Goal: Information Seeking & Learning: Learn about a topic

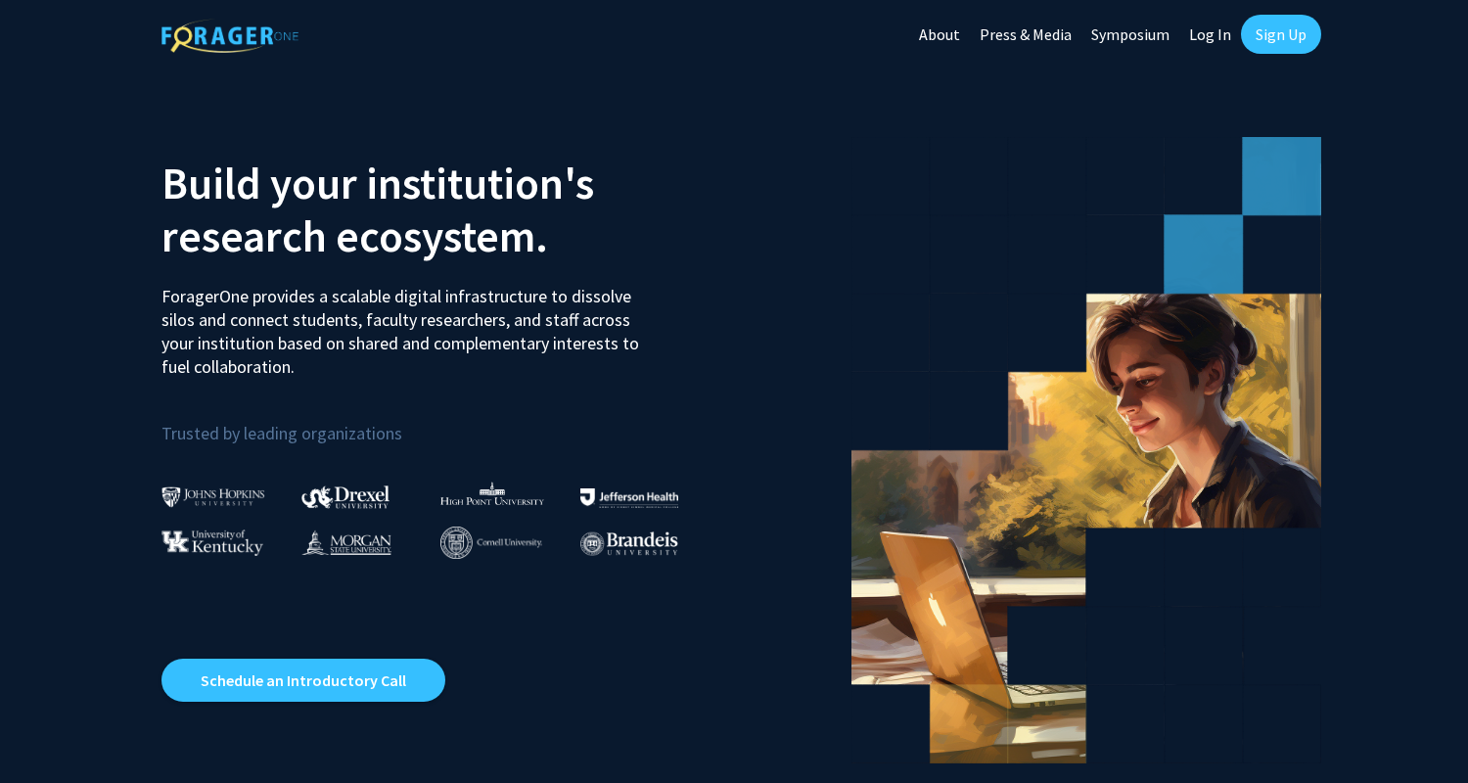
click at [1281, 25] on link "Sign Up" at bounding box center [1281, 34] width 80 height 39
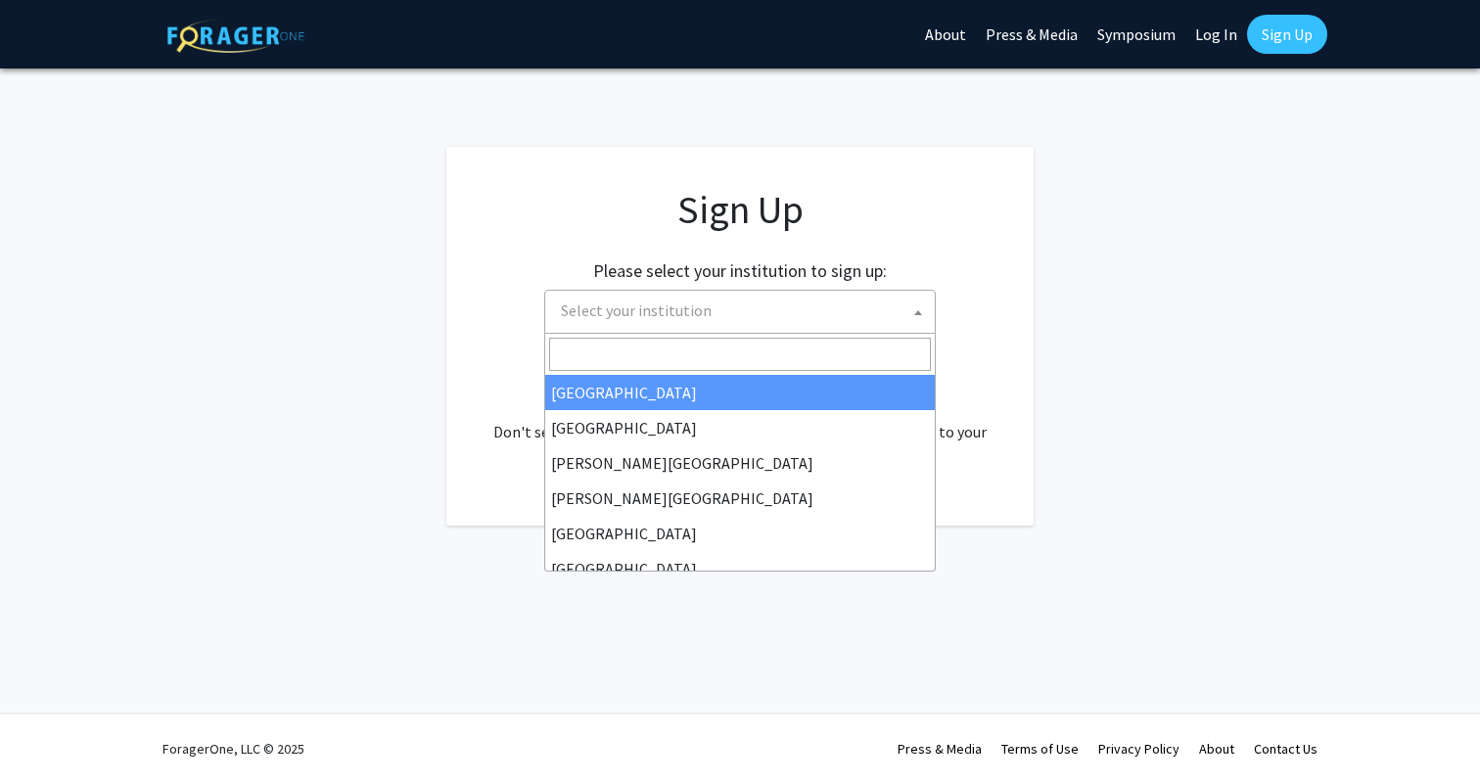
click at [807, 304] on span "Select your institution" at bounding box center [744, 311] width 382 height 40
type input "M"
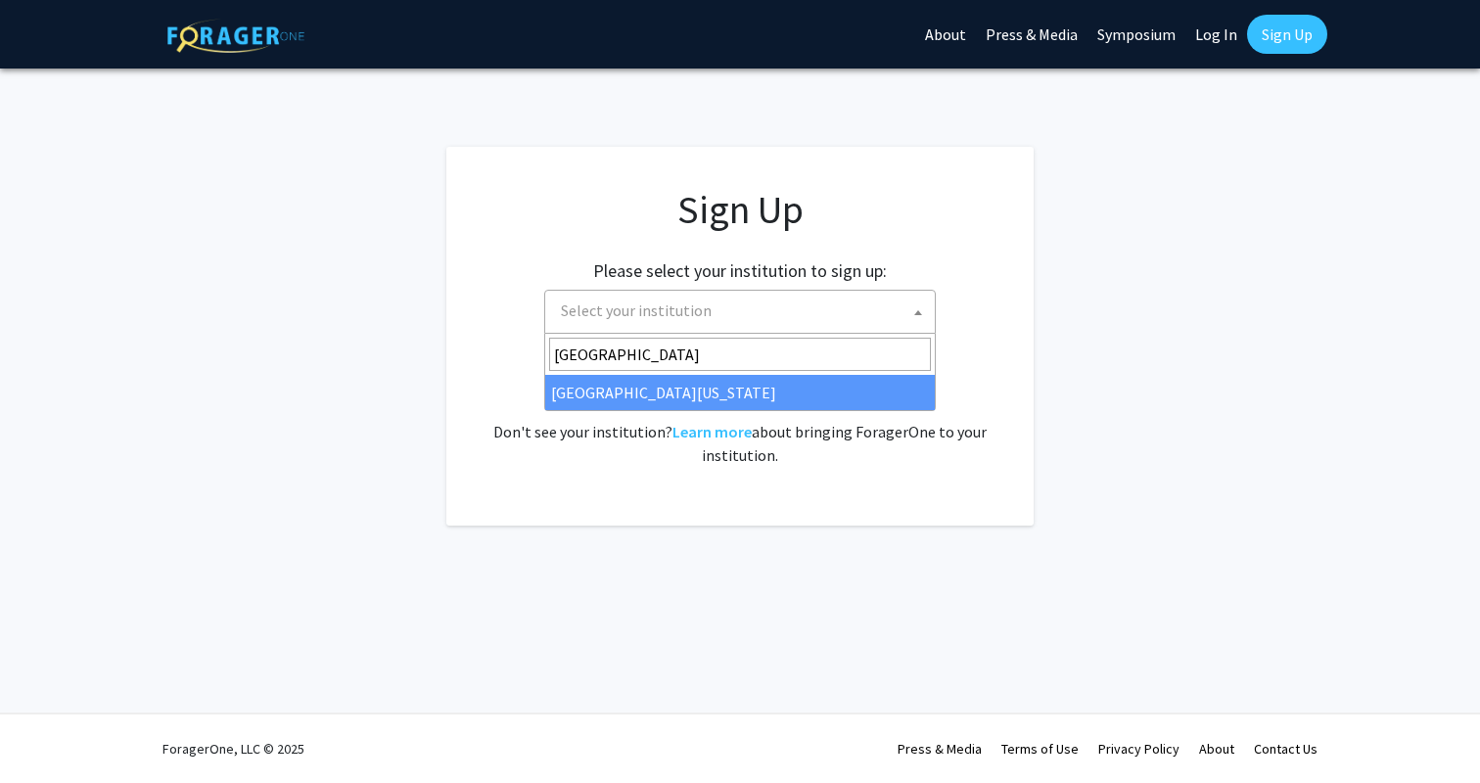
type input "[GEOGRAPHIC_DATA][US_STATE]"
select select "33"
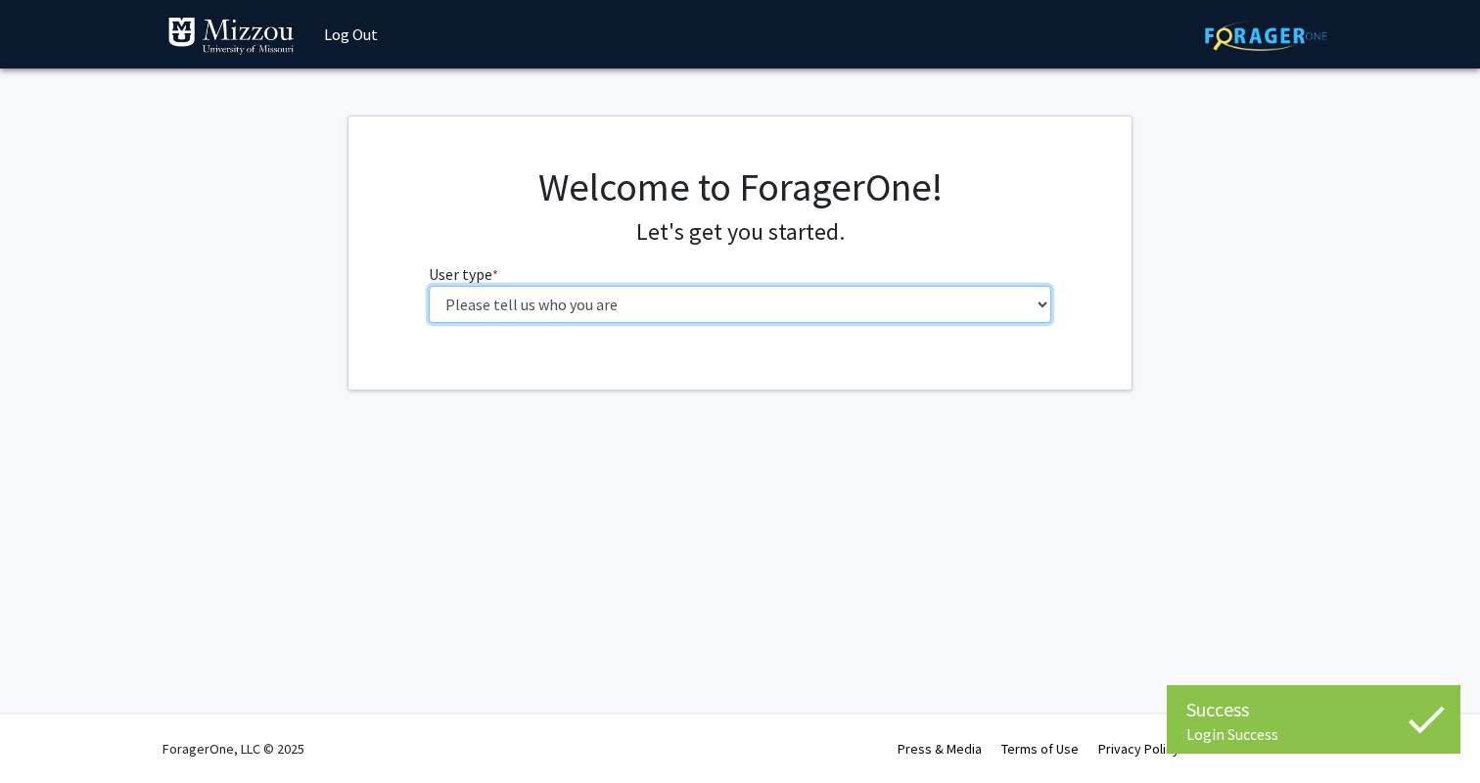
click at [967, 291] on select "Please tell us who you are Undergraduate Student Master's Student Doctoral Cand…" at bounding box center [740, 304] width 623 height 37
select select "1: undergrad"
click at [429, 286] on select "Please tell us who you are Undergraduate Student Master's Student Doctoral Cand…" at bounding box center [740, 304] width 623 height 37
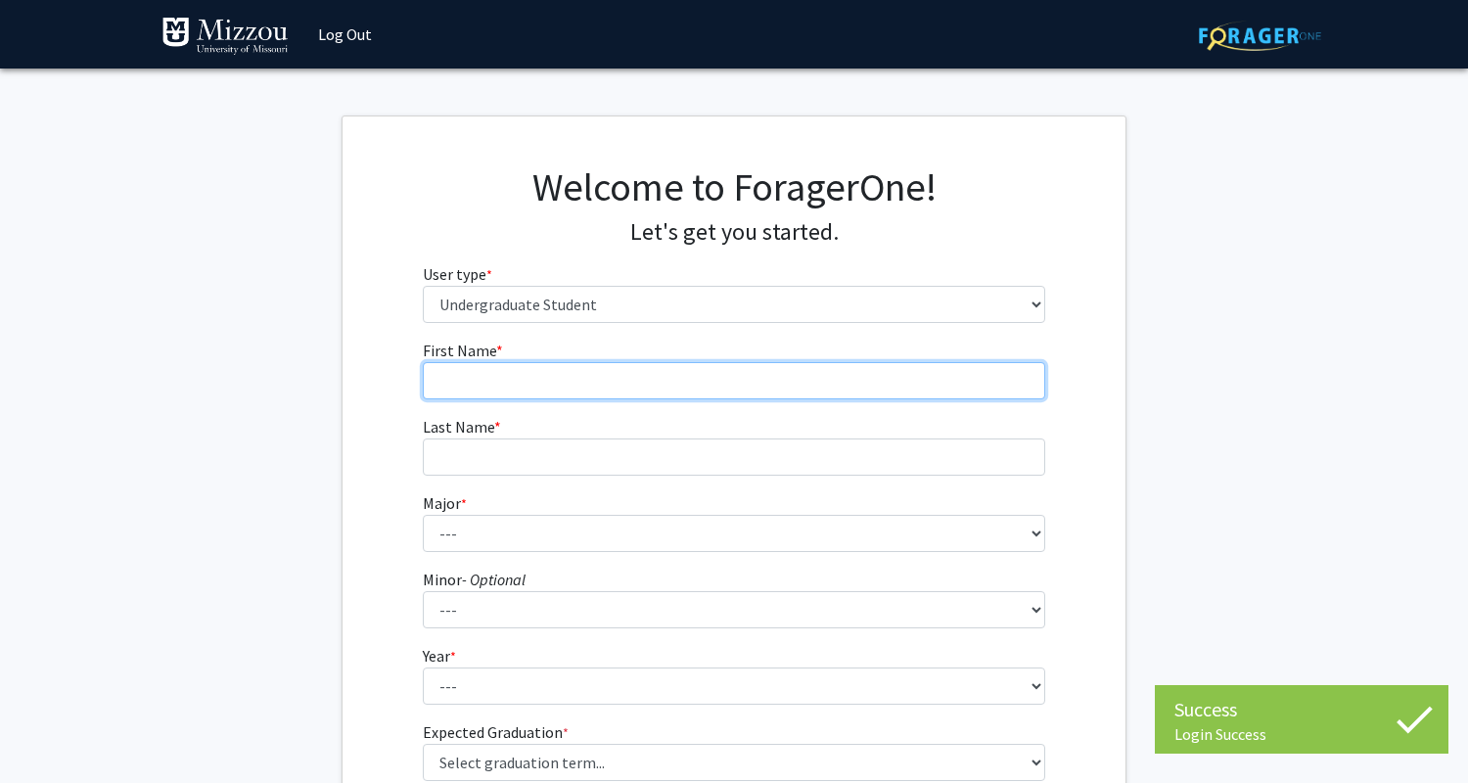
click at [995, 393] on input "First Name * required" at bounding box center [734, 380] width 623 height 37
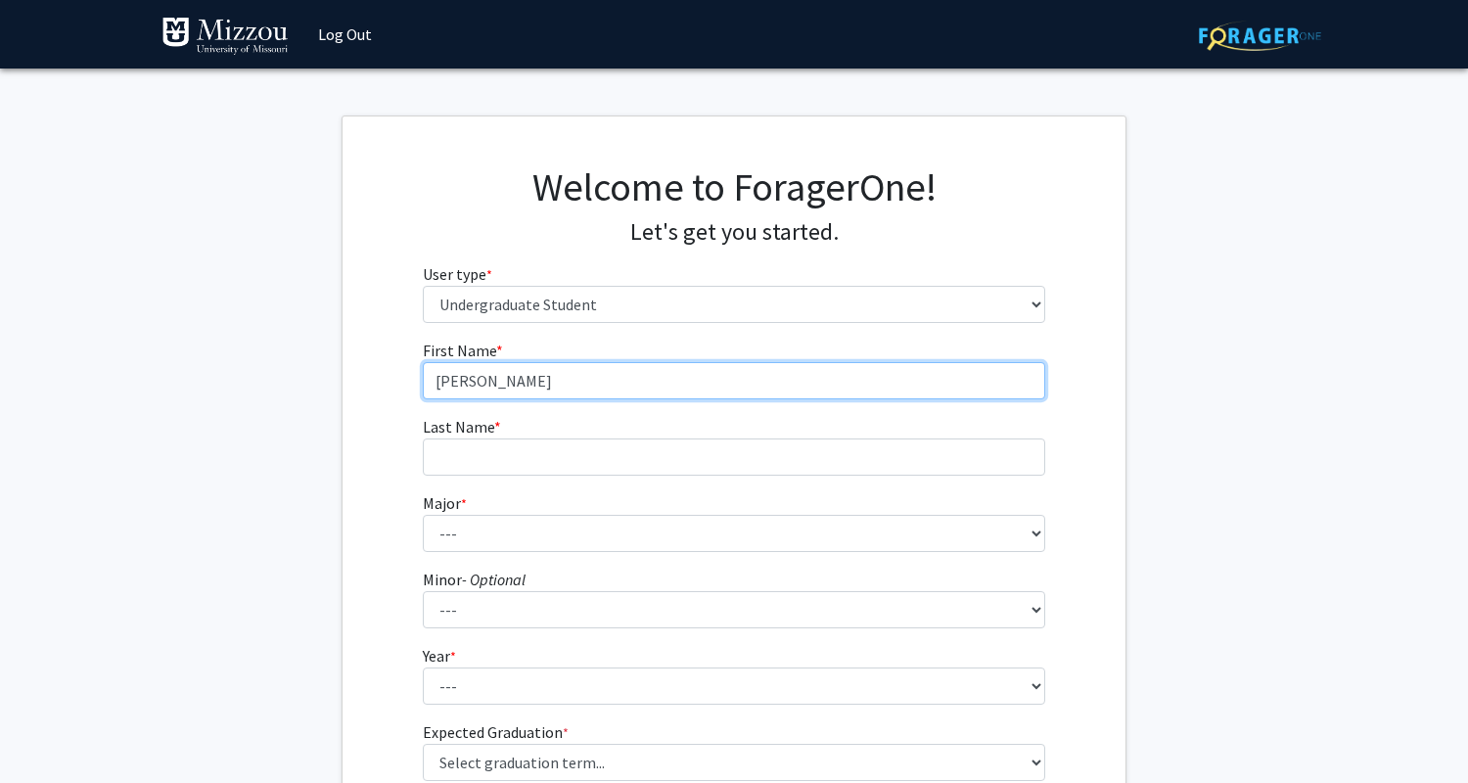
type input "[PERSON_NAME]"
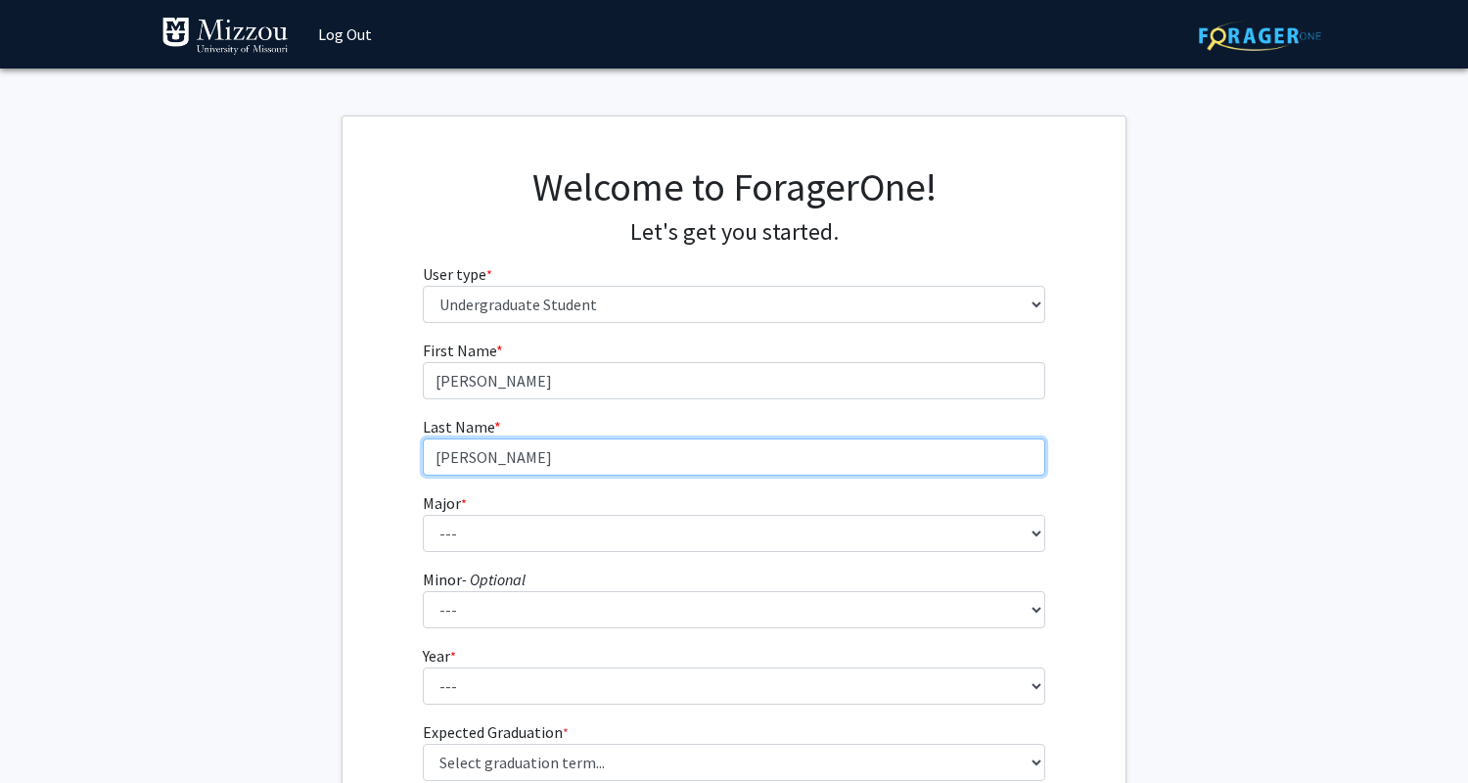
type input "[PERSON_NAME]"
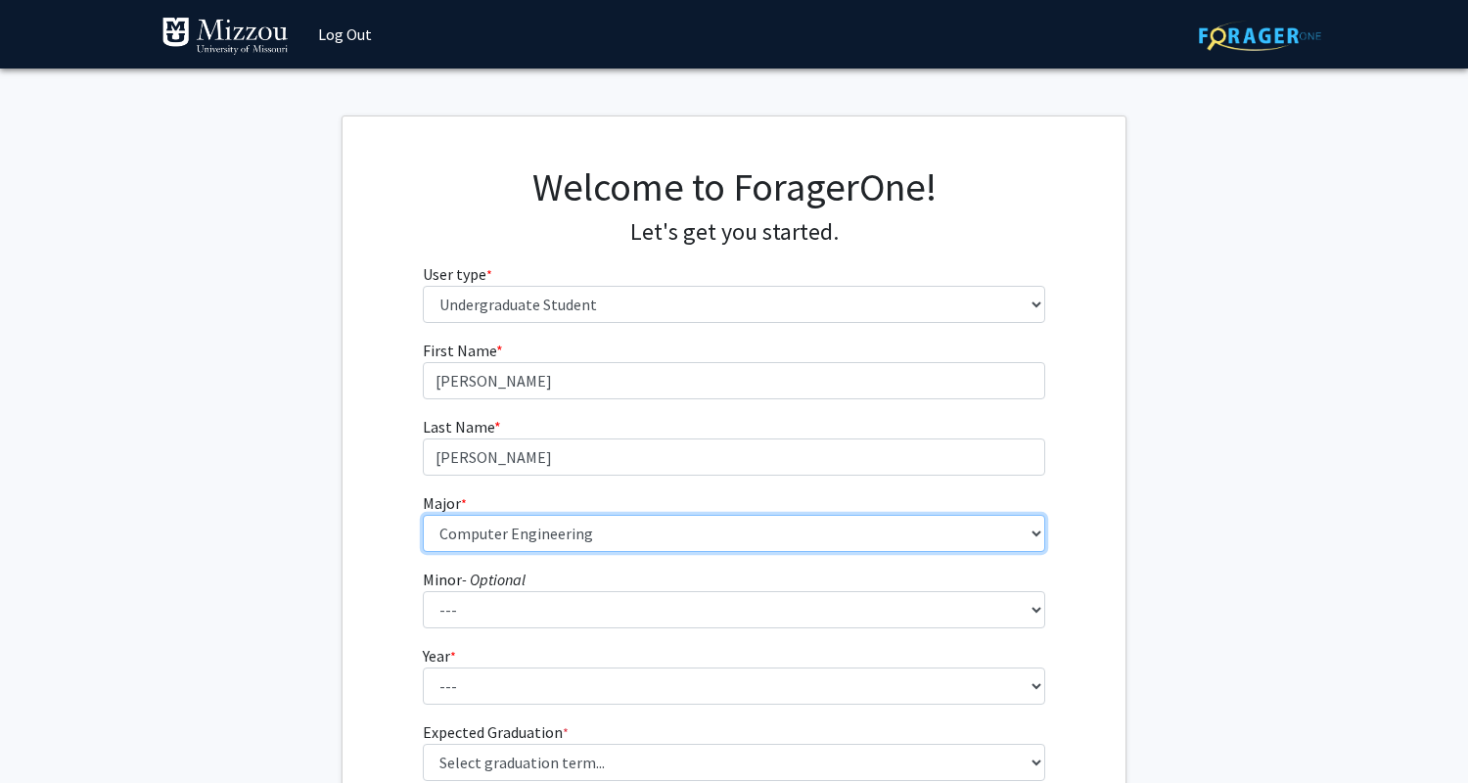
select select "30: 2529"
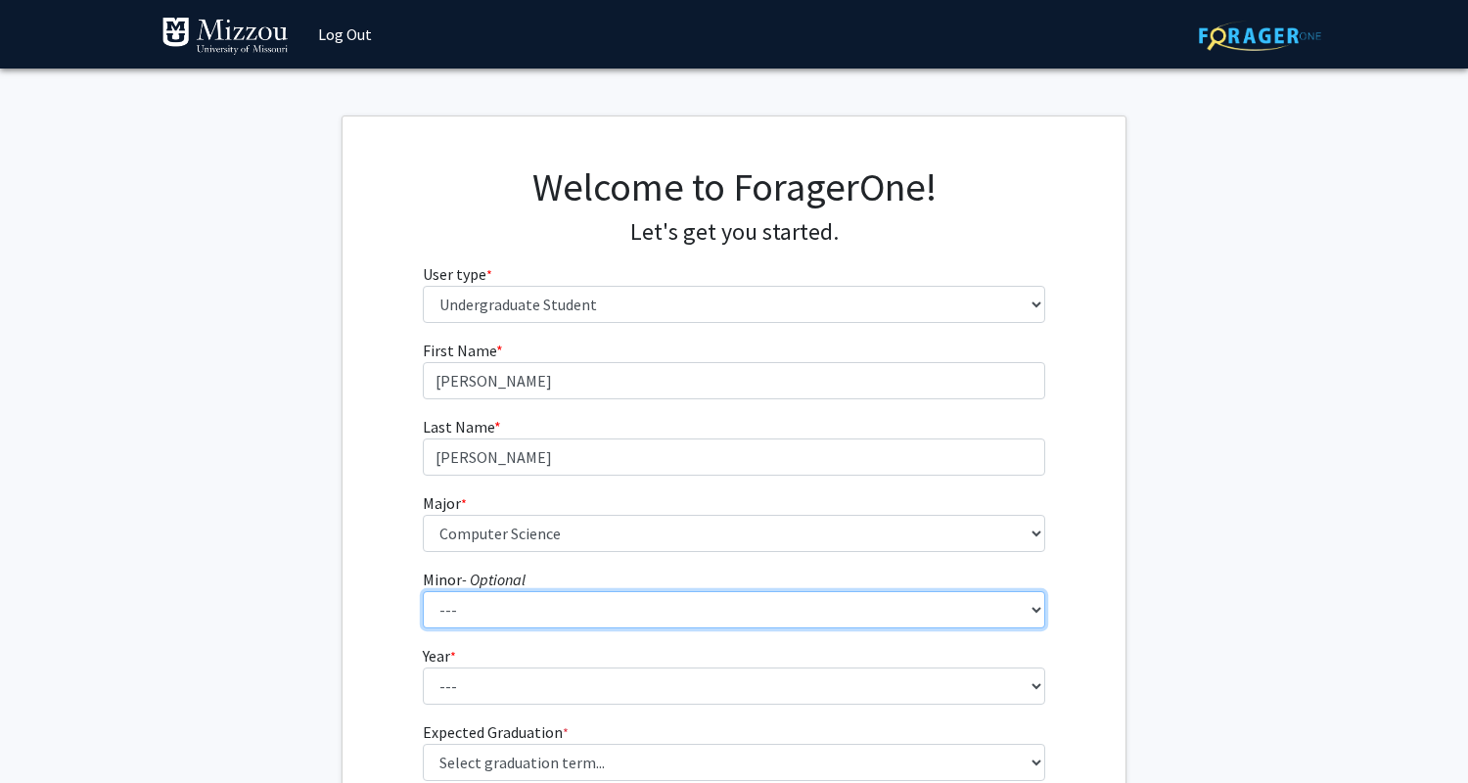
click at [874, 599] on select "--- Accountancy Aerospace Engineering Aerospace Studies Agribusiness Management…" at bounding box center [734, 609] width 623 height 37
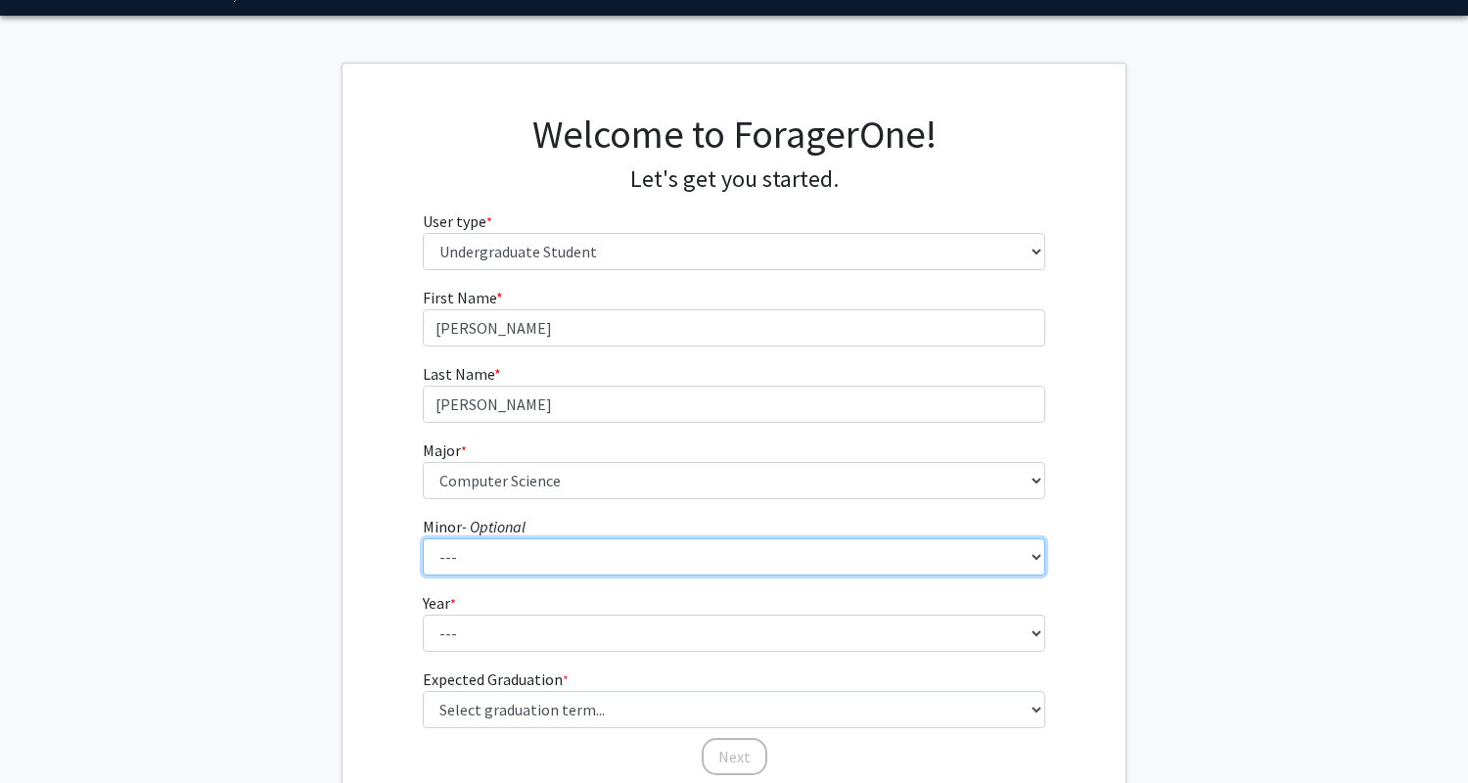
scroll to position [62, 0]
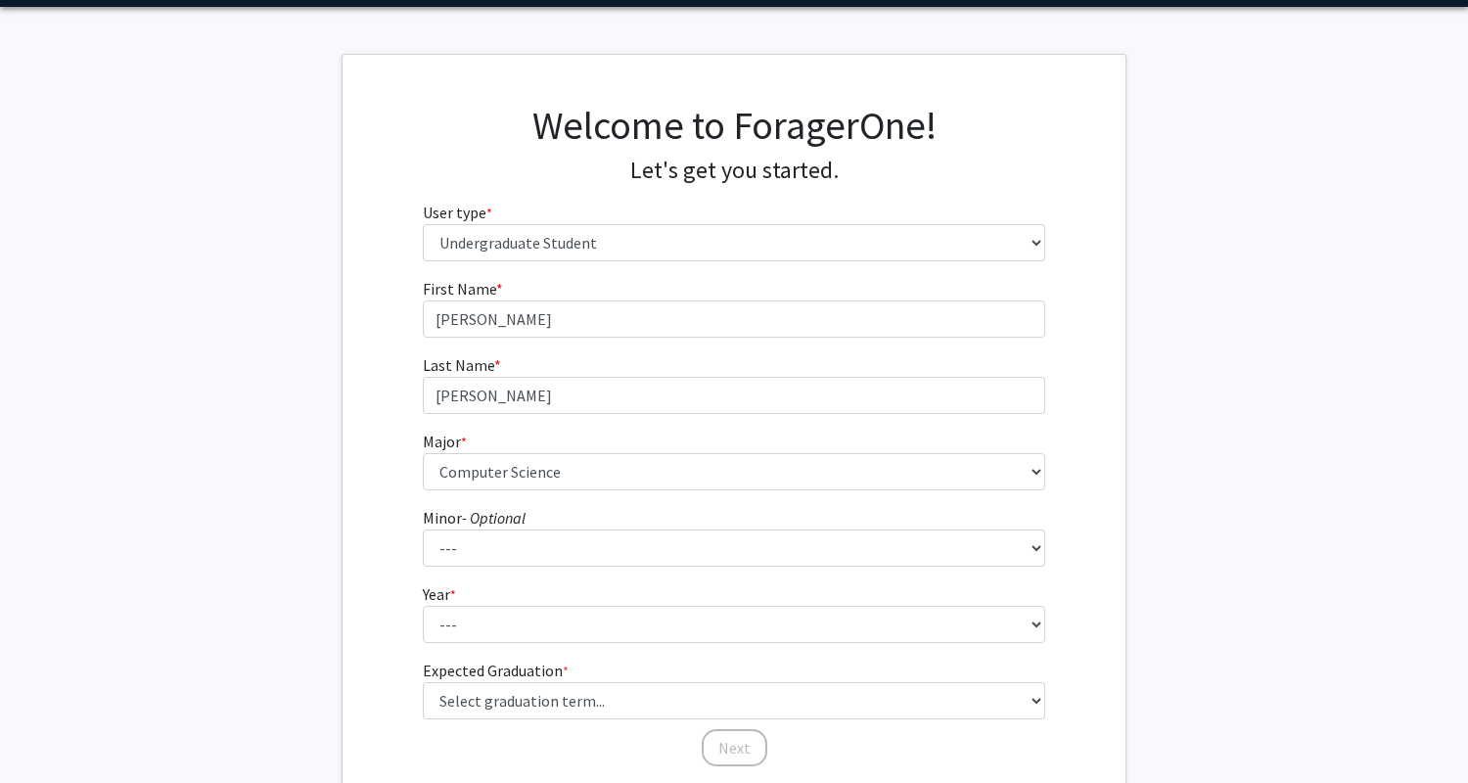
click at [920, 524] on fg-select "Minor - Optional --- Accountancy Aerospace Engineering Aerospace Studies Agribu…" at bounding box center [734, 536] width 623 height 61
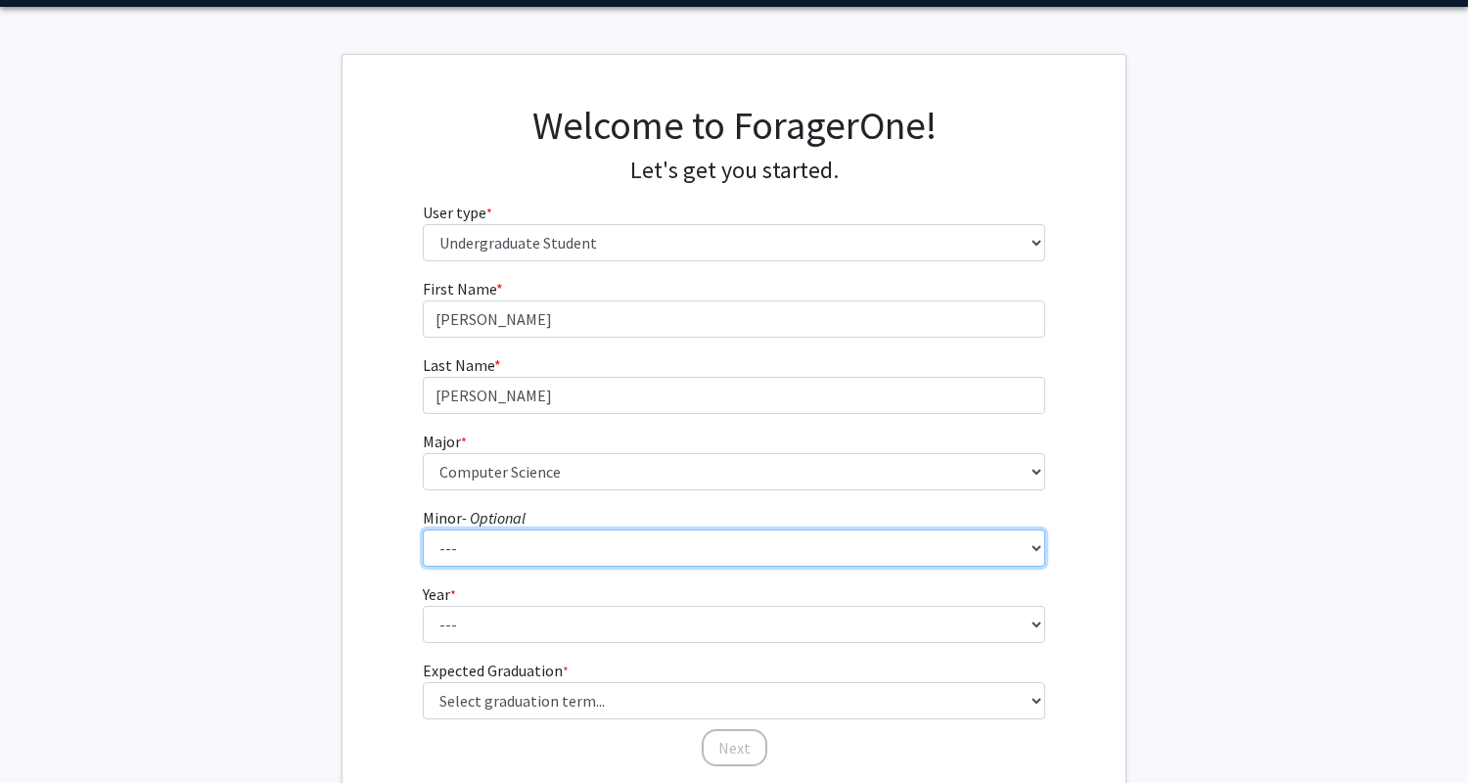
click at [919, 537] on select "--- Accountancy Aerospace Engineering Aerospace Studies Agribusiness Management…" at bounding box center [734, 547] width 623 height 37
click at [423, 529] on select "--- Accountancy Aerospace Engineering Aerospace Studies Agribusiness Management…" at bounding box center [734, 547] width 623 height 37
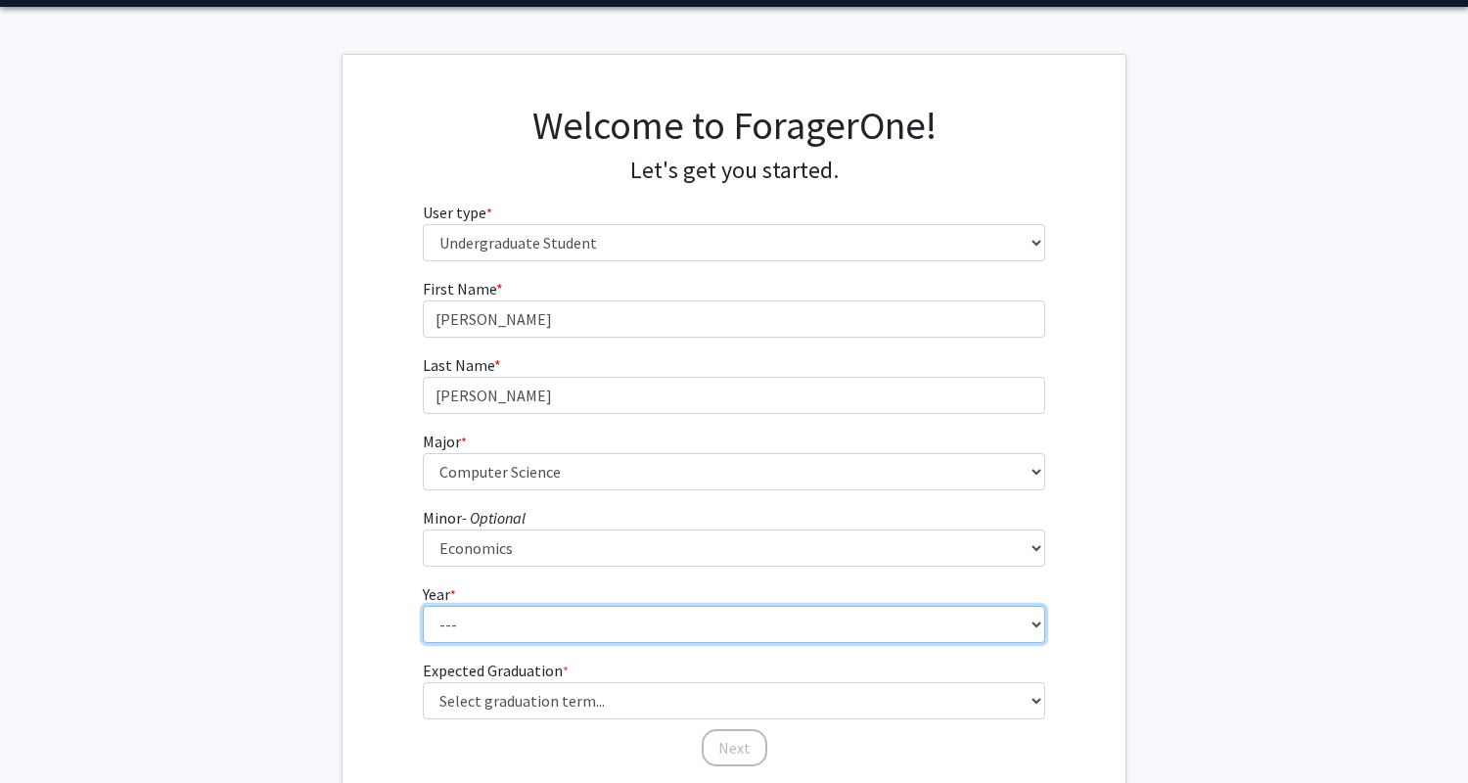
click at [749, 612] on select "--- First-year Sophomore Junior Senior Postbaccalaureate Certificate" at bounding box center [734, 624] width 623 height 37
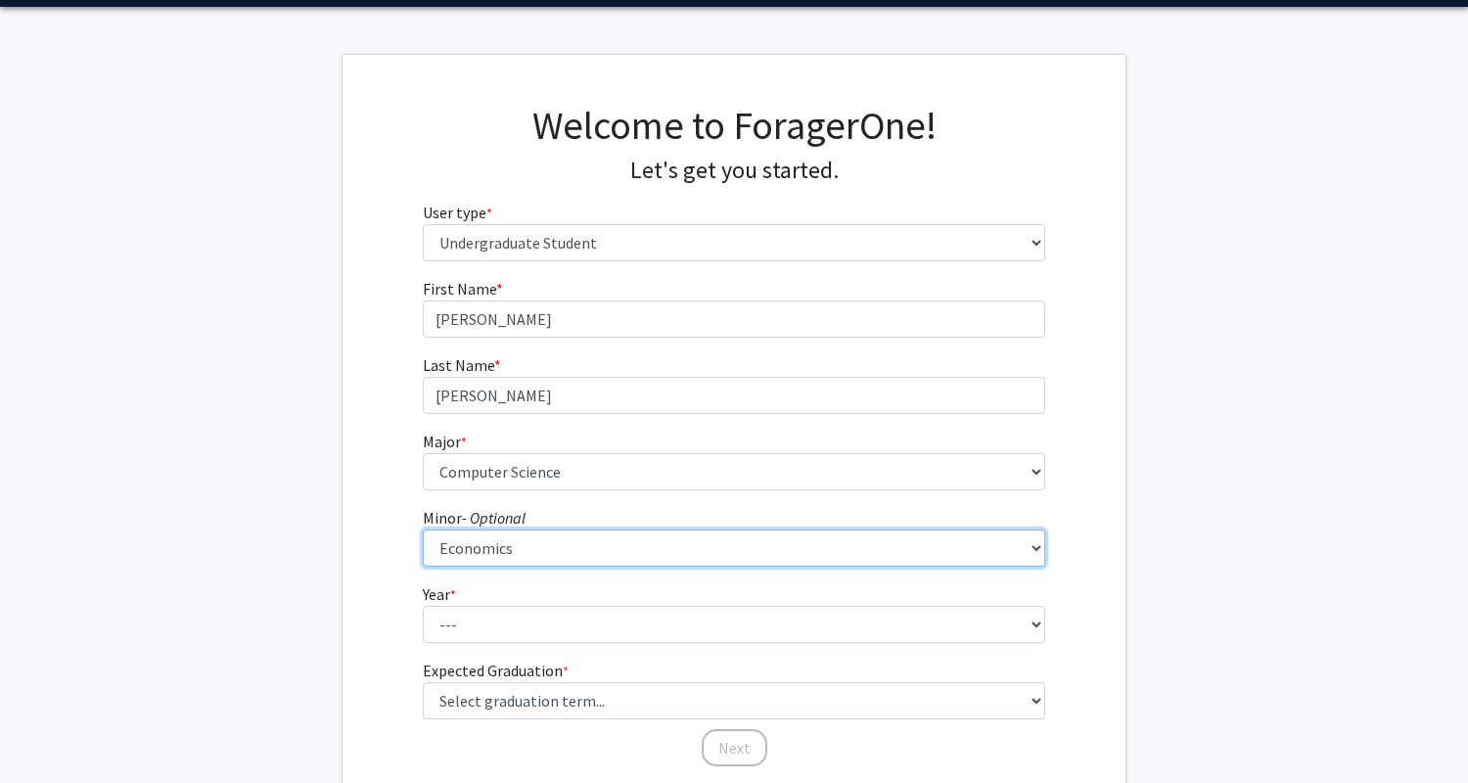
click at [759, 533] on select "--- Accountancy Aerospace Engineering Aerospace Studies Agribusiness Management…" at bounding box center [734, 547] width 623 height 37
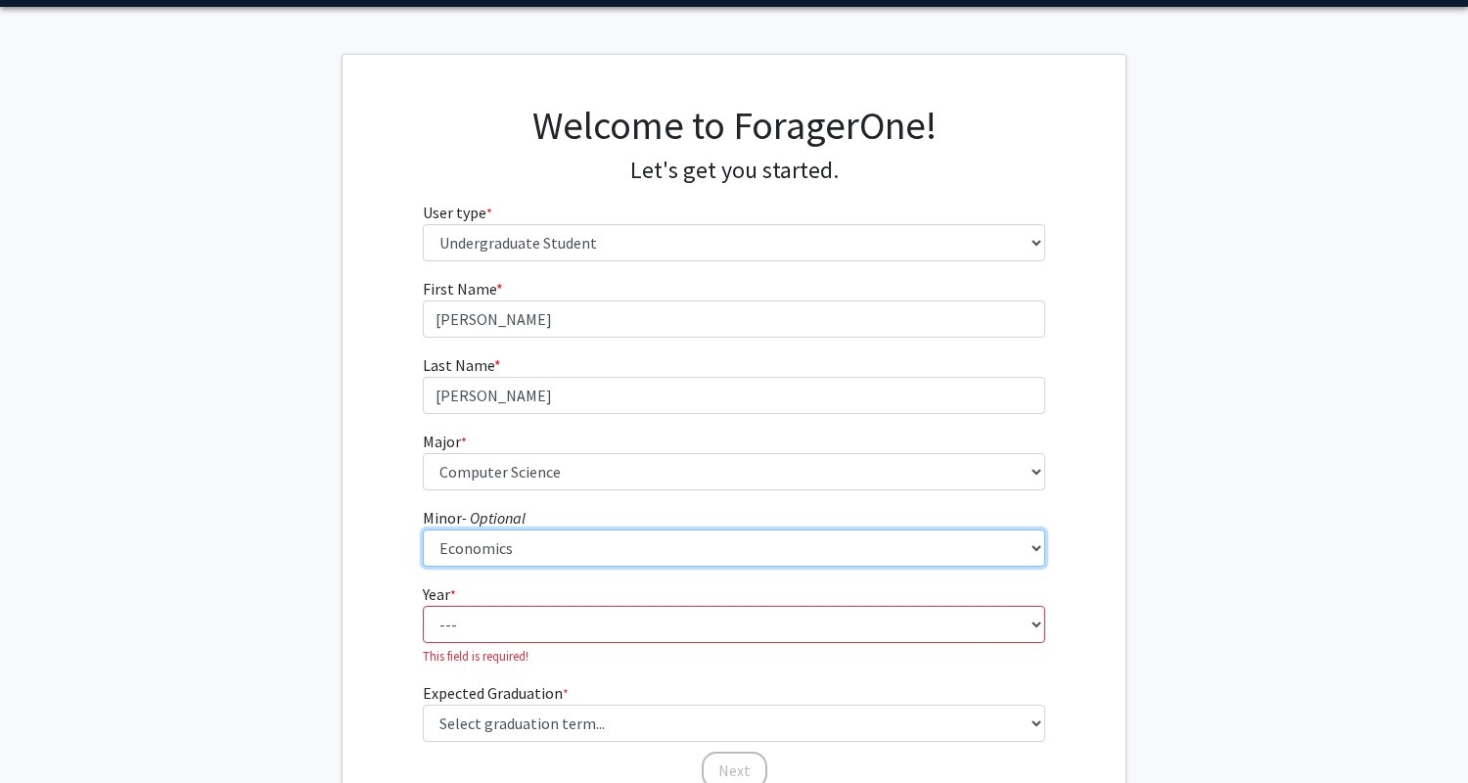
select select "64: 2020"
click at [423, 529] on select "--- Accountancy Aerospace Engineering Aerospace Studies Agribusiness Management…" at bounding box center [734, 547] width 623 height 37
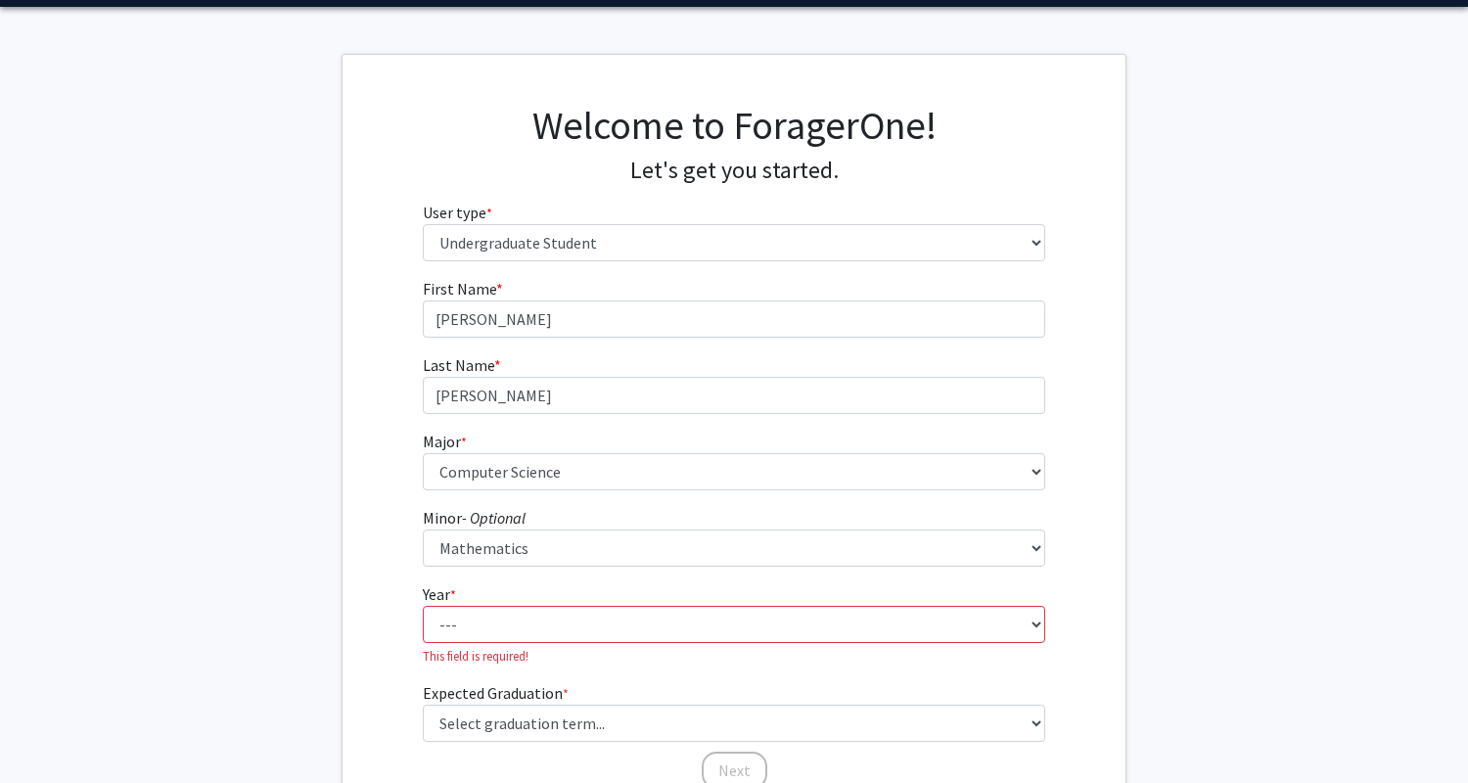
click at [654, 497] on form "First Name * required [PERSON_NAME] Last Name * required [PERSON_NAME] * requir…" at bounding box center [734, 524] width 623 height 494
click at [298, 517] on fg-get-started "Welcome to ForagerOne! Let's get you started. User type * required Please tell …" at bounding box center [734, 448] width 1468 height 789
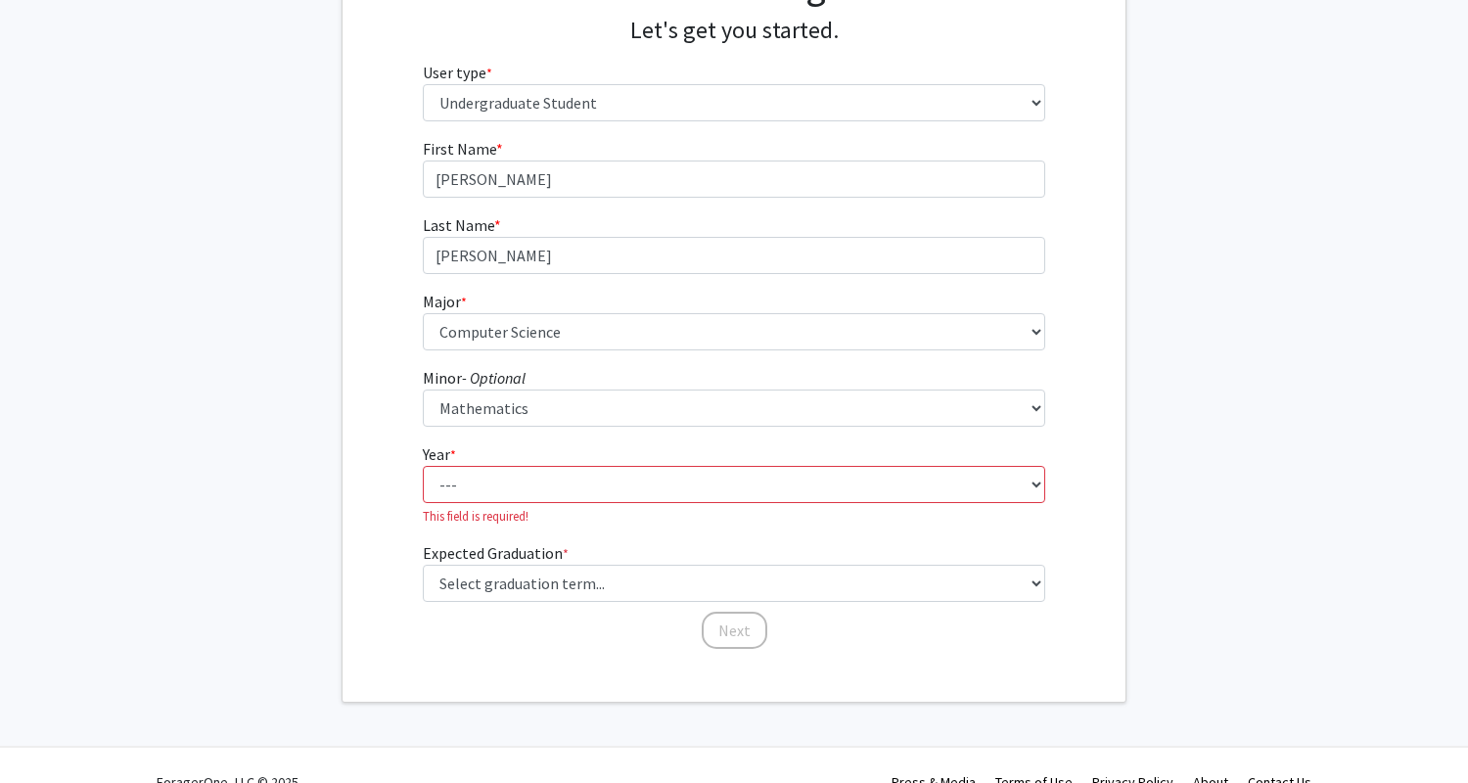
scroll to position [235, 0]
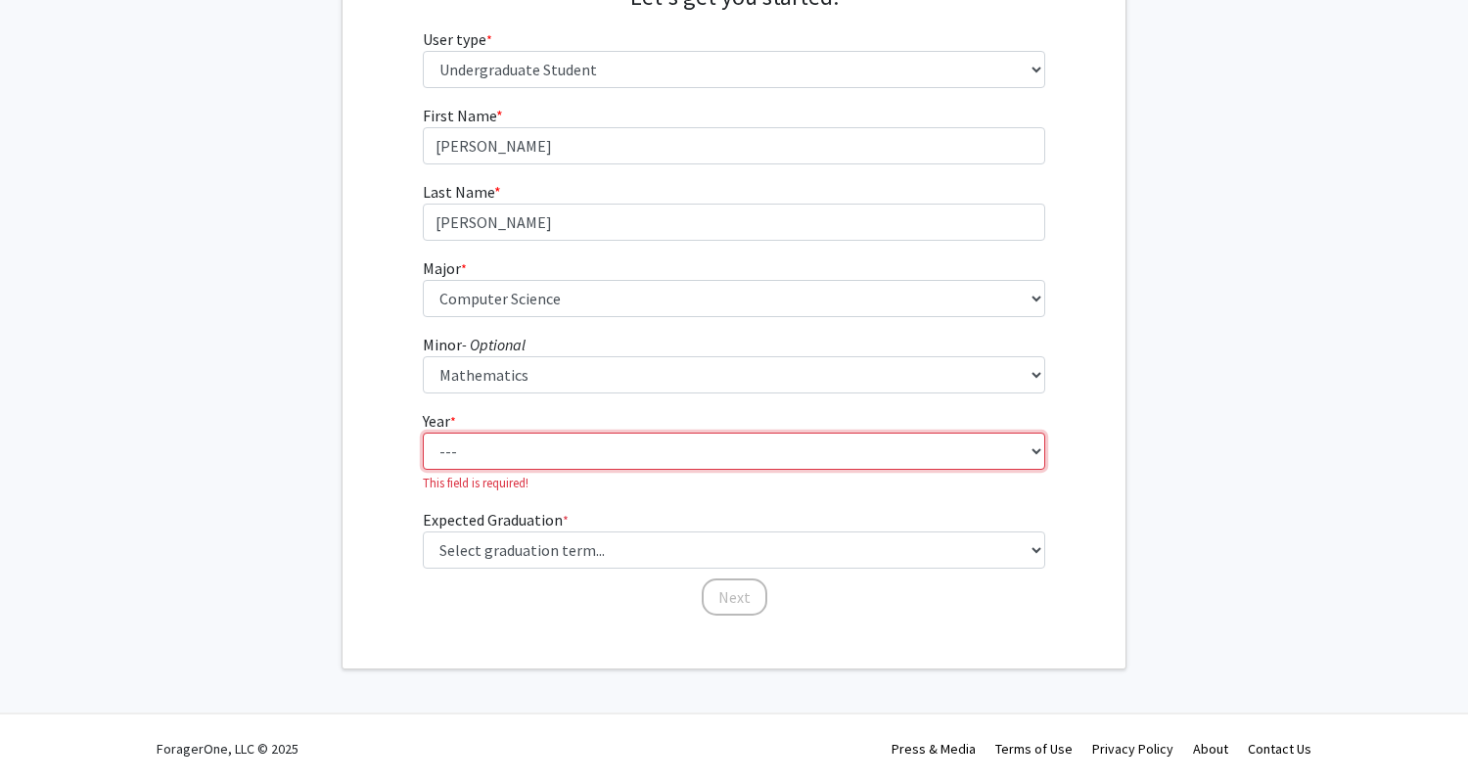
click at [573, 458] on select "--- First-year Sophomore Junior Senior Postbaccalaureate Certificate" at bounding box center [734, 451] width 623 height 37
select select "1: first-year"
click at [423, 454] on select "--- First-year Sophomore Junior Senior Postbaccalaureate Certificate" at bounding box center [734, 451] width 623 height 37
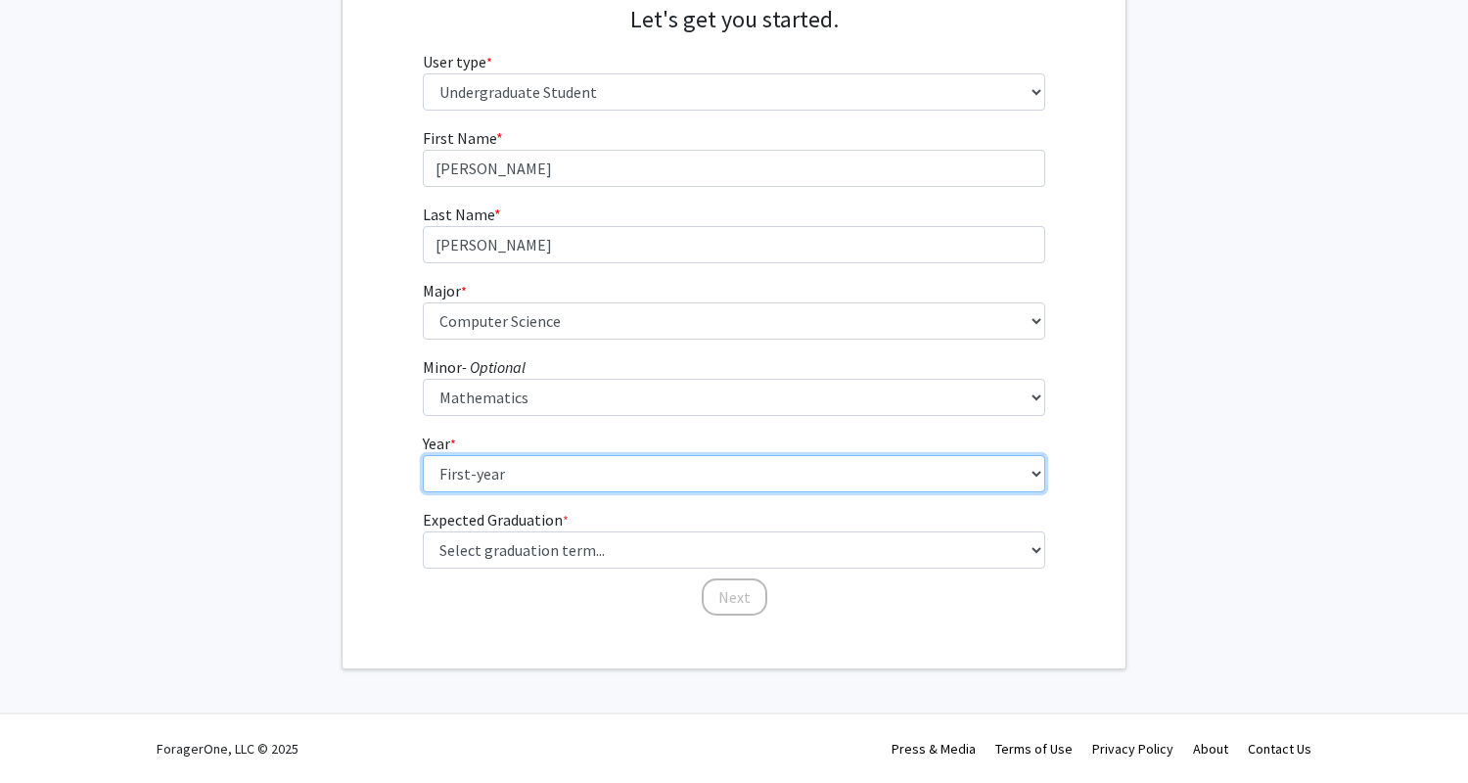
scroll to position [212, 0]
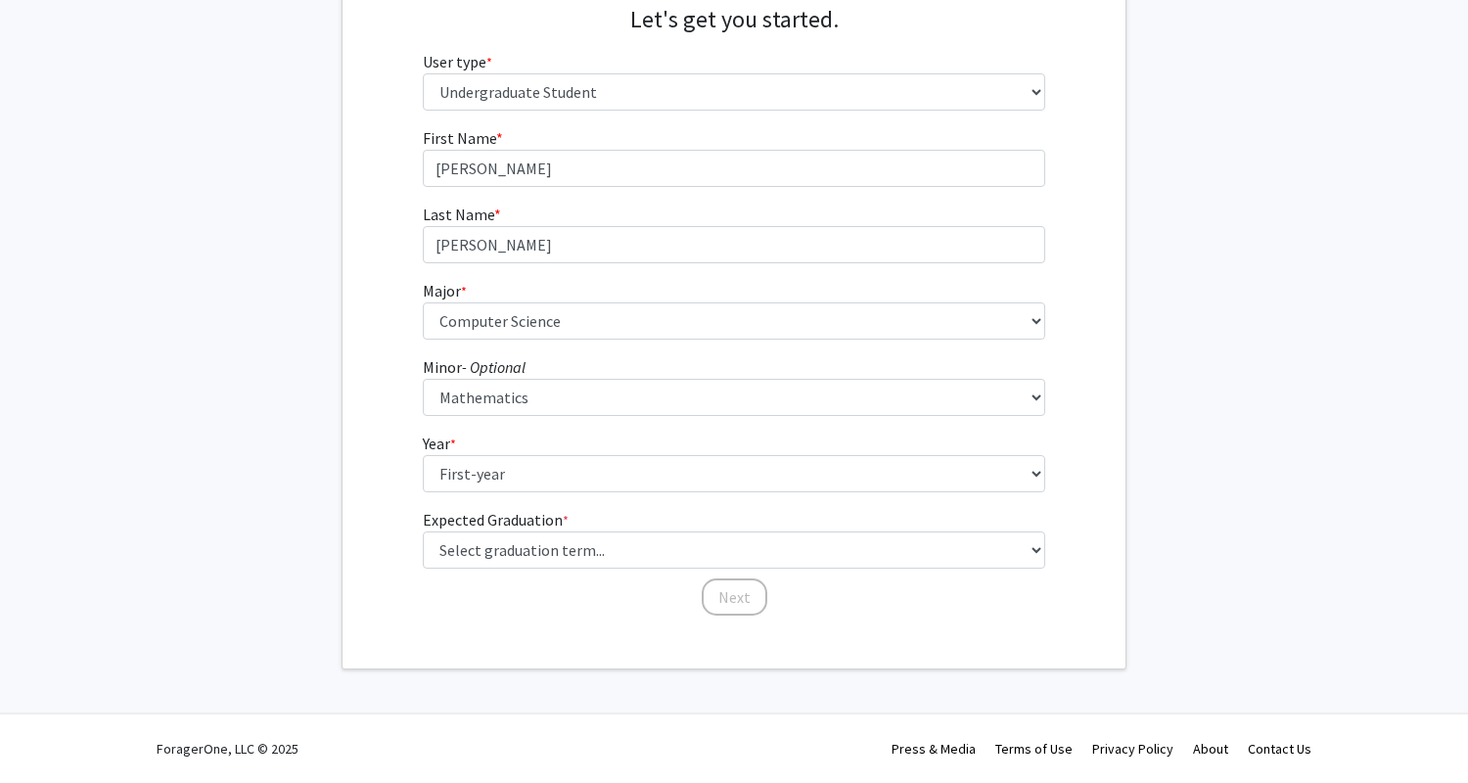
click at [648, 508] on fg-graduation-dropdown "Expected Graduation * required Select graduation term... Spring 2025 Summer 202…" at bounding box center [734, 538] width 623 height 61
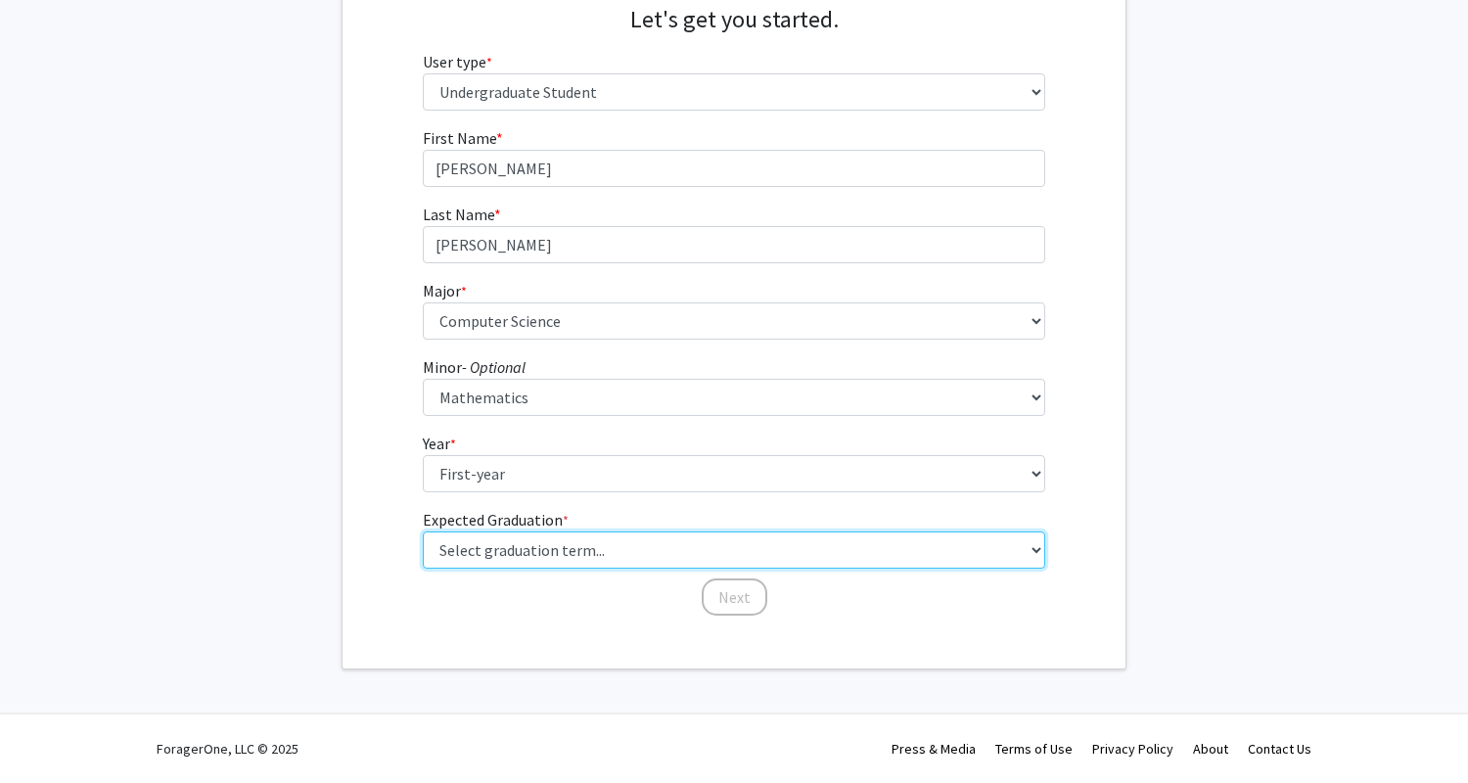
click at [655, 546] on select "Select graduation term... Spring 2025 Summer 2025 Fall 2025 Winter 2025 Spring …" at bounding box center [734, 549] width 623 height 37
select select "17: spring_2029"
click at [423, 531] on select "Select graduation term... Spring 2025 Summer 2025 Fall 2025 Winter 2025 Spring …" at bounding box center [734, 549] width 623 height 37
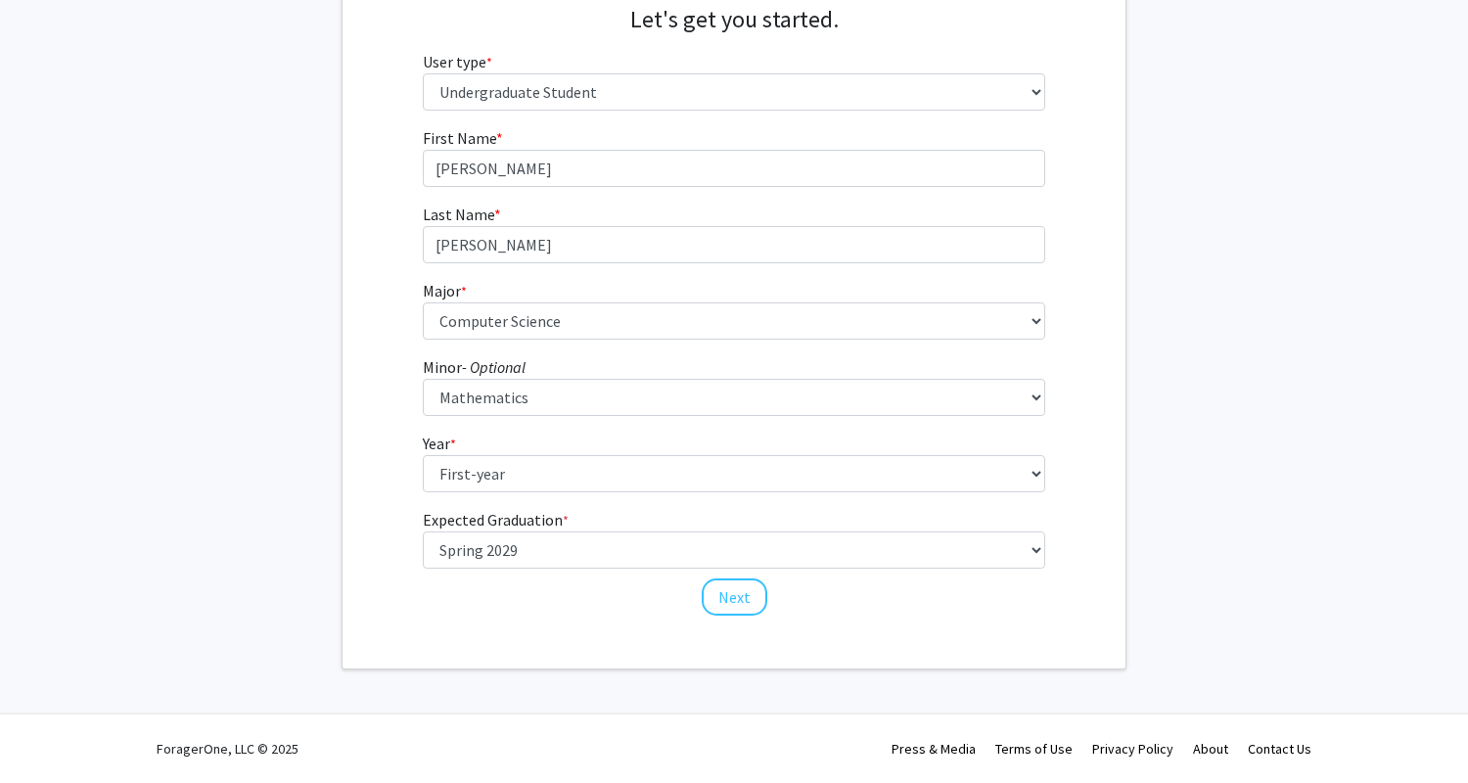
click at [794, 511] on fg-graduation-dropdown "Expected Graduation * required Select graduation term... Spring 2025 Summer 202…" at bounding box center [734, 538] width 623 height 61
click at [720, 605] on button "Next" at bounding box center [735, 596] width 66 height 37
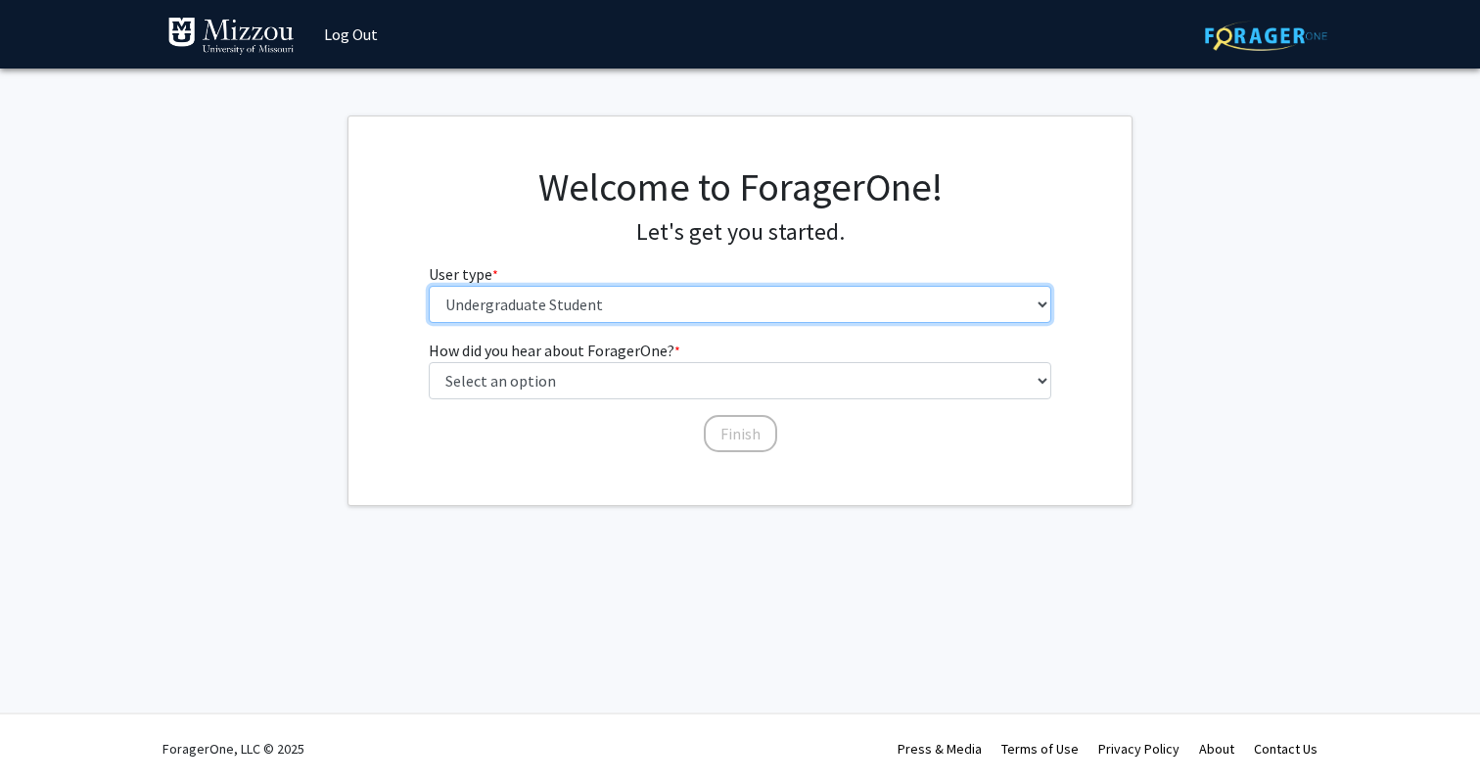
click at [783, 314] on select "Please tell us who you are Undergraduate Student Master's Student Doctoral Cand…" at bounding box center [740, 304] width 623 height 37
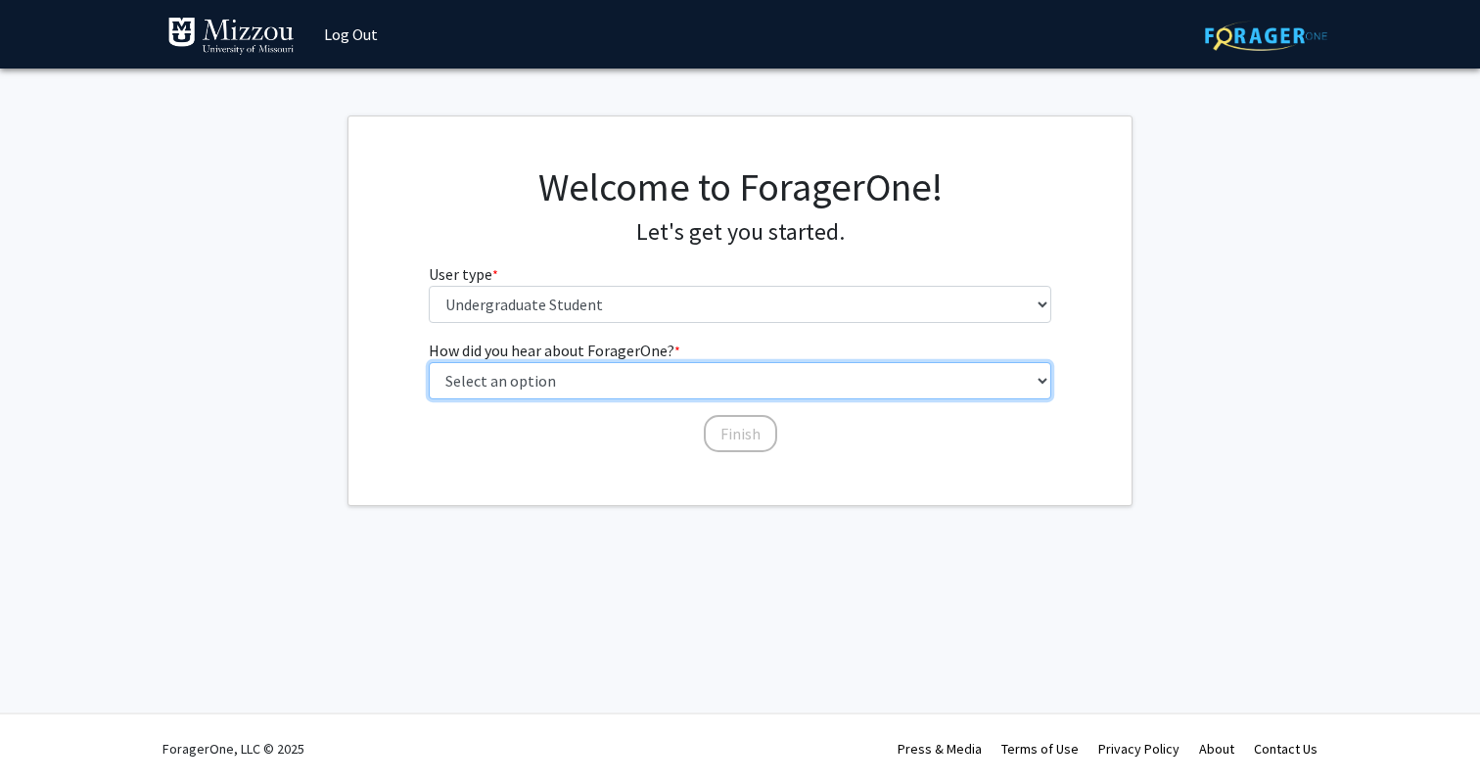
click at [727, 382] on select "Select an option Peer/student recommendation Faculty/staff recommendation Unive…" at bounding box center [740, 380] width 623 height 37
select select "1: peer_recommendation"
click at [429, 362] on select "Select an option Peer/student recommendation Faculty/staff recommendation Unive…" at bounding box center [740, 380] width 623 height 37
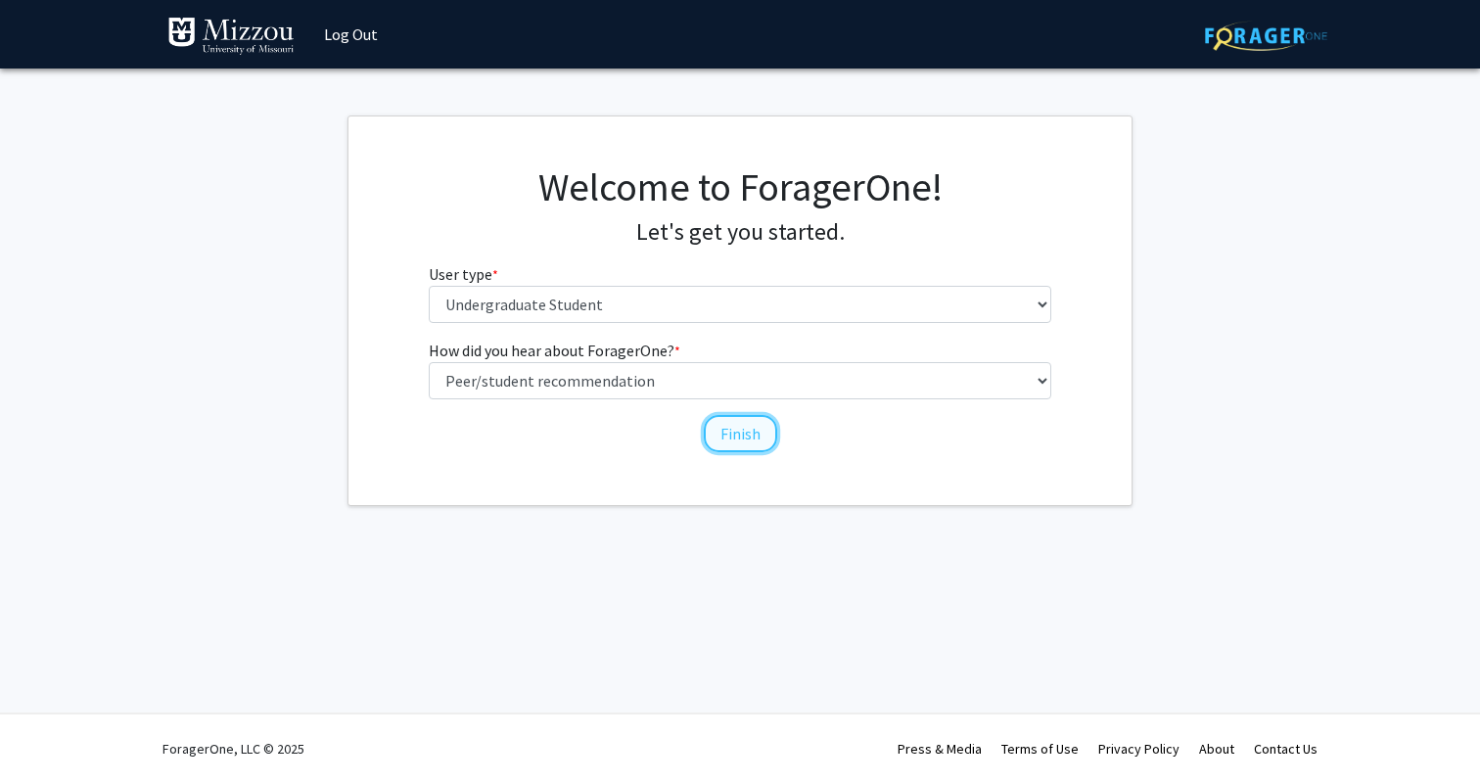
click at [737, 435] on button "Finish" at bounding box center [740, 433] width 73 height 37
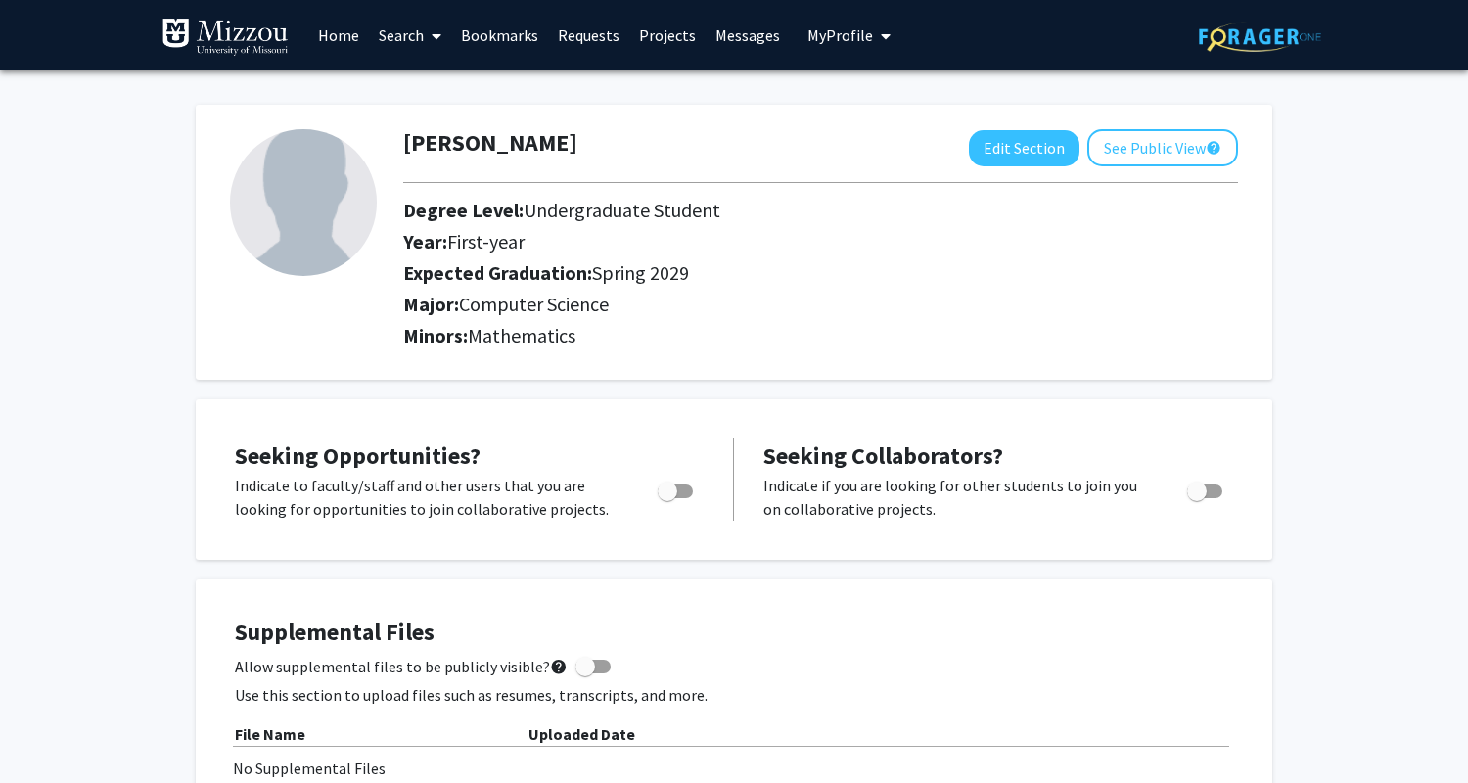
click at [685, 472] on div "Seeking Opportunities? Indicate to faculty/staff and other users that you are l…" at bounding box center [469, 479] width 469 height 82
click at [681, 485] on span "Toggle" at bounding box center [675, 491] width 35 height 14
click at [667, 498] on input "Are you actively seeking opportunities?" at bounding box center [666, 498] width 1 height 1
checkbox input "true"
click at [1219, 488] on span "Toggle" at bounding box center [1204, 491] width 35 height 14
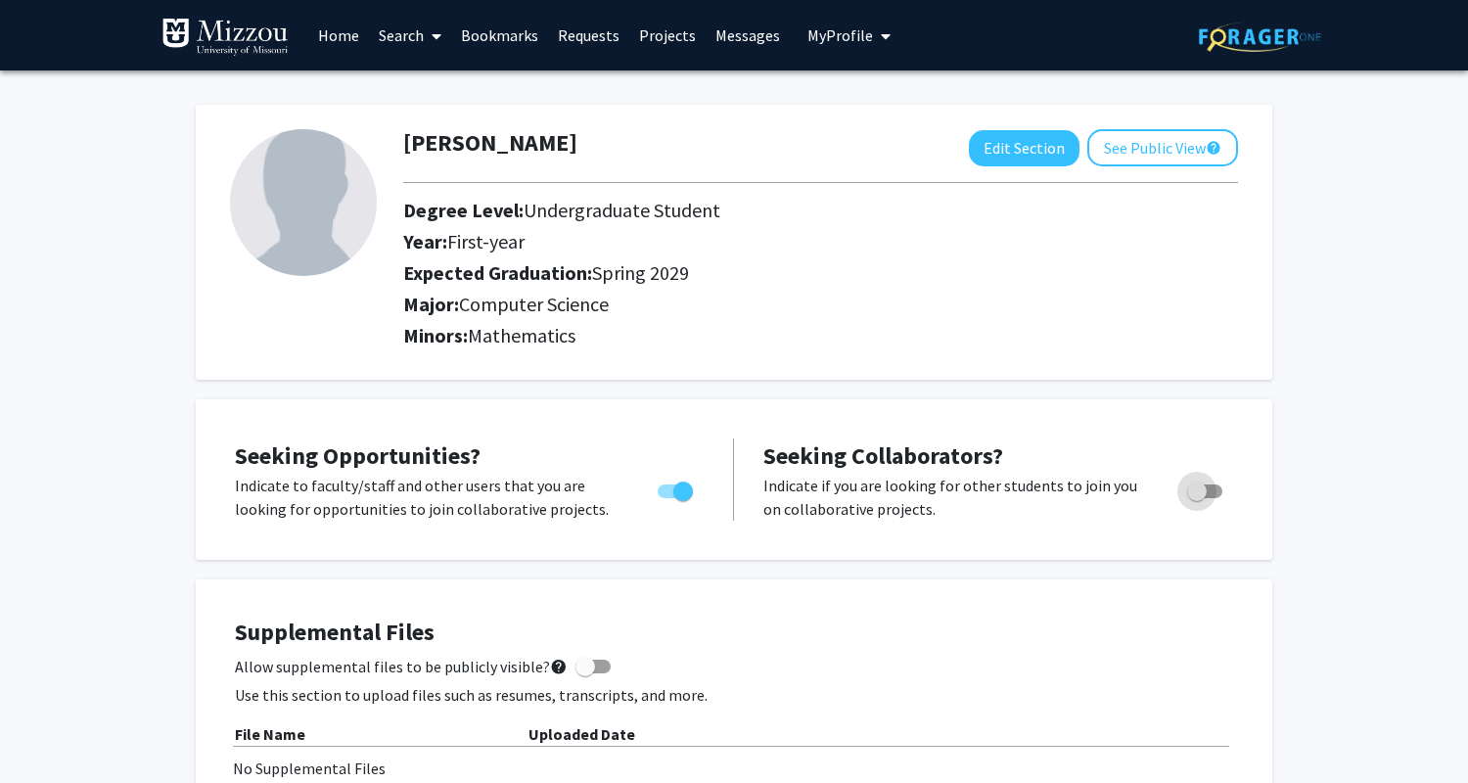
click at [1197, 498] on input "Would you like to receive other student requests to work with you?" at bounding box center [1196, 498] width 1 height 1
checkbox input "true"
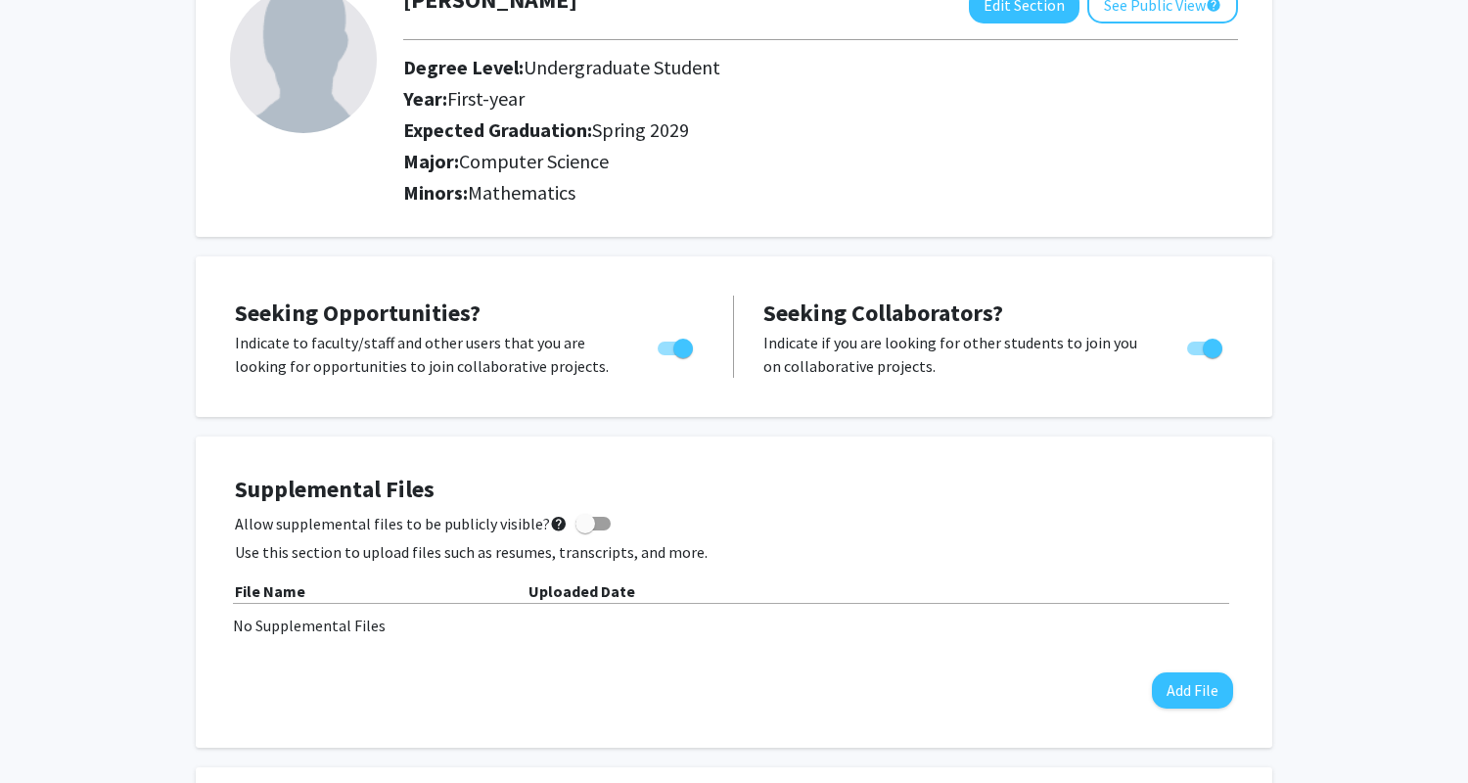
scroll to position [152, 0]
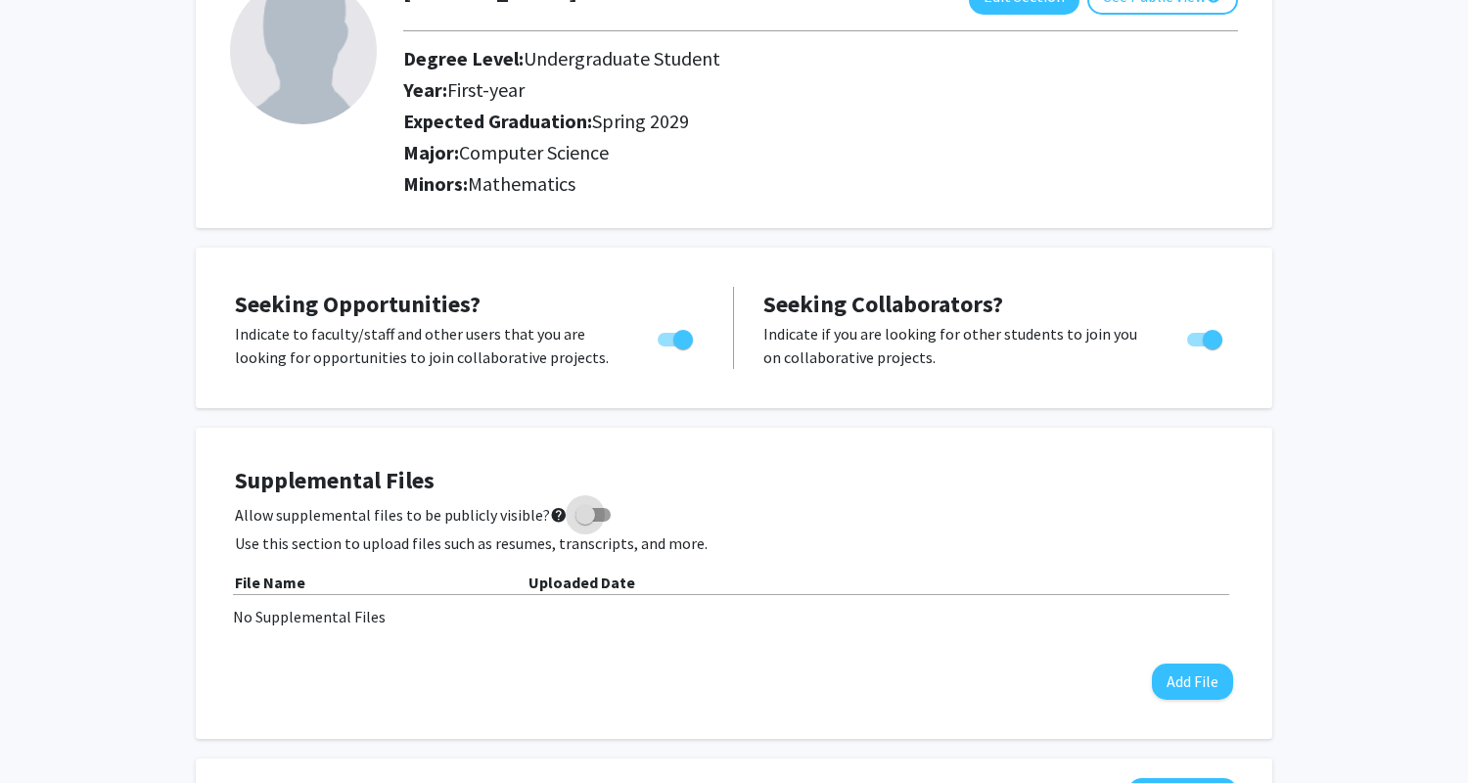
click at [589, 519] on span at bounding box center [592, 515] width 35 height 14
click at [585, 522] on input "Allow supplemental files to be publicly visible? help" at bounding box center [584, 522] width 1 height 1
checkbox input "true"
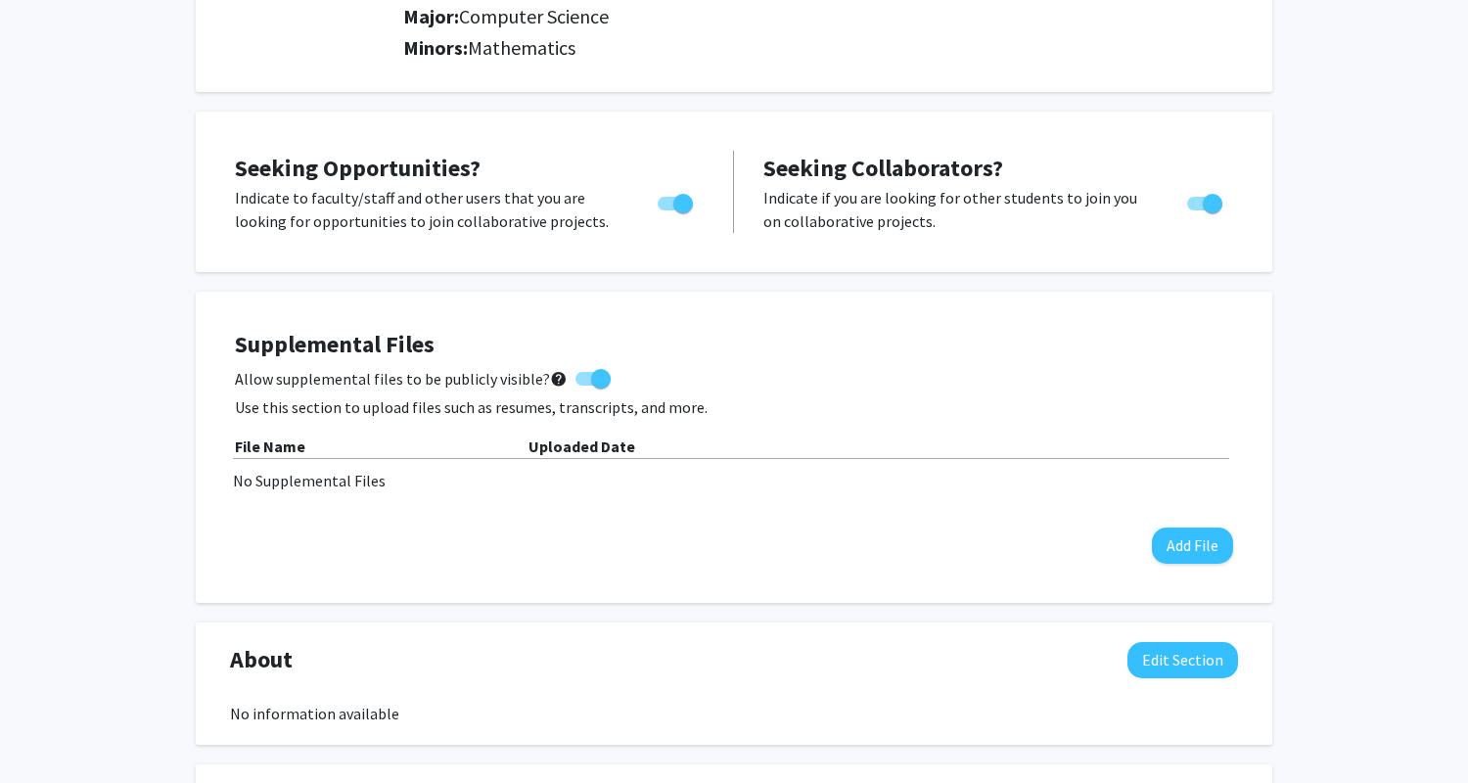
scroll to position [304, 0]
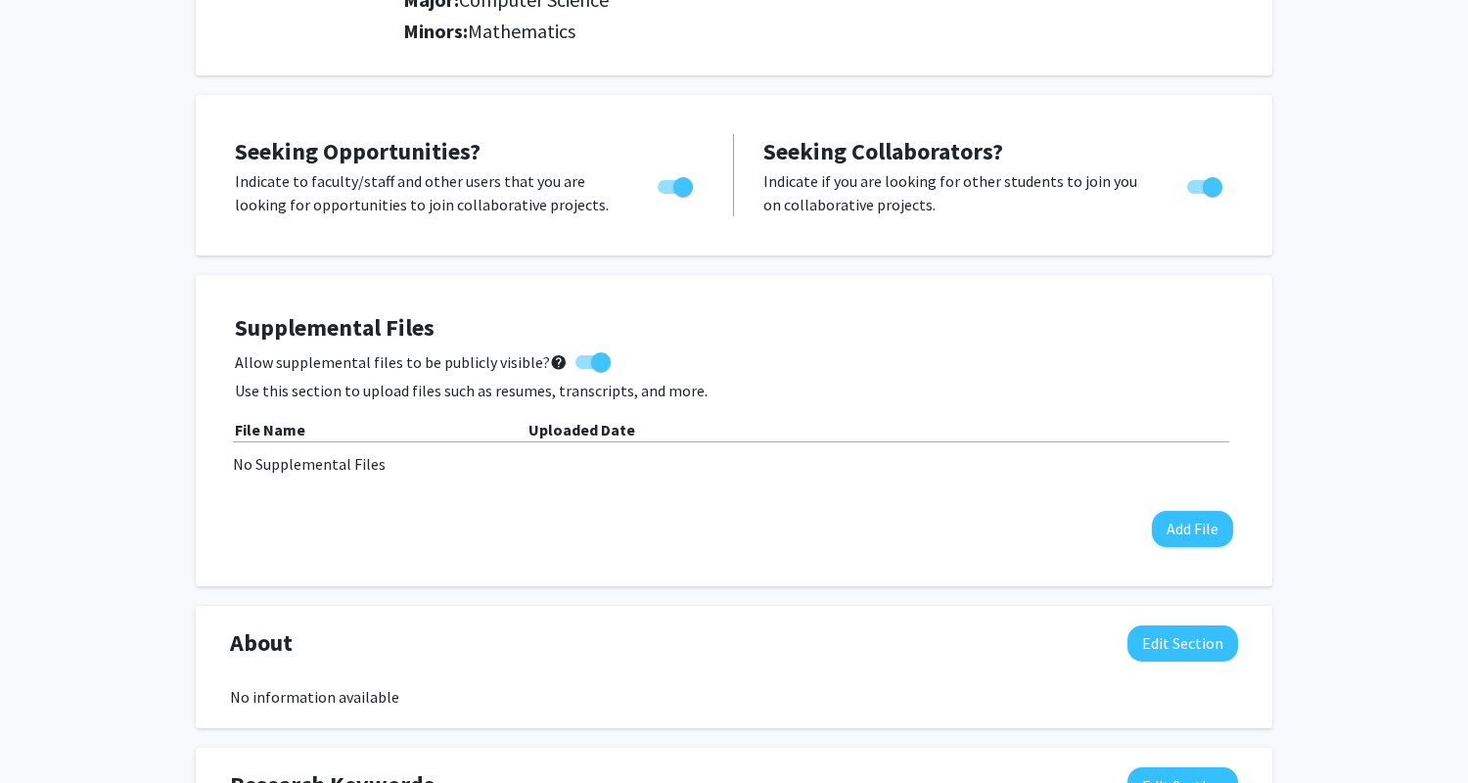
click at [1199, 502] on div "Supplemental Files Allow supplemental files to be publicly visible? help Use th…" at bounding box center [734, 430] width 998 height 233
click at [1171, 531] on button "Add File" at bounding box center [1192, 529] width 81 height 36
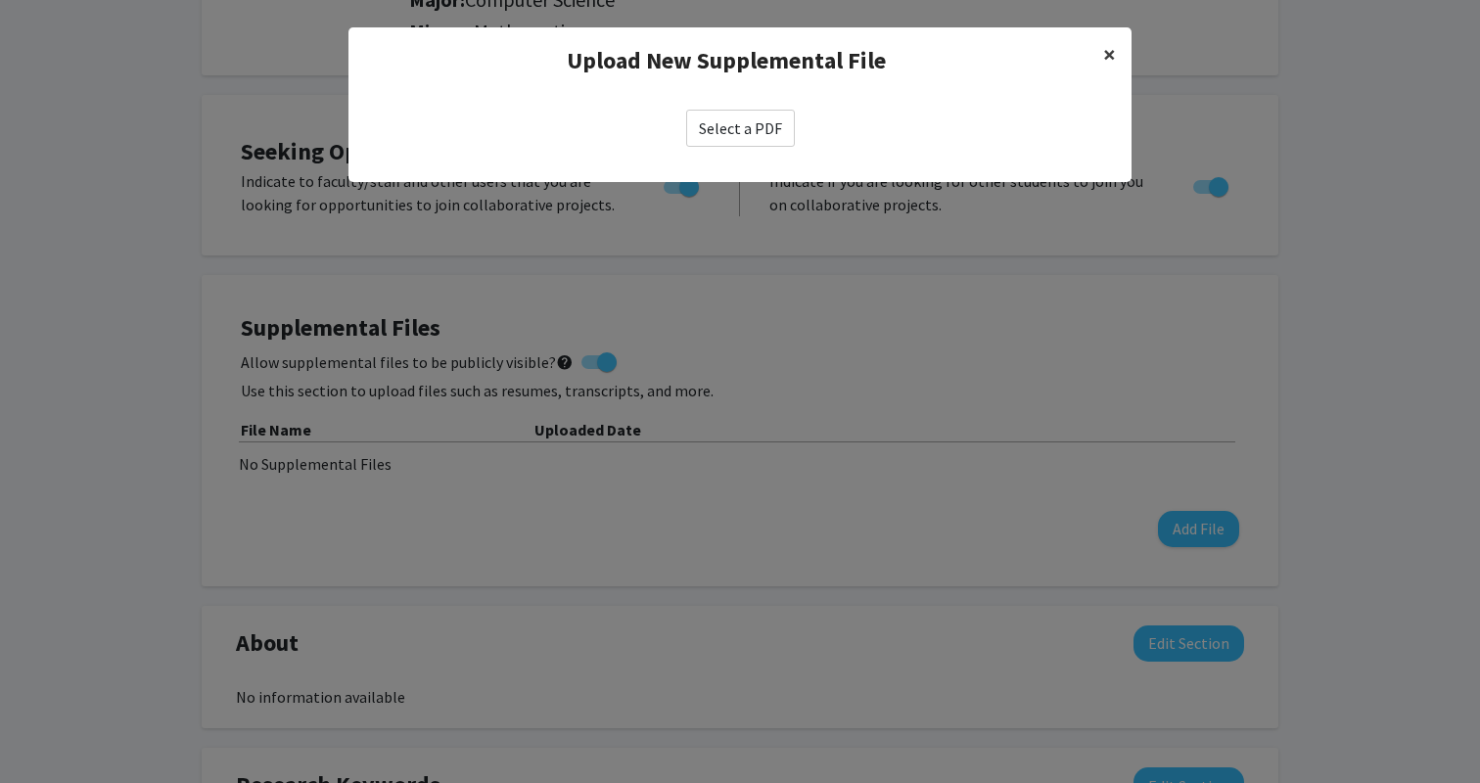
click at [1110, 54] on span "×" at bounding box center [1109, 54] width 13 height 30
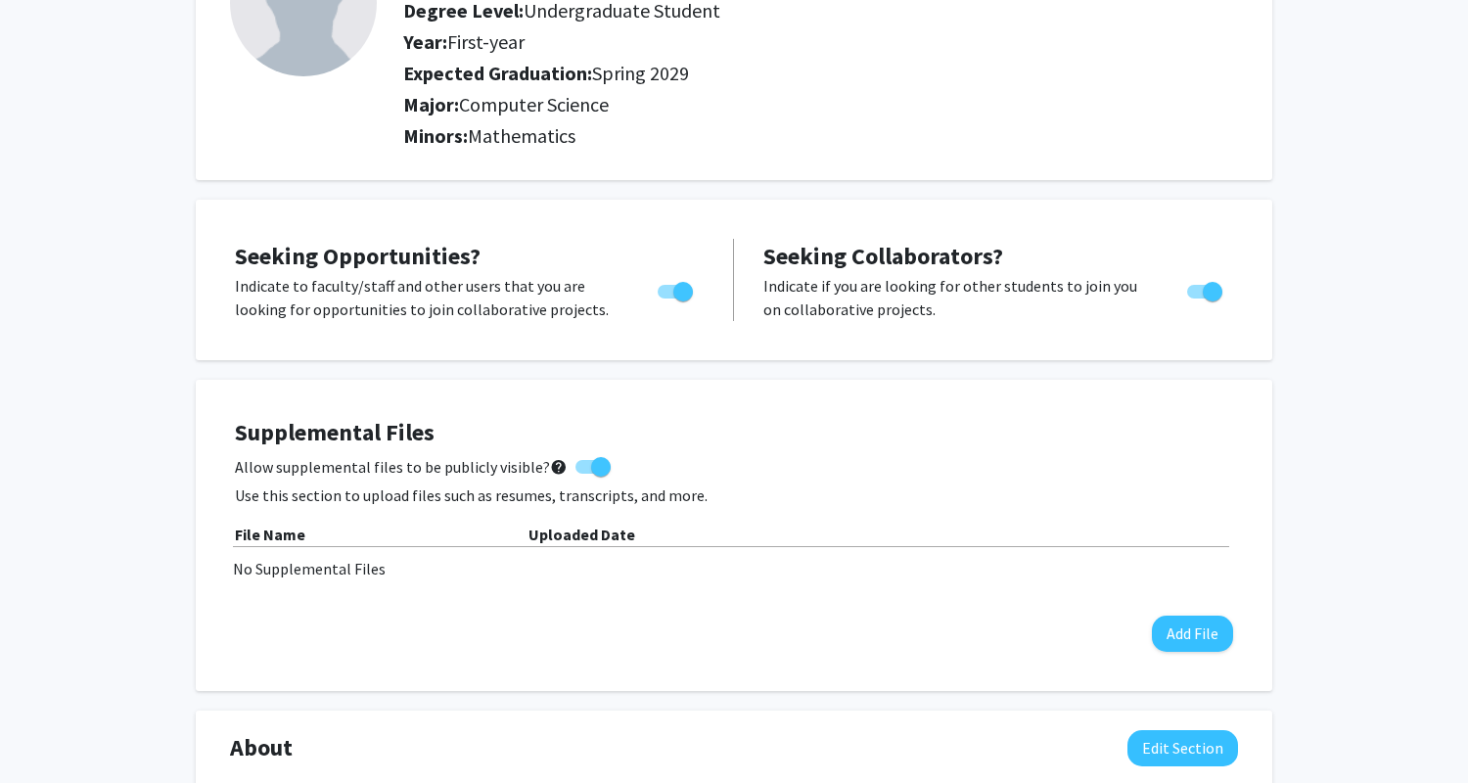
scroll to position [0, 0]
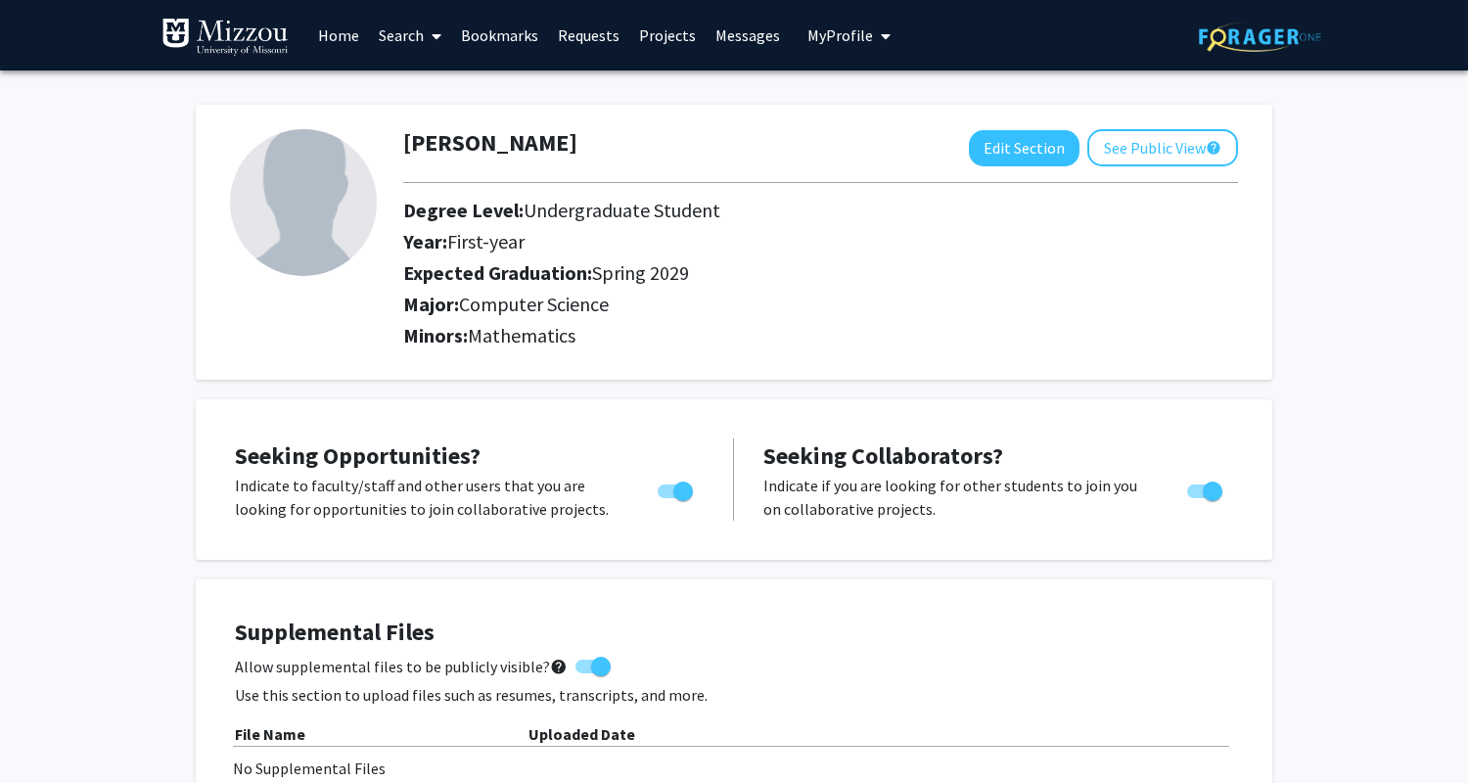
click at [881, 29] on icon "My profile dropdown to access profile and logout" at bounding box center [886, 36] width 10 height 16
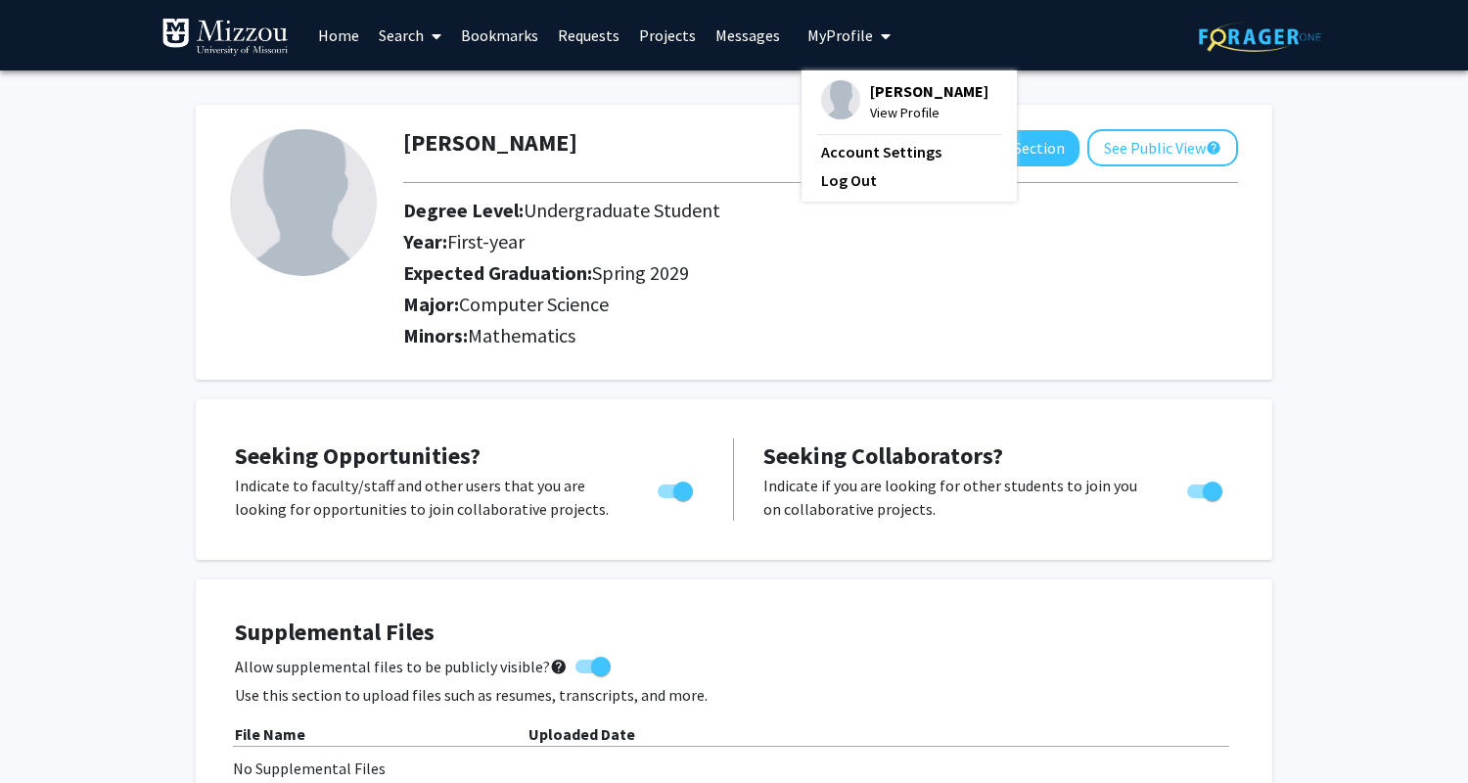
click at [881, 29] on icon "My profile dropdown to access profile and logout" at bounding box center [886, 36] width 10 height 16
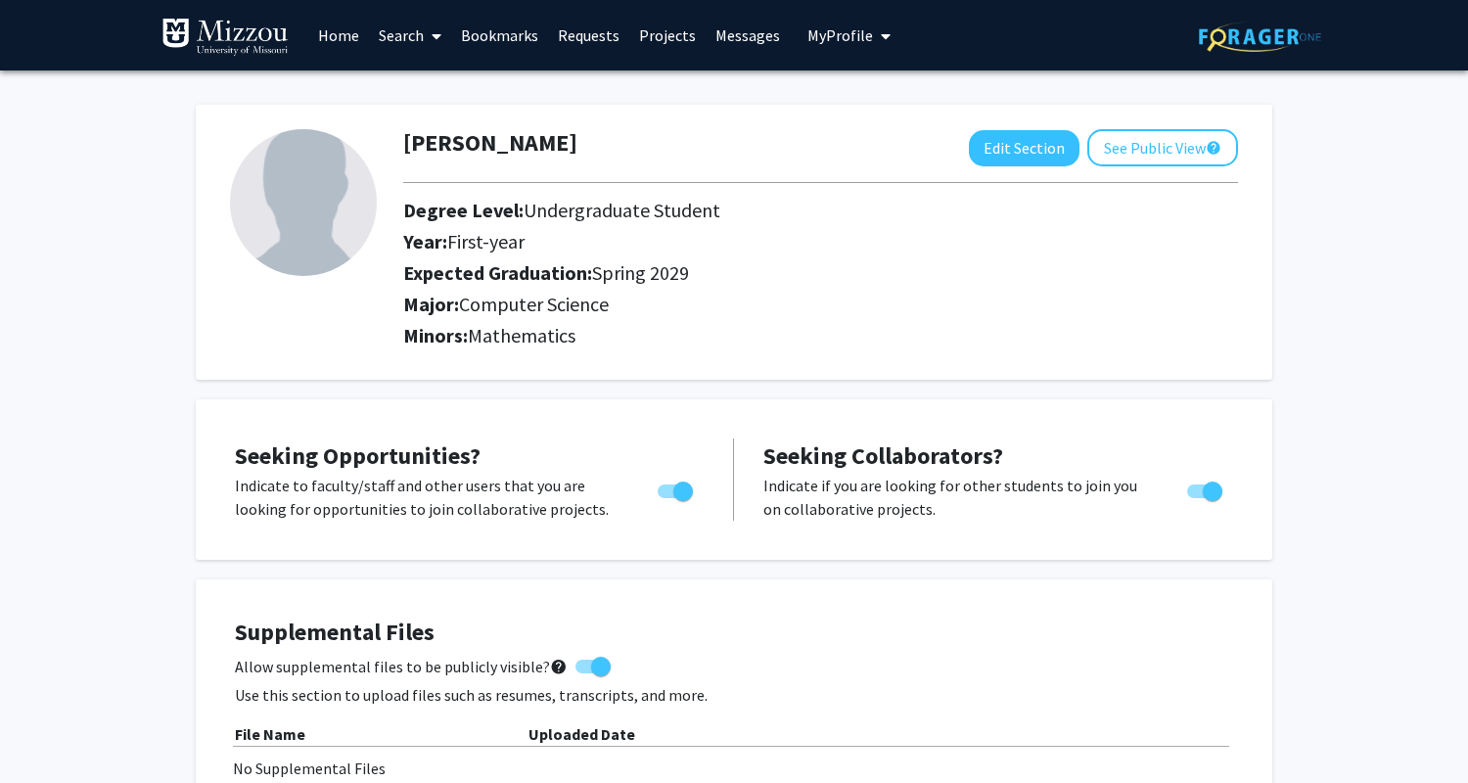
click at [411, 31] on link "Search" at bounding box center [410, 35] width 82 height 69
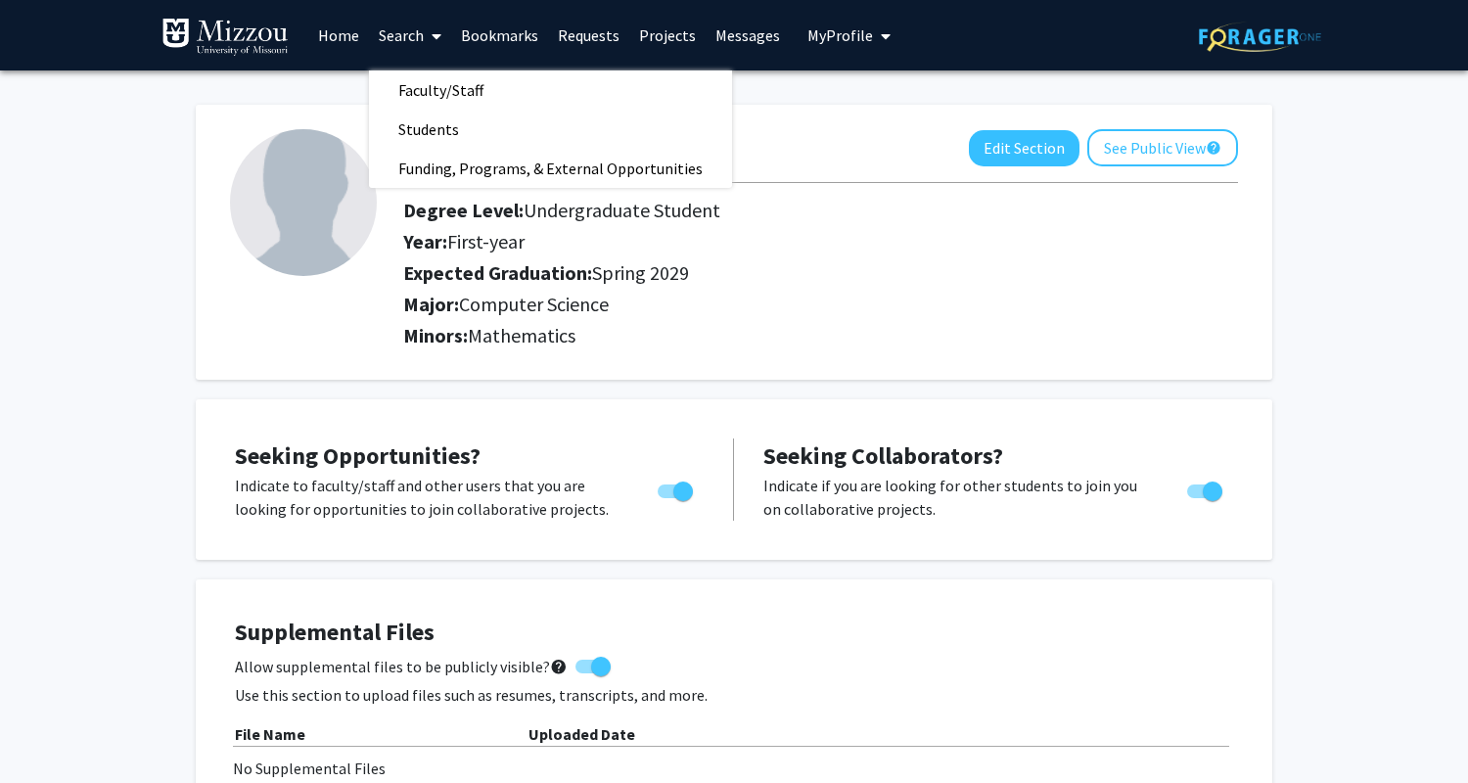
click at [393, 36] on link "Search" at bounding box center [410, 35] width 82 height 69
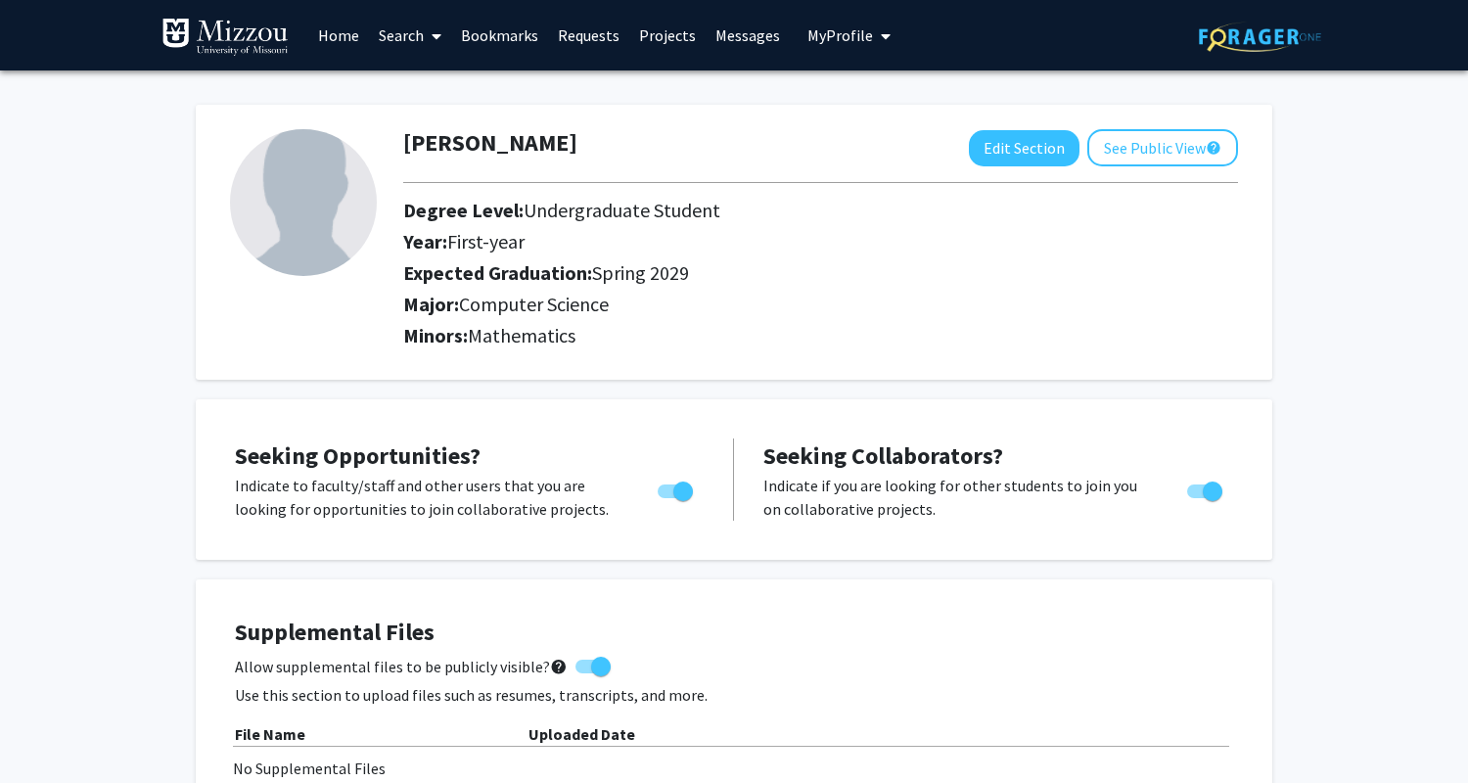
click at [393, 36] on link "Search" at bounding box center [410, 35] width 82 height 69
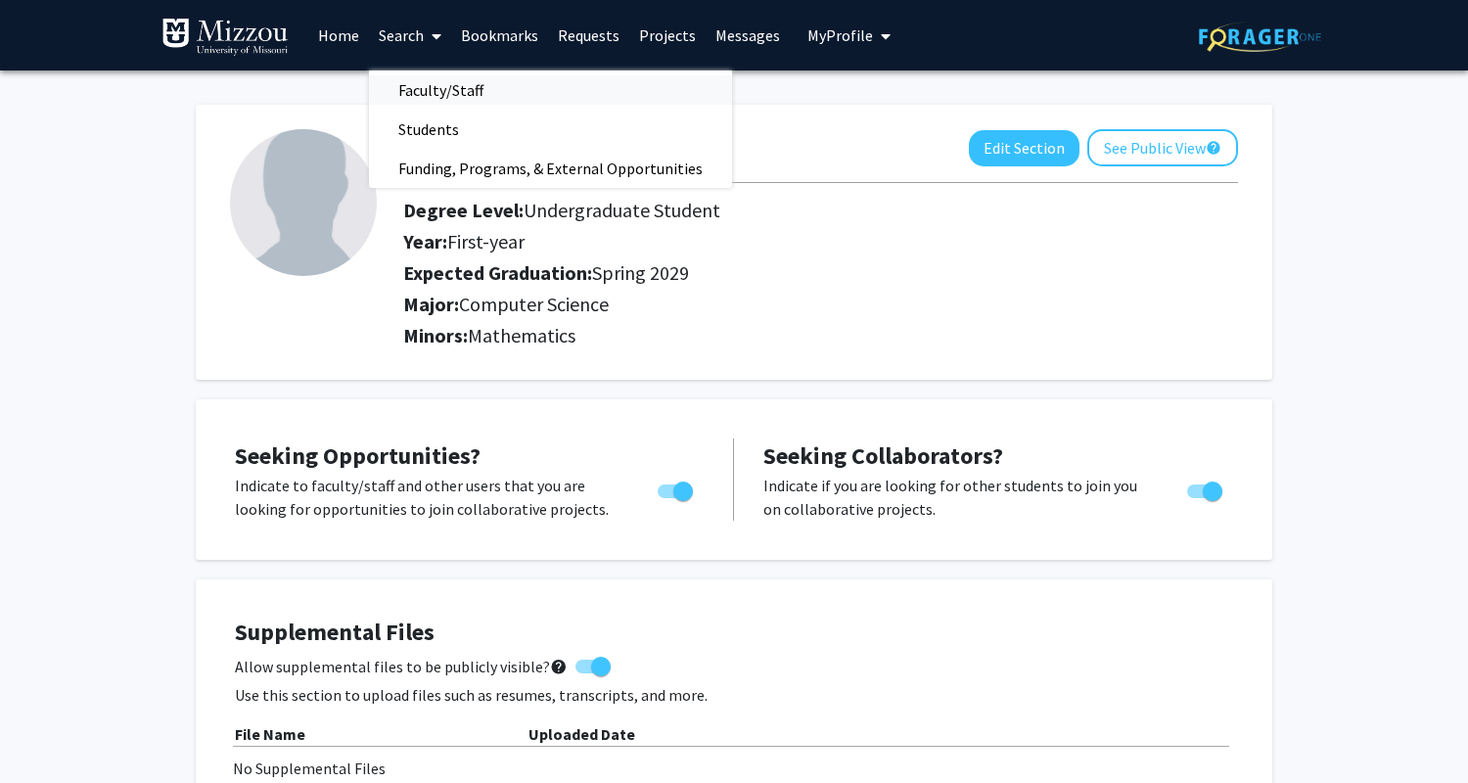
click at [425, 80] on span "Faculty/Staff" at bounding box center [441, 89] width 144 height 39
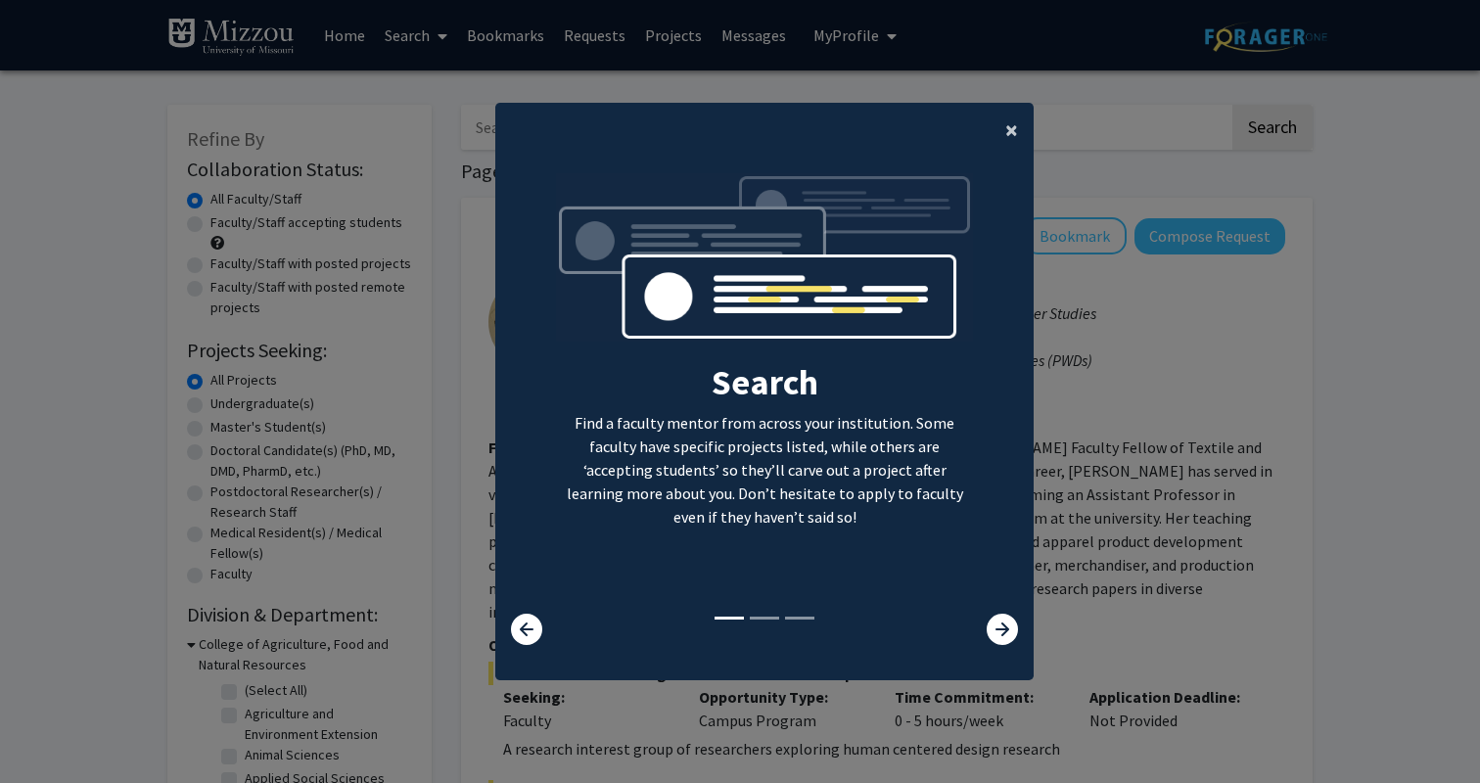
click at [1012, 125] on span "×" at bounding box center [1011, 129] width 13 height 30
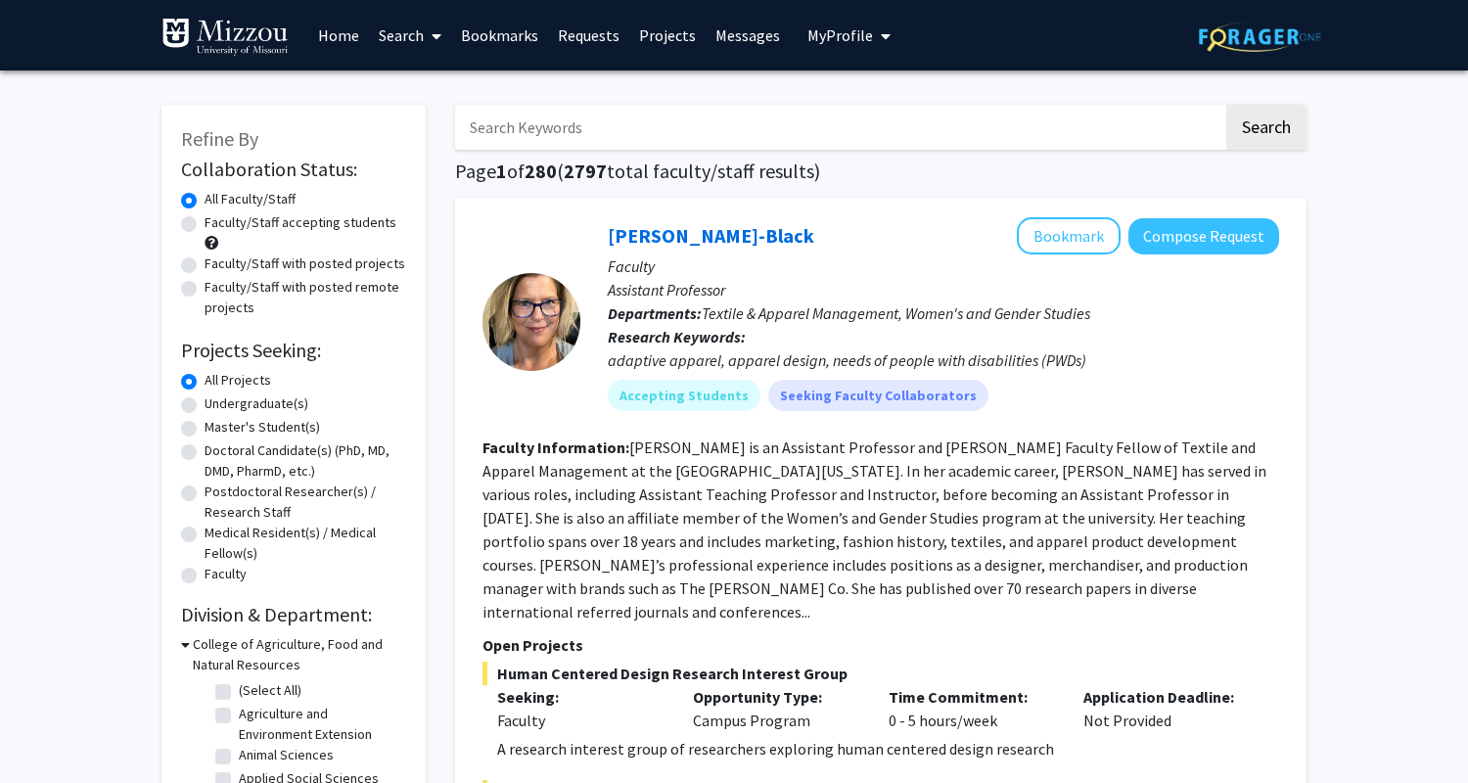
click at [900, 180] on h1 "Page 1 of 280 ( 2797 total faculty/staff results)" at bounding box center [880, 171] width 851 height 23
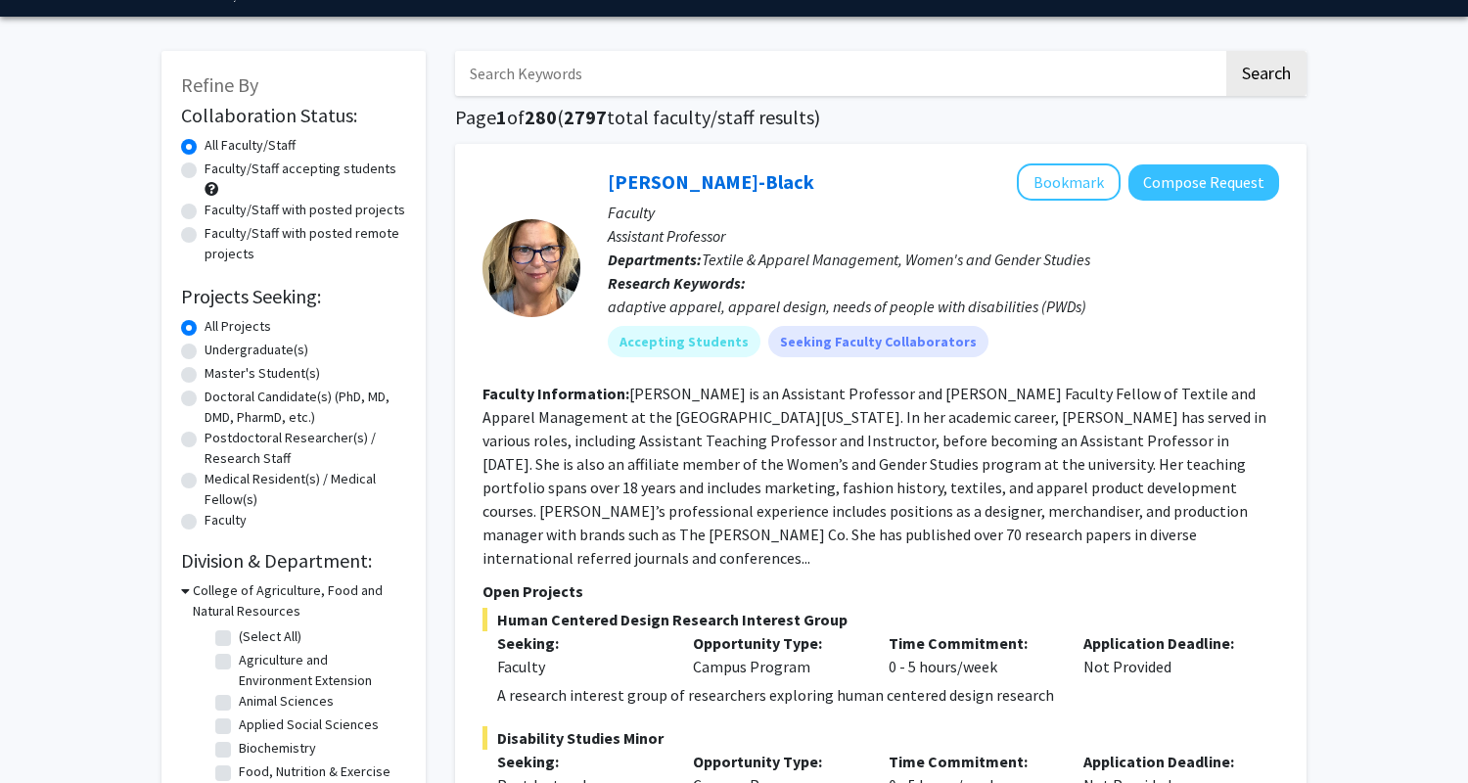
scroll to position [80, 0]
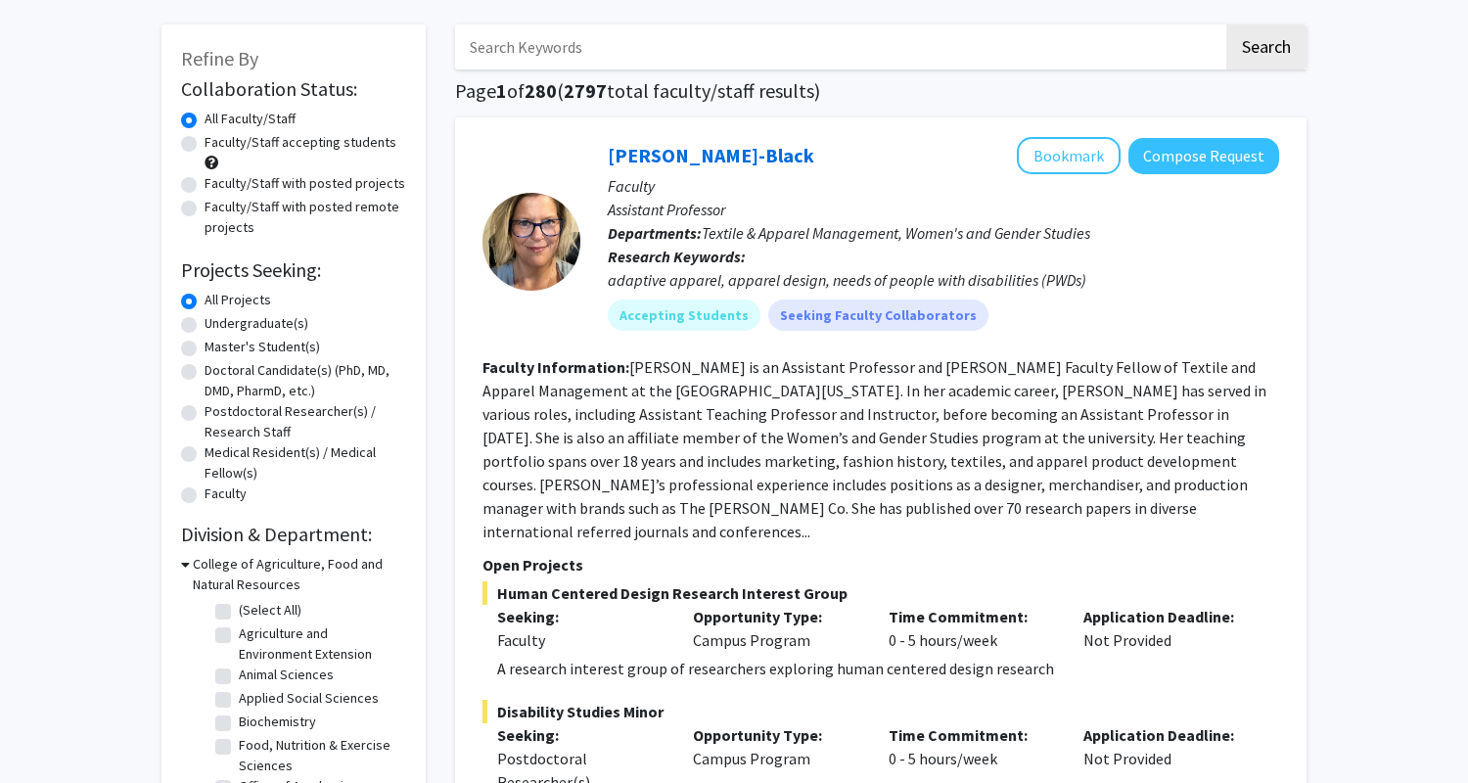
click at [816, 231] on span "Textile & Apparel Management, Women's and Gender Studies" at bounding box center [896, 233] width 389 height 20
click at [800, 230] on span "Textile & Apparel Management, Women's and Gender Studies" at bounding box center [896, 233] width 389 height 20
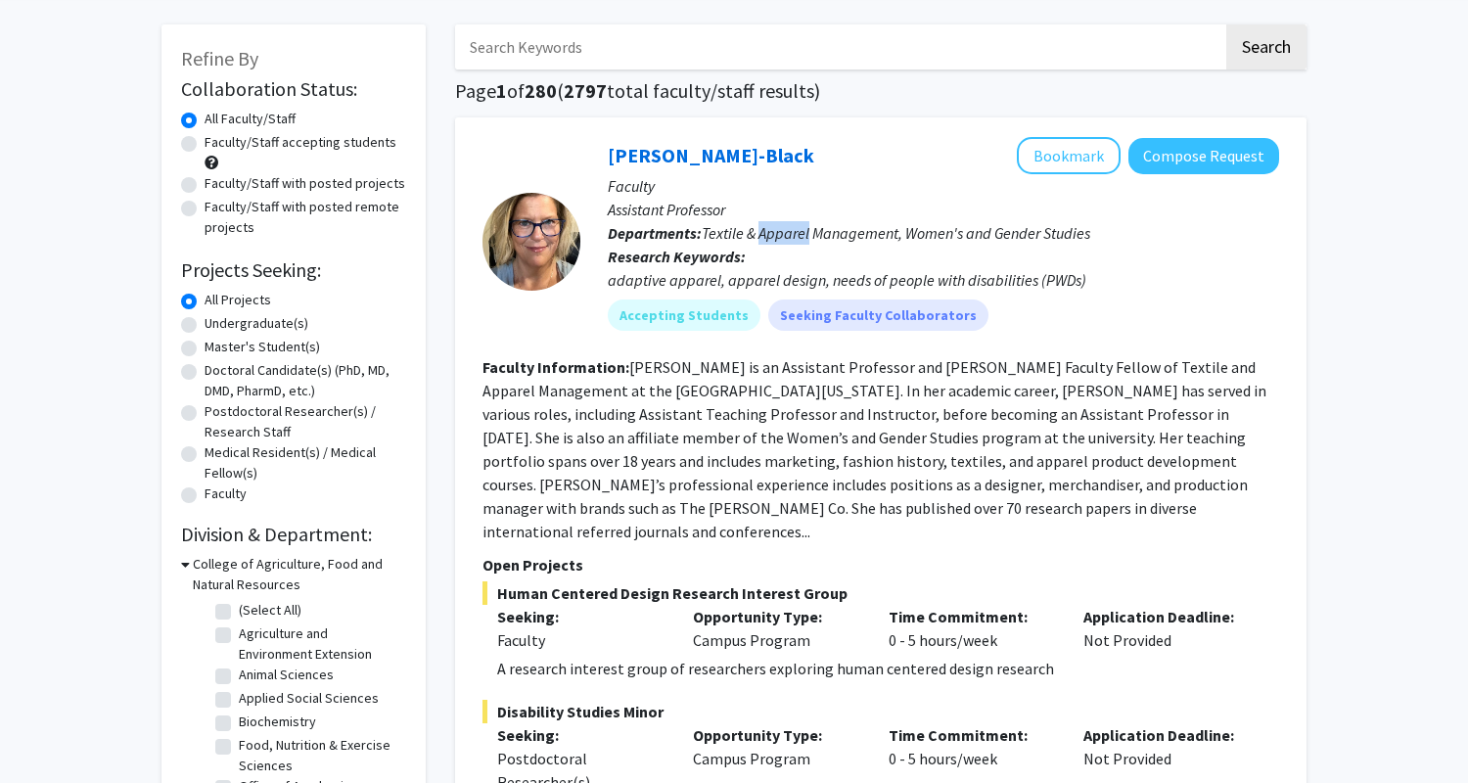
click at [800, 230] on span "Textile & Apparel Management, Women's and Gender Studies" at bounding box center [896, 233] width 389 height 20
click at [795, 233] on span "Textile & Apparel Management, Women's and Gender Studies" at bounding box center [896, 233] width 389 height 20
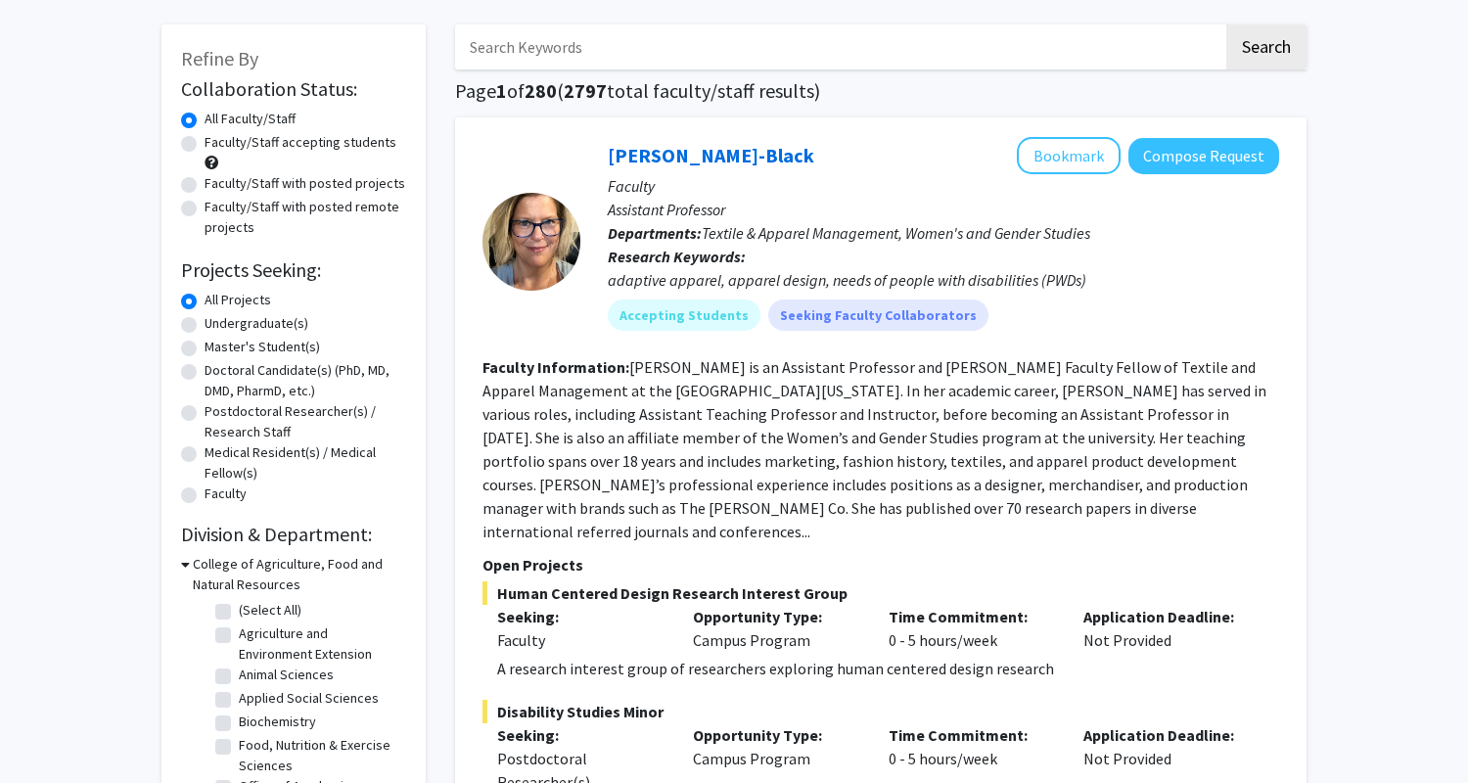
click at [789, 237] on span "Textile & Apparel Management, Women's and Gender Studies" at bounding box center [896, 233] width 389 height 20
click at [771, 282] on div "adaptive apparel, apparel design, needs of people with disabilities (PWDs)" at bounding box center [943, 279] width 671 height 23
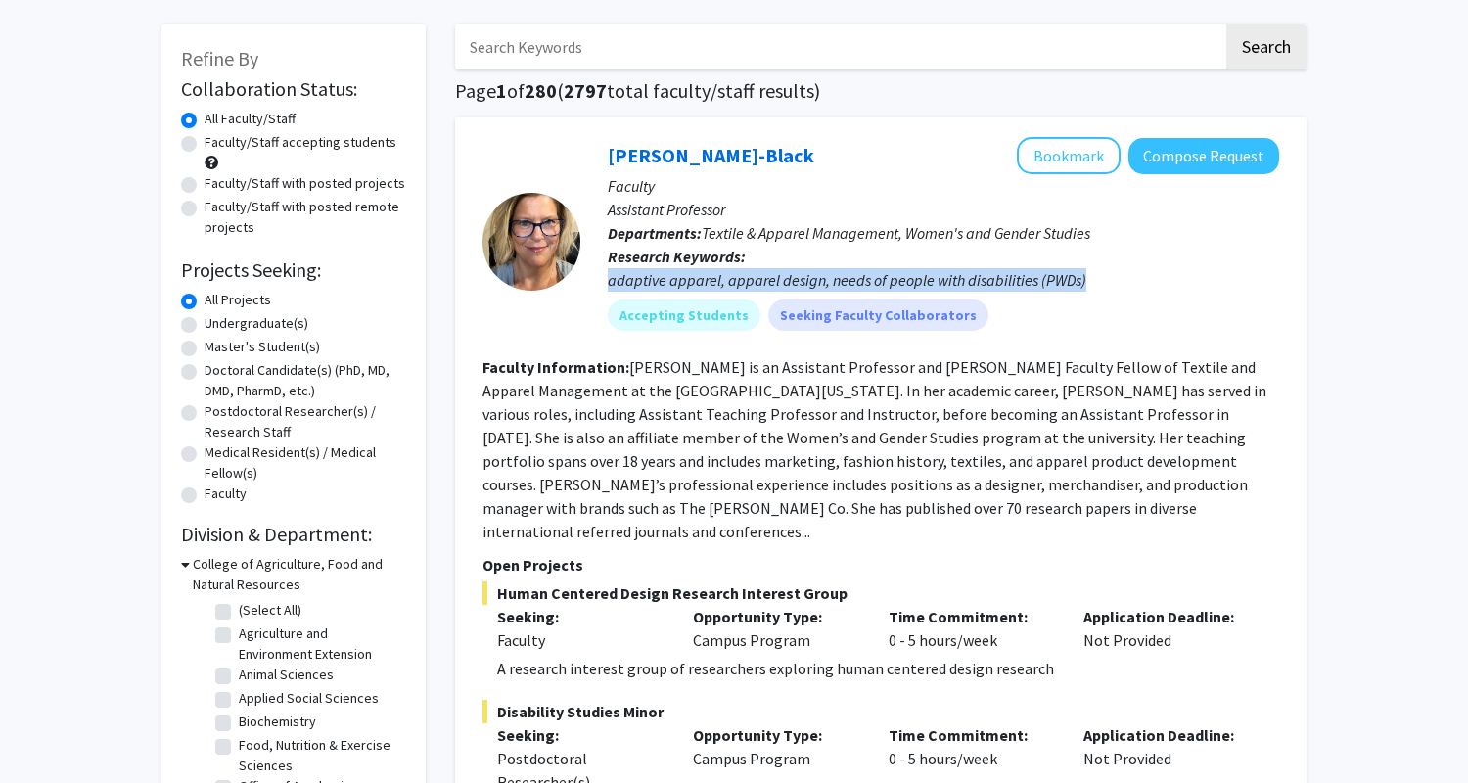
click at [771, 282] on div "adaptive apparel, apparel design, needs of people with disabilities (PWDs)" at bounding box center [943, 279] width 671 height 23
click at [764, 282] on div "adaptive apparel, apparel design, needs of people with disabilities (PWDs)" at bounding box center [943, 279] width 671 height 23
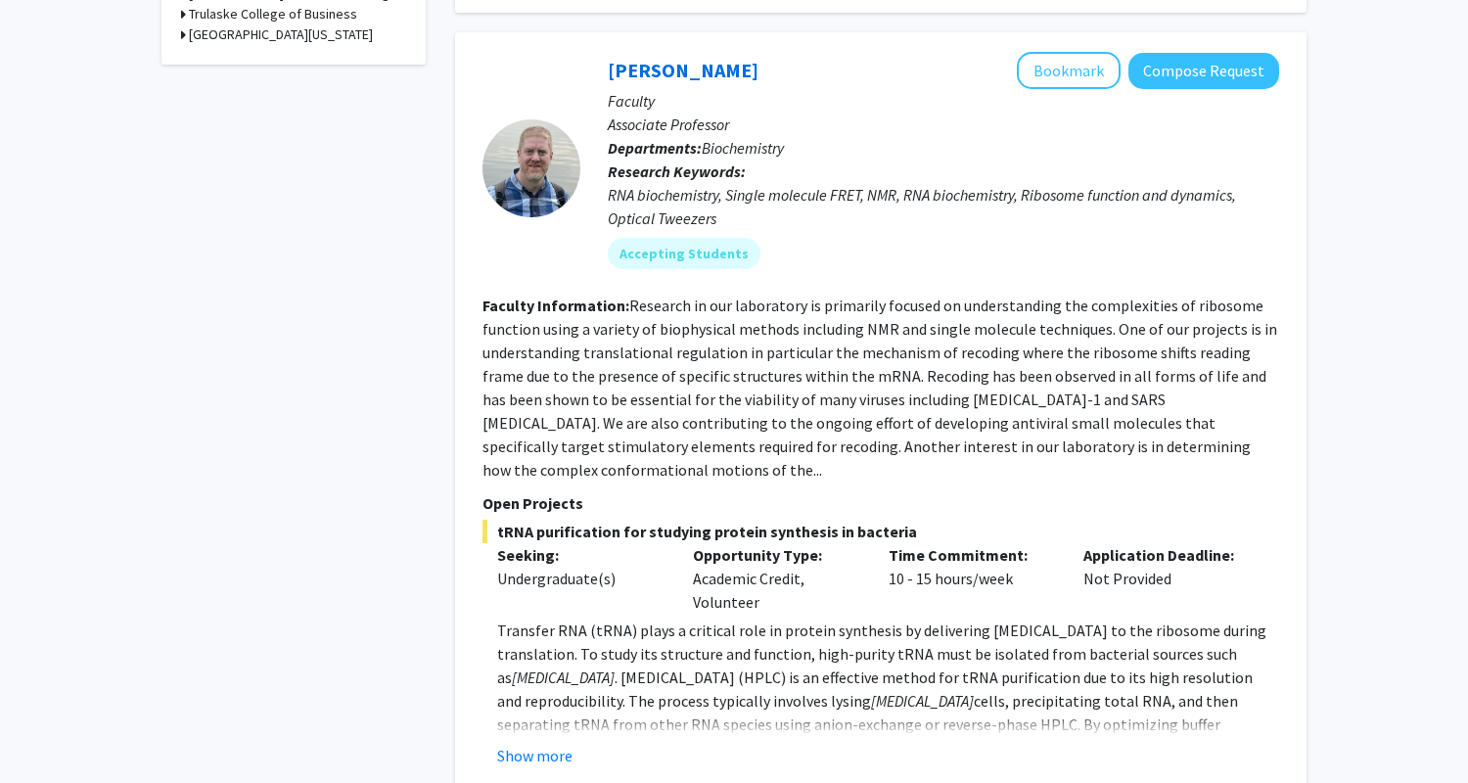
scroll to position [1217, 0]
click at [799, 338] on section "Faculty Information: Research in our laboratory is primarily focused on underst…" at bounding box center [880, 387] width 797 height 188
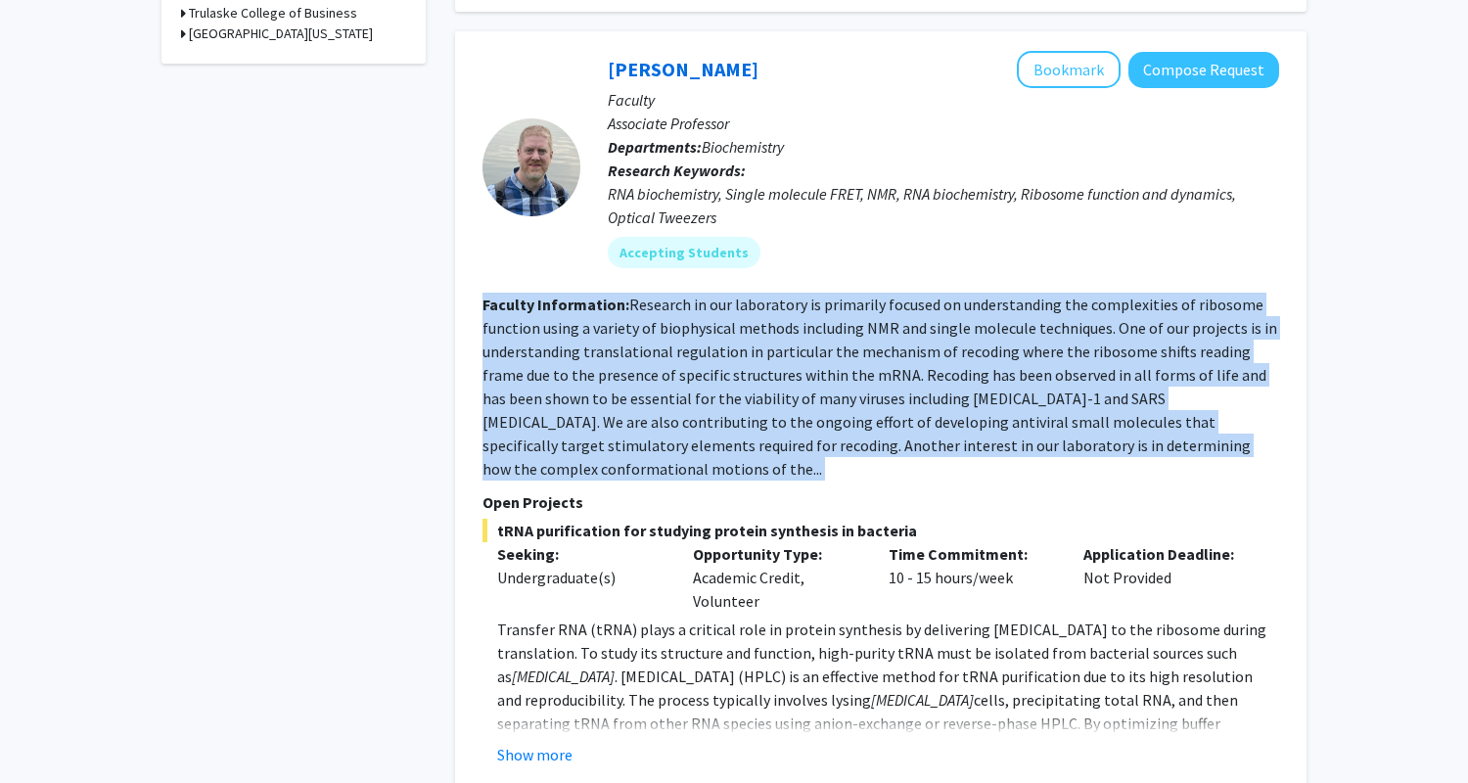
click at [799, 338] on section "Faculty Information: Research in our laboratory is primarily focused on underst…" at bounding box center [880, 387] width 797 height 188
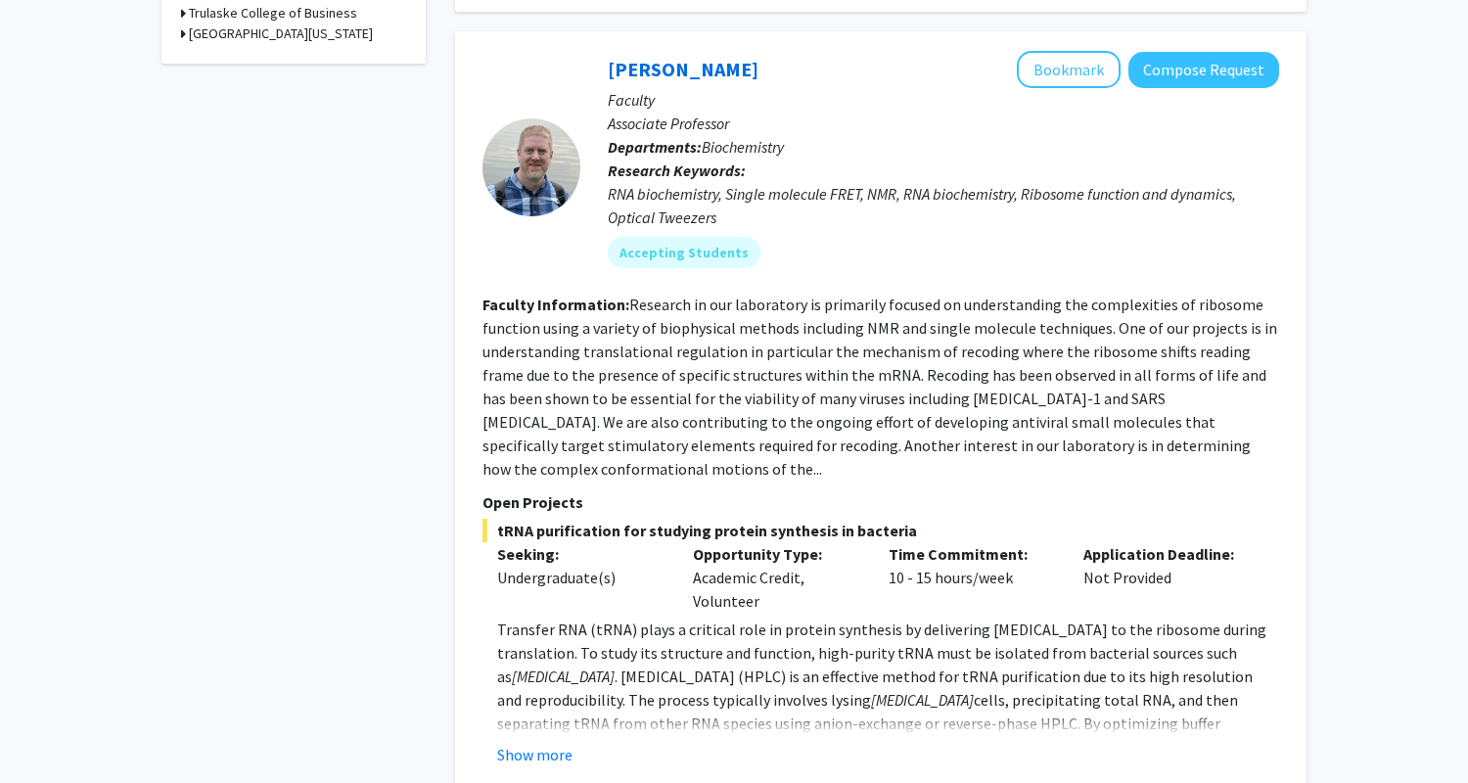
click at [798, 331] on fg-read-more "Research in our laboratory is primarily focused on understanding the complexiti…" at bounding box center [879, 387] width 795 height 184
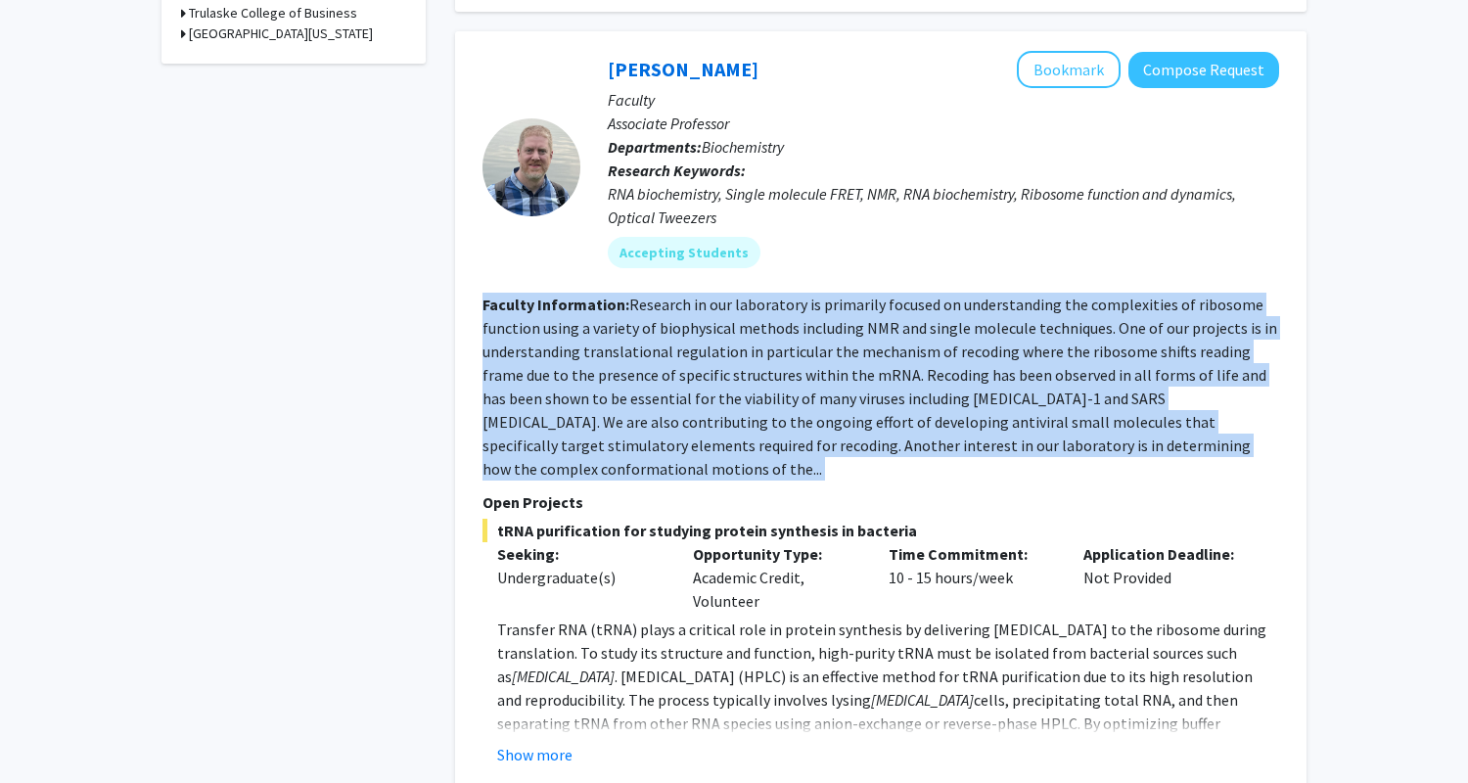
click at [798, 331] on fg-read-more "Research in our laboratory is primarily focused on understanding the complexiti…" at bounding box center [879, 387] width 795 height 184
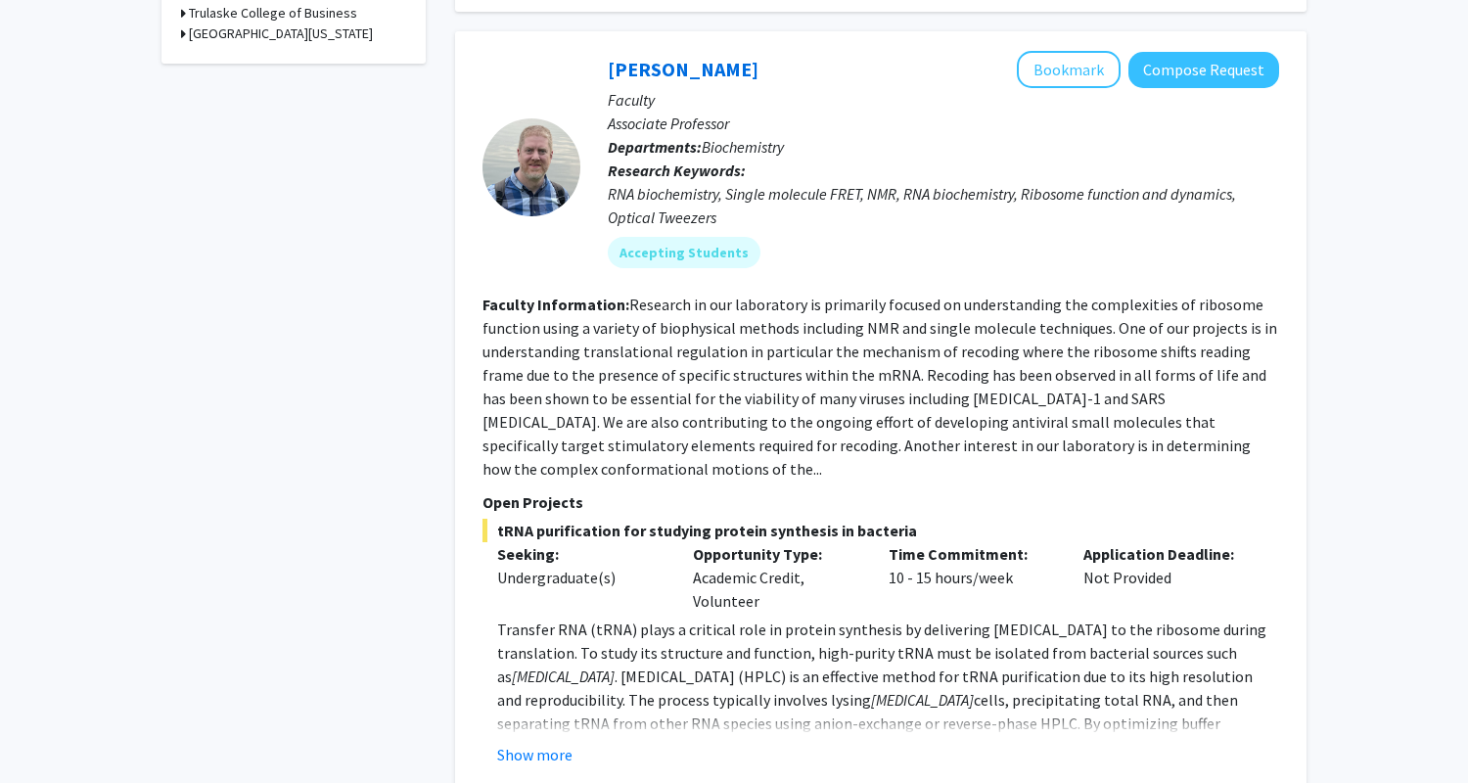
click at [783, 302] on fg-read-more "Research in our laboratory is primarily focused on understanding the complexiti…" at bounding box center [879, 387] width 795 height 184
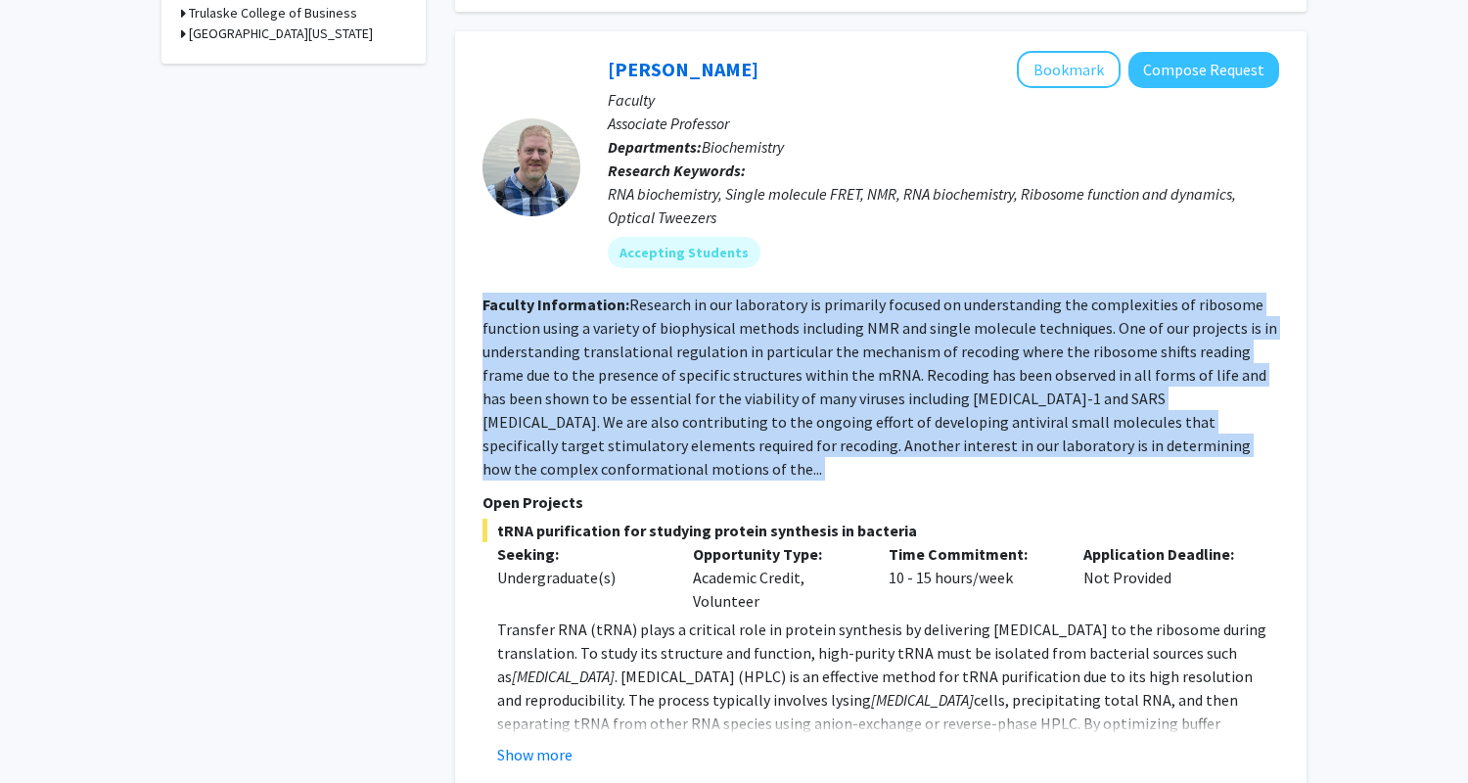
click at [783, 302] on fg-read-more "Research in our laboratory is primarily focused on understanding the complexiti…" at bounding box center [879, 387] width 795 height 184
click at [779, 303] on fg-read-more "Research in our laboratory is primarily focused on understanding the complexiti…" at bounding box center [879, 387] width 795 height 184
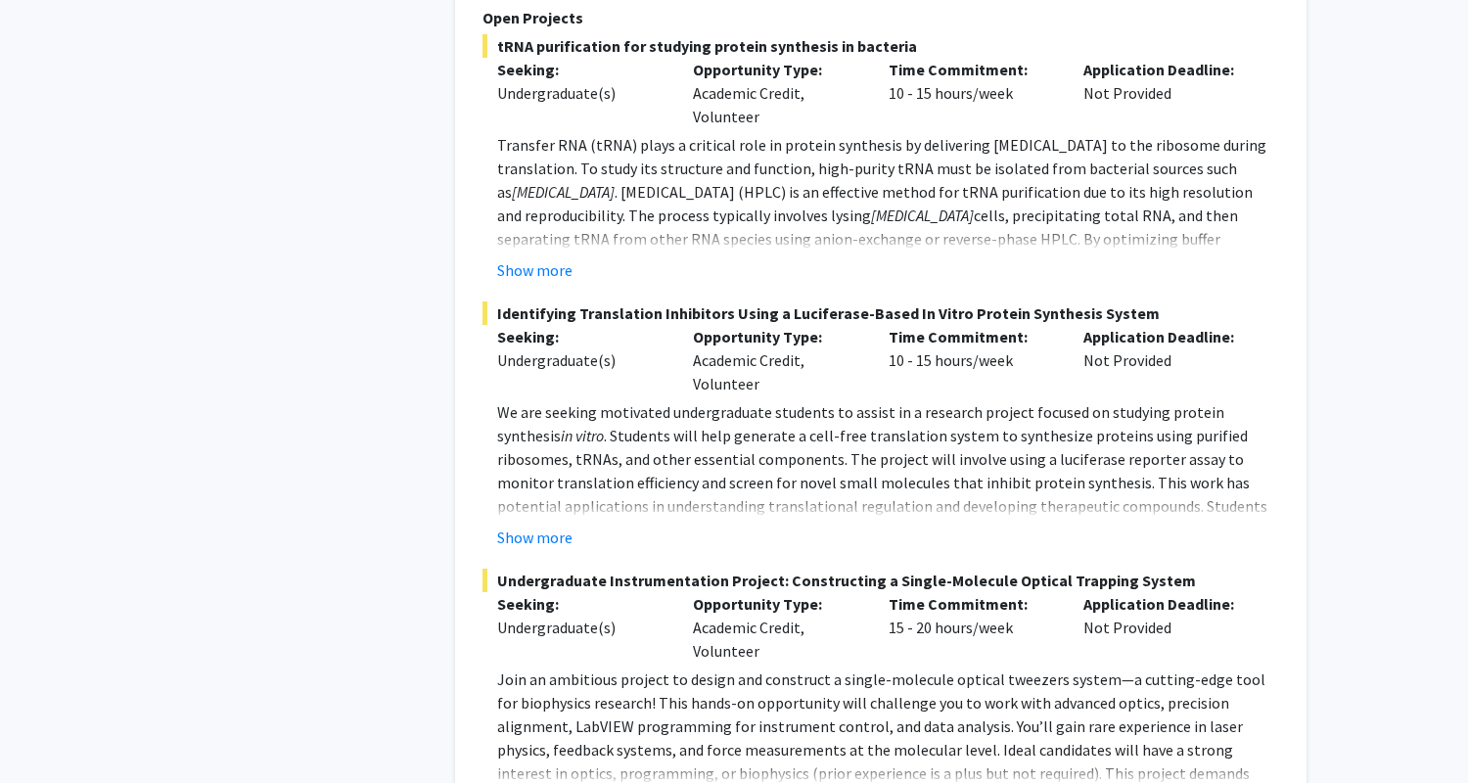
scroll to position [1737, 0]
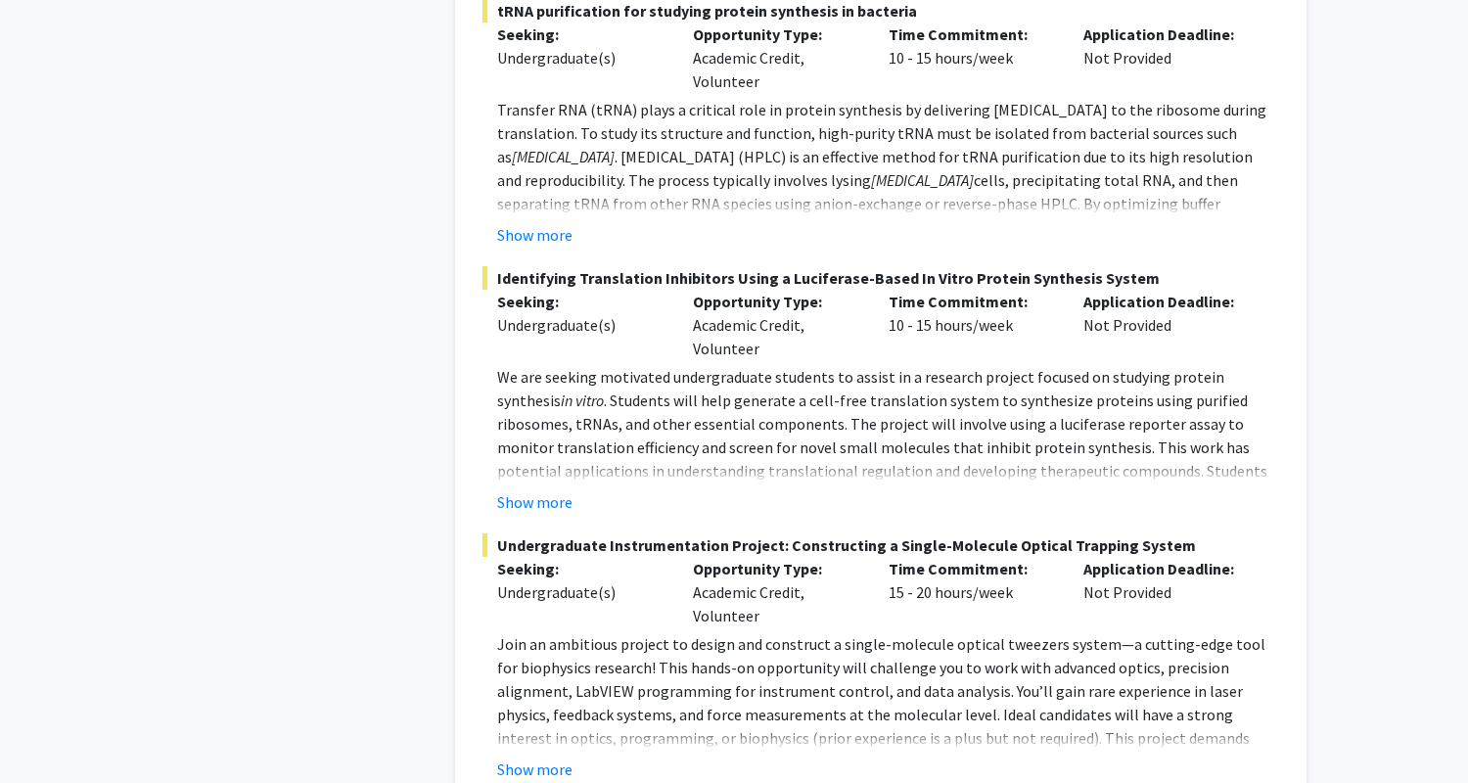
click at [751, 290] on p "Opportunity Type:" at bounding box center [776, 301] width 166 height 23
click at [745, 290] on div "Opportunity Type: Academic Credit, Volunteer" at bounding box center [776, 325] width 196 height 70
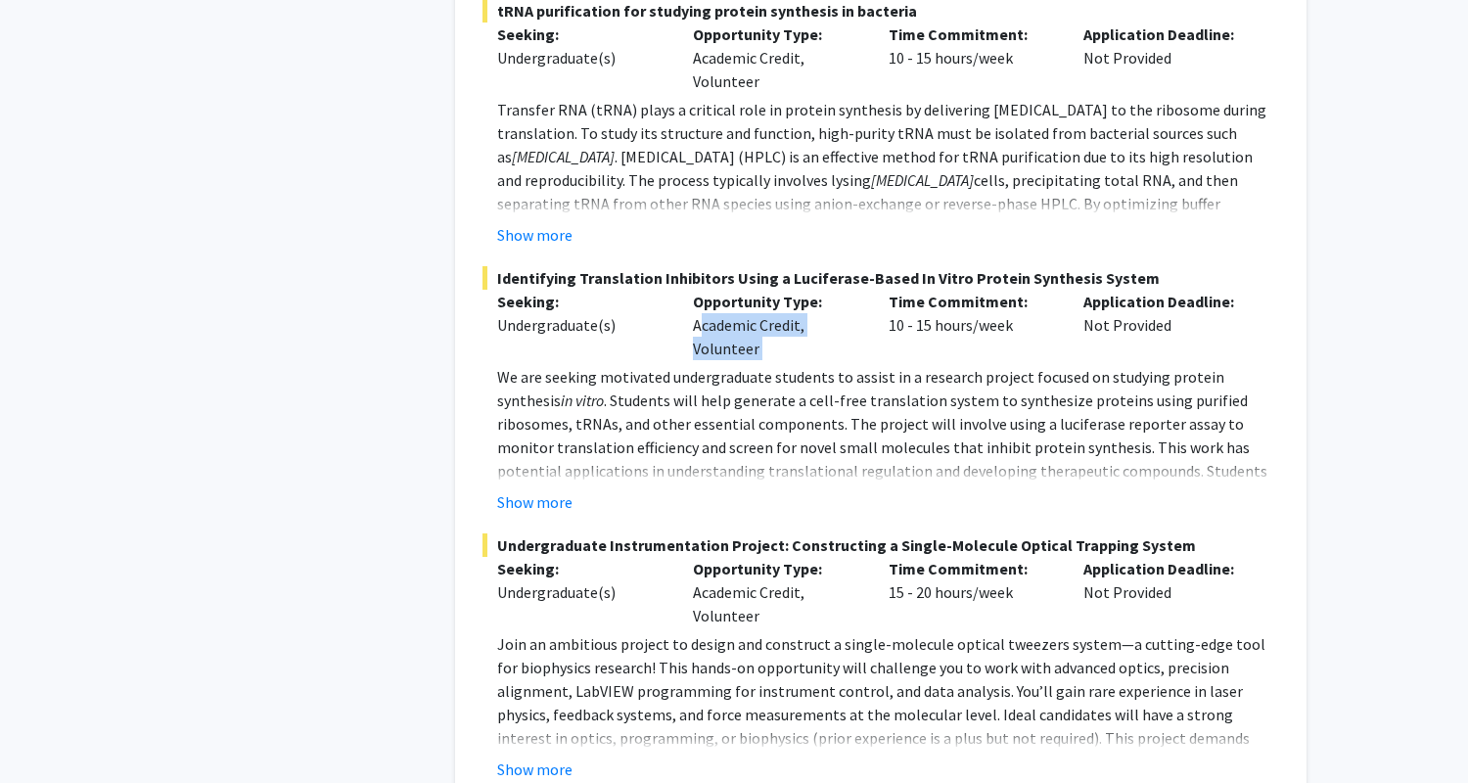
click at [745, 290] on div "Opportunity Type: Academic Credit, Volunteer" at bounding box center [776, 325] width 196 height 70
click at [727, 304] on div "Opportunity Type: Academic Credit, Volunteer" at bounding box center [776, 325] width 196 height 70
click at [728, 290] on div "Opportunity Type: Academic Credit, Volunteer" at bounding box center [776, 325] width 196 height 70
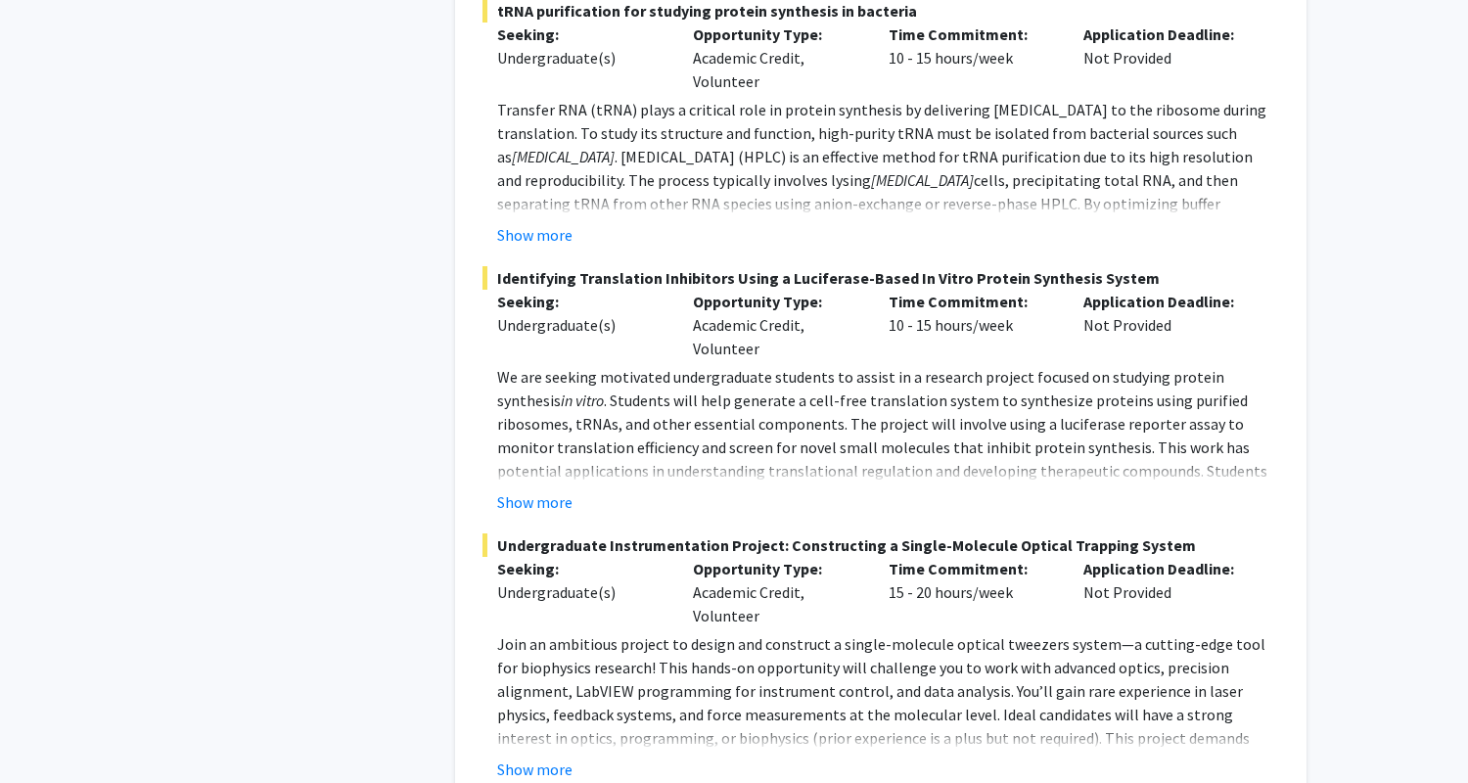
click at [728, 290] on div "Opportunity Type: Academic Credit, Volunteer" at bounding box center [776, 325] width 196 height 70
click at [729, 290] on div "Opportunity Type: Academic Credit, Volunteer" at bounding box center [776, 325] width 196 height 70
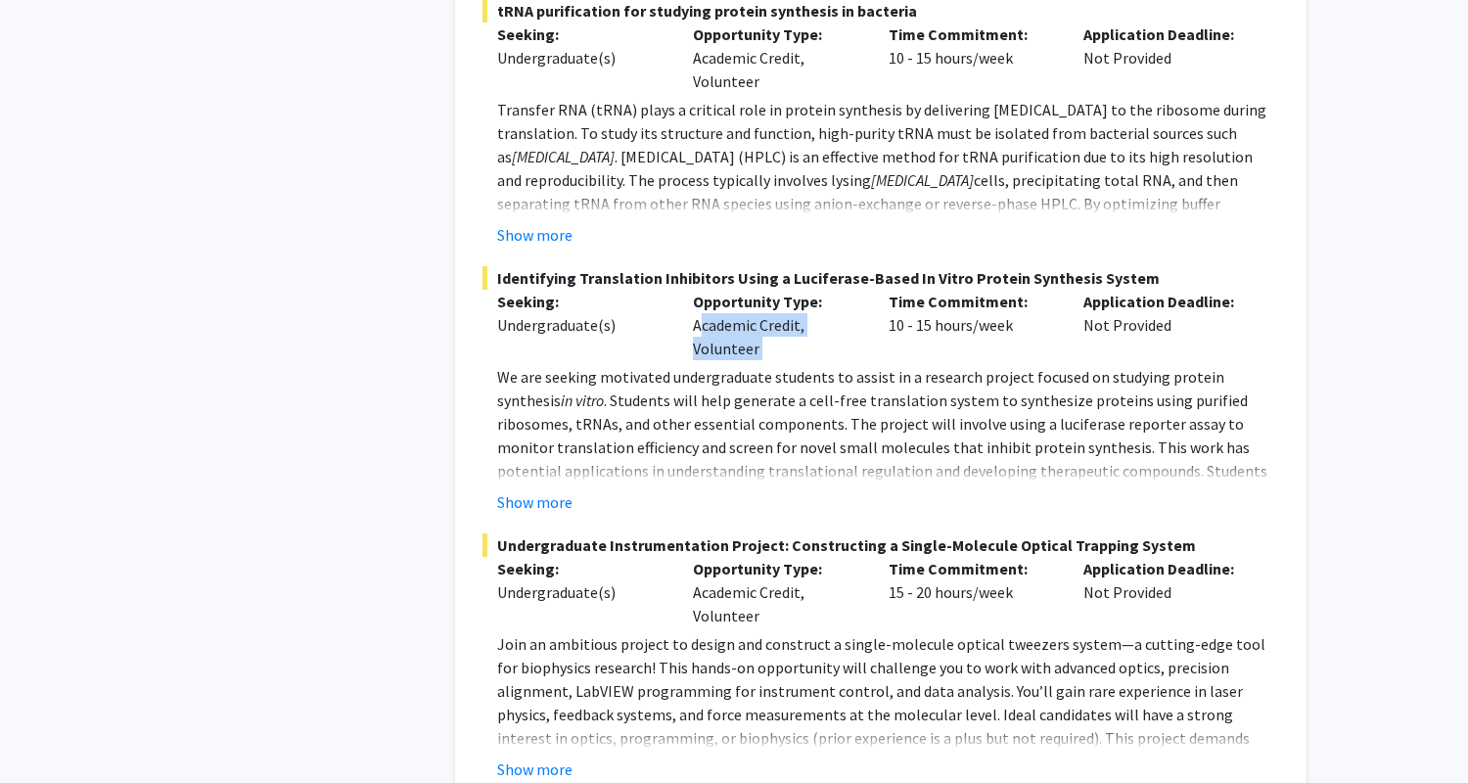
click at [727, 290] on div "Opportunity Type: Academic Credit, Volunteer" at bounding box center [776, 325] width 196 height 70
click at [732, 290] on div "Opportunity Type: Academic Credit, Volunteer" at bounding box center [776, 325] width 196 height 70
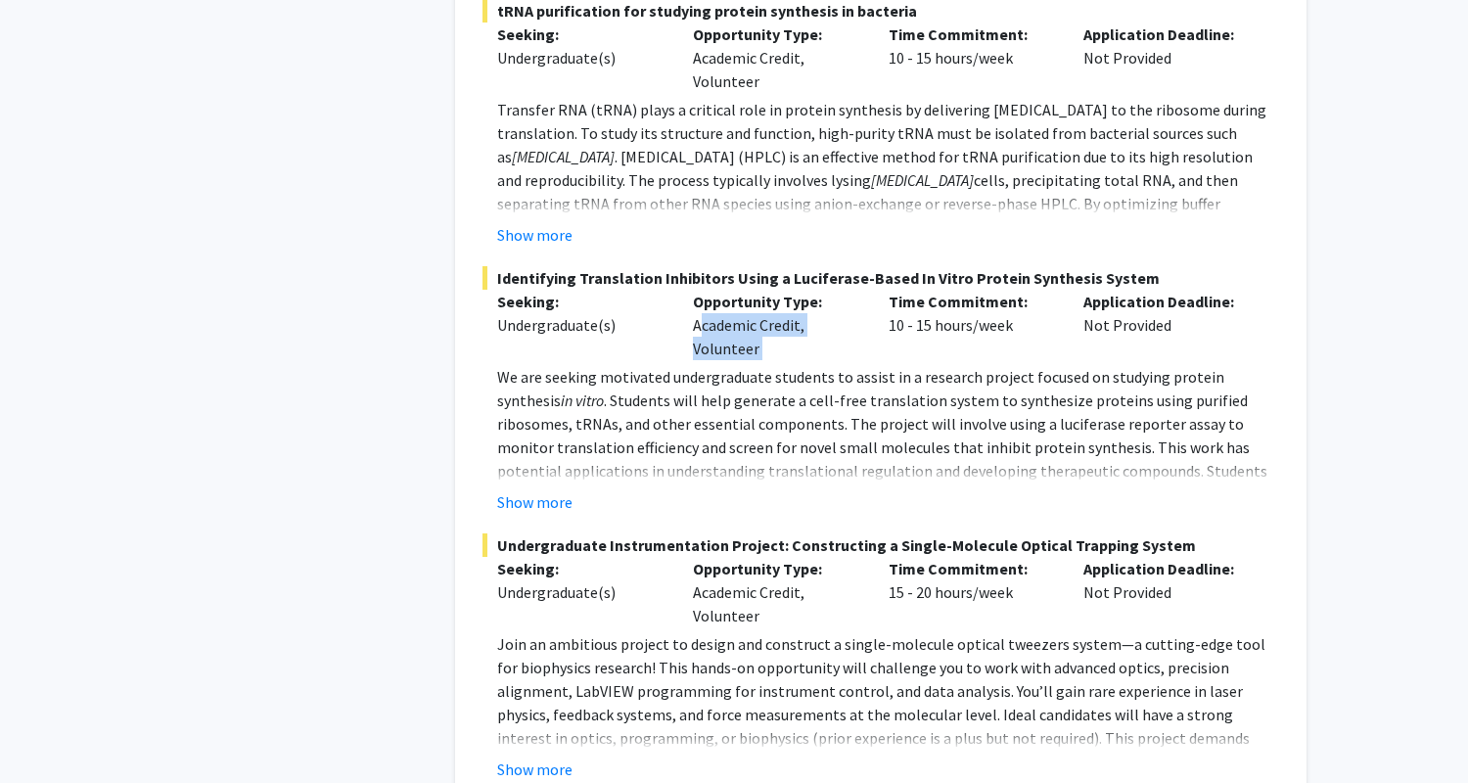
click at [732, 290] on div "Opportunity Type: Academic Credit, Volunteer" at bounding box center [776, 325] width 196 height 70
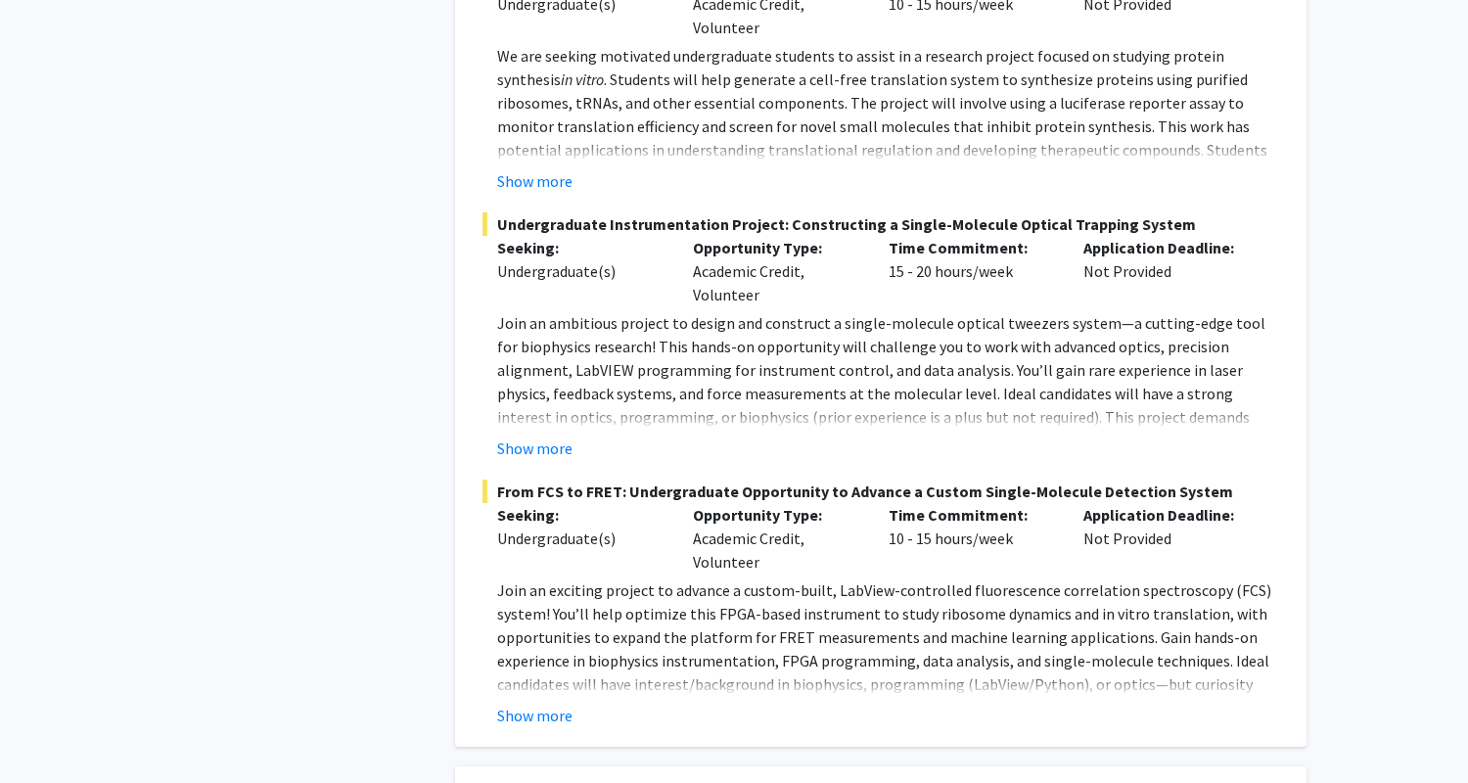
scroll to position [2076, 0]
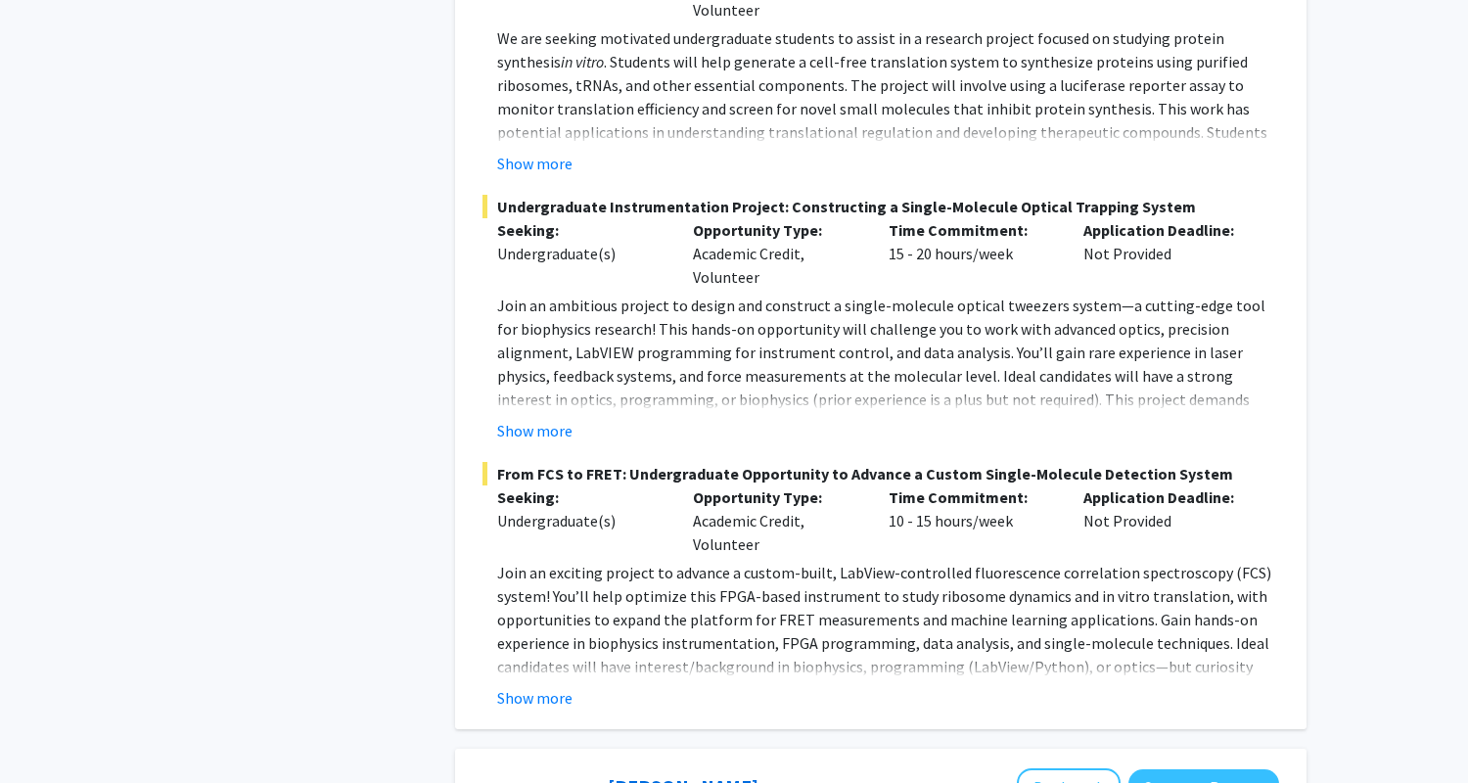
click at [731, 218] on div "Opportunity Type: Academic Credit, Volunteer" at bounding box center [776, 253] width 196 height 70
click at [729, 218] on div "Opportunity Type: Academic Credit, Volunteer" at bounding box center [776, 253] width 196 height 70
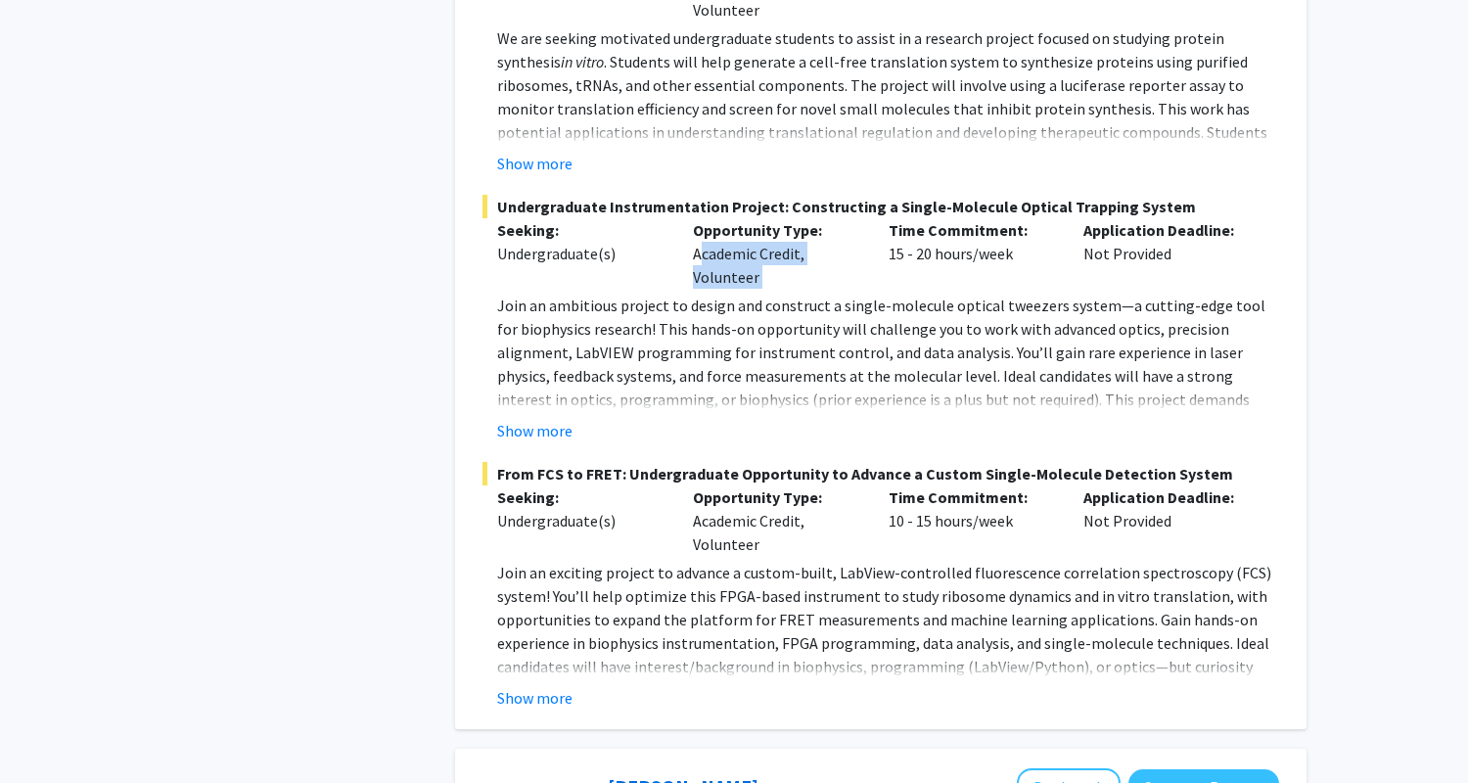
click at [729, 218] on div "Opportunity Type: Academic Credit, Volunteer" at bounding box center [776, 253] width 196 height 70
click at [725, 218] on div "Opportunity Type: Academic Credit, Volunteer" at bounding box center [776, 253] width 196 height 70
click at [724, 218] on div "Opportunity Type: Academic Credit, Volunteer" at bounding box center [776, 253] width 196 height 70
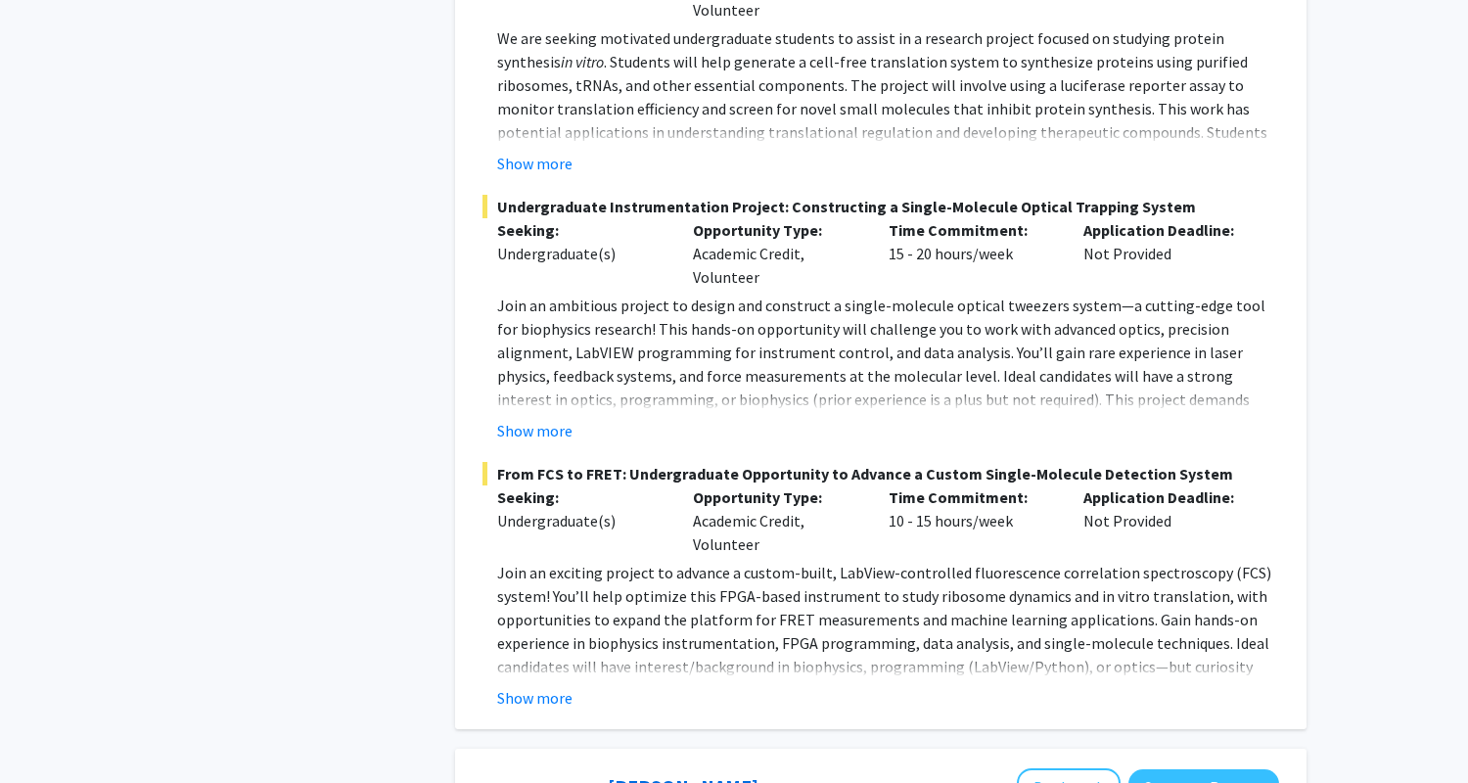
click at [723, 218] on div "Opportunity Type: Academic Credit, Volunteer" at bounding box center [776, 253] width 196 height 70
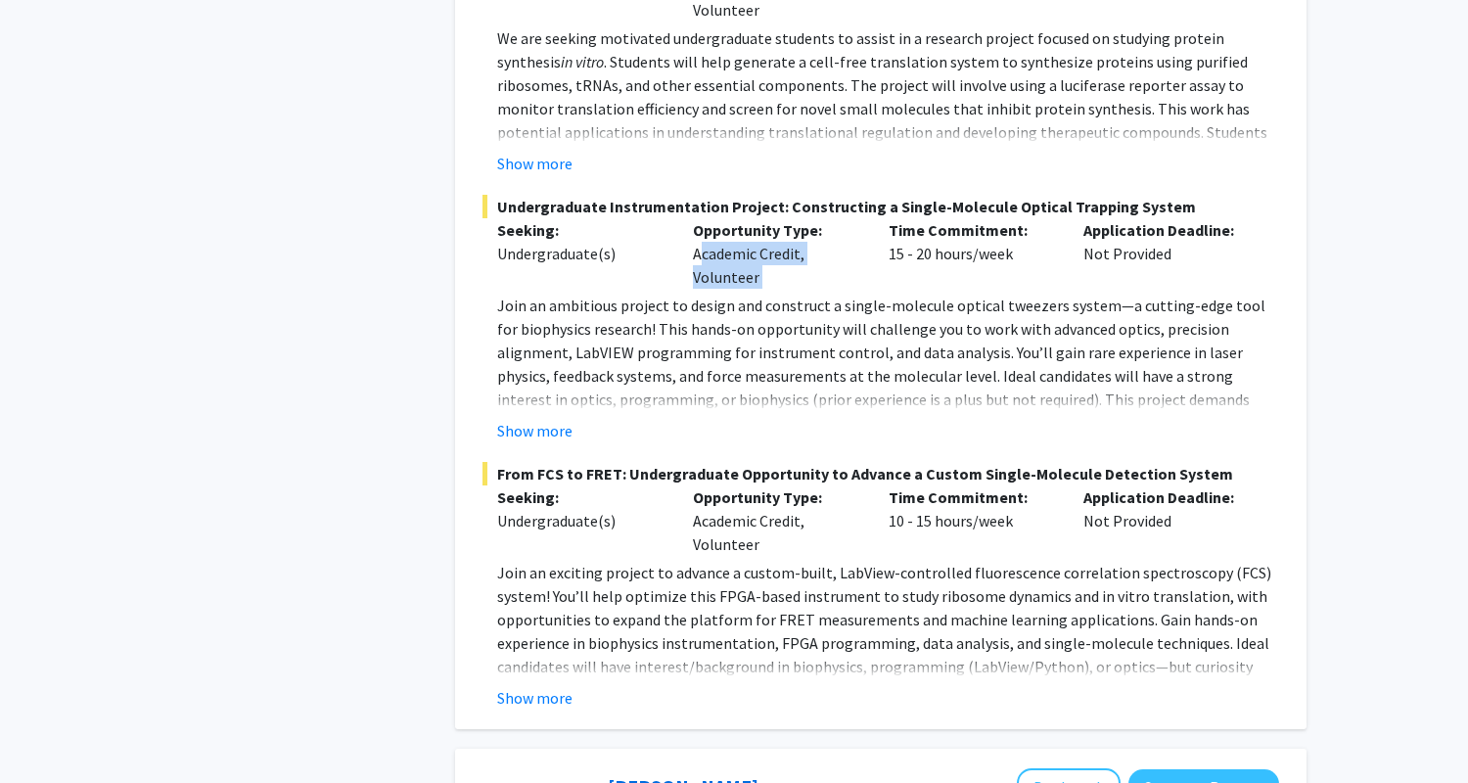
click at [723, 218] on div "Opportunity Type: Academic Credit, Volunteer" at bounding box center [776, 253] width 196 height 70
click at [724, 218] on div "Opportunity Type: Academic Credit, Volunteer" at bounding box center [776, 253] width 196 height 70
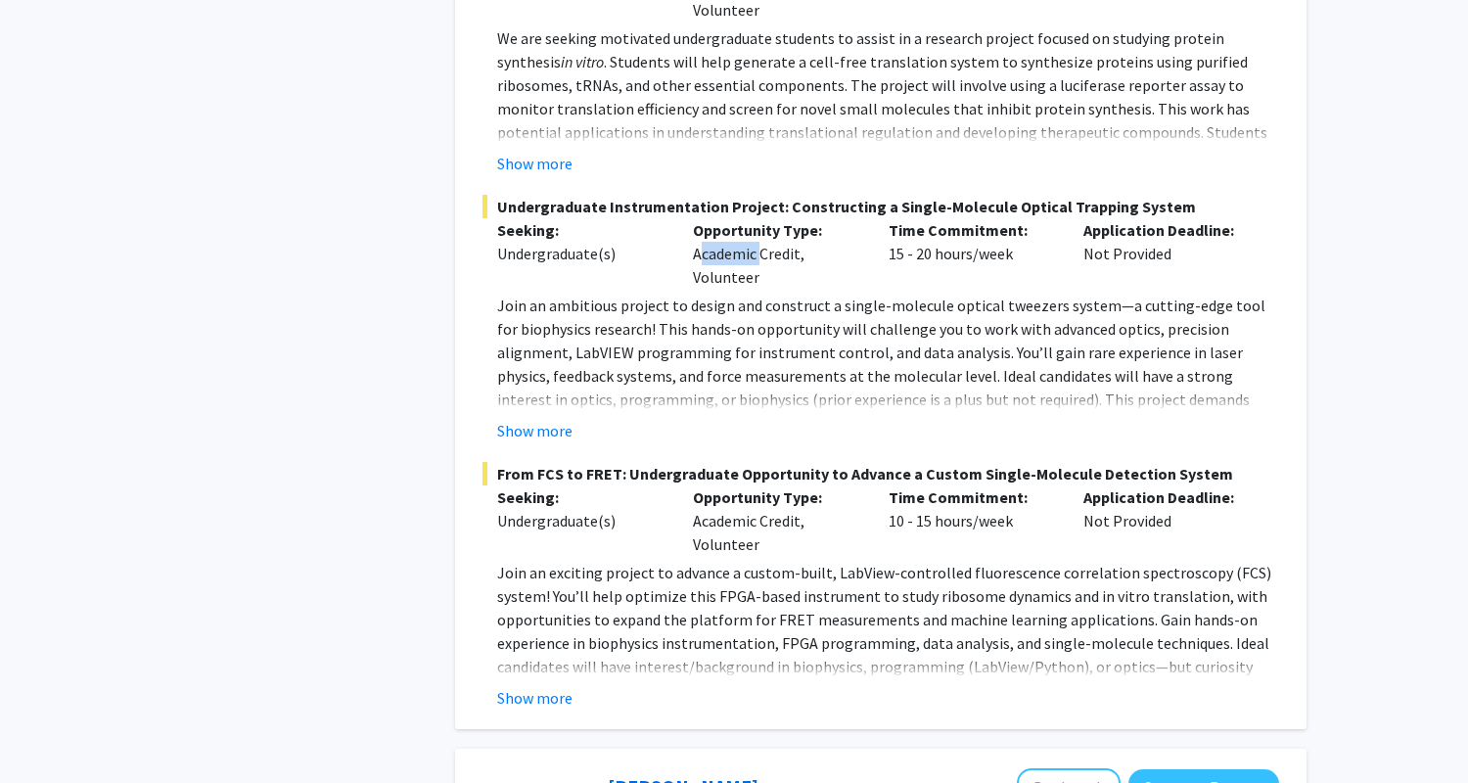
click at [724, 218] on div "Opportunity Type: Academic Credit, Volunteer" at bounding box center [776, 253] width 196 height 70
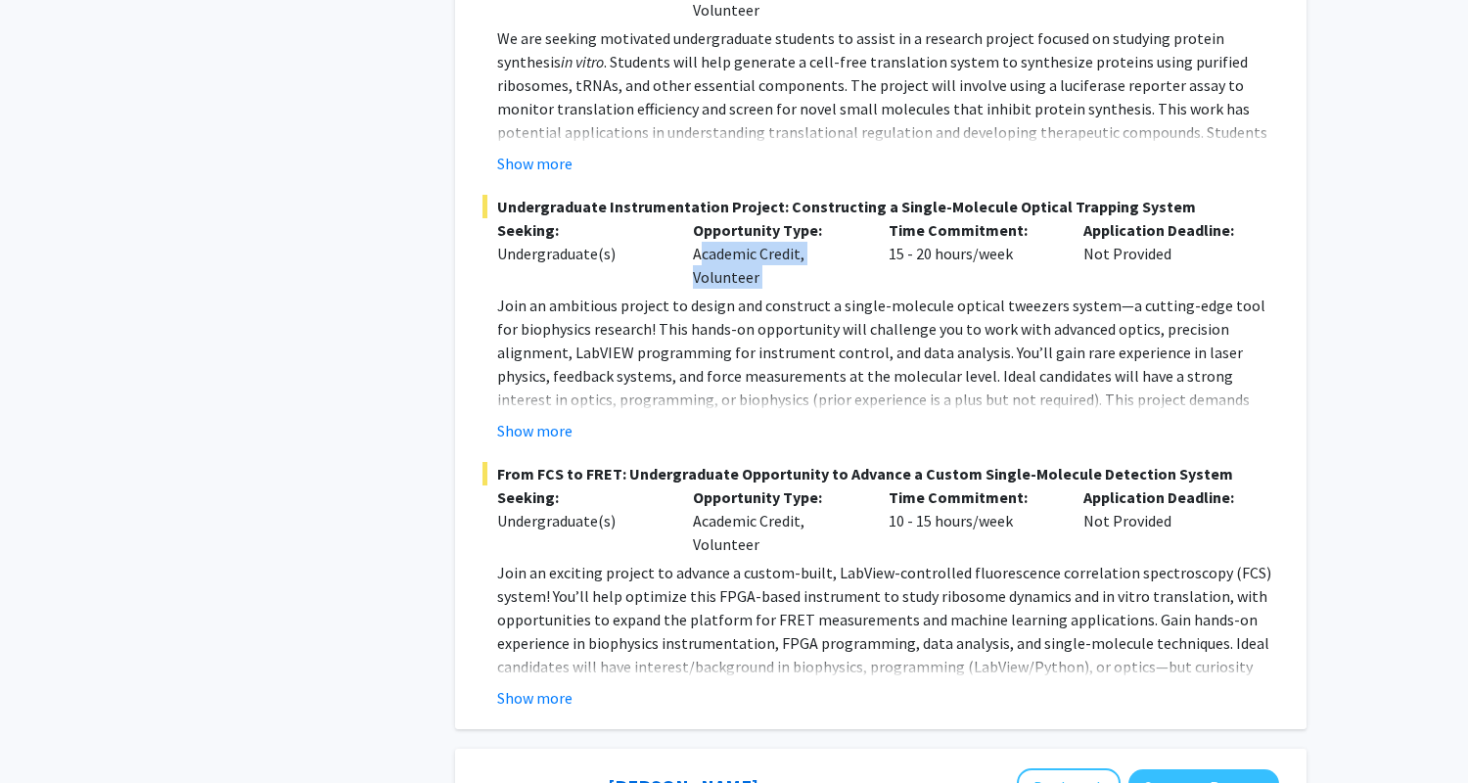
click at [724, 218] on div "Opportunity Type: Academic Credit, Volunteer" at bounding box center [776, 253] width 196 height 70
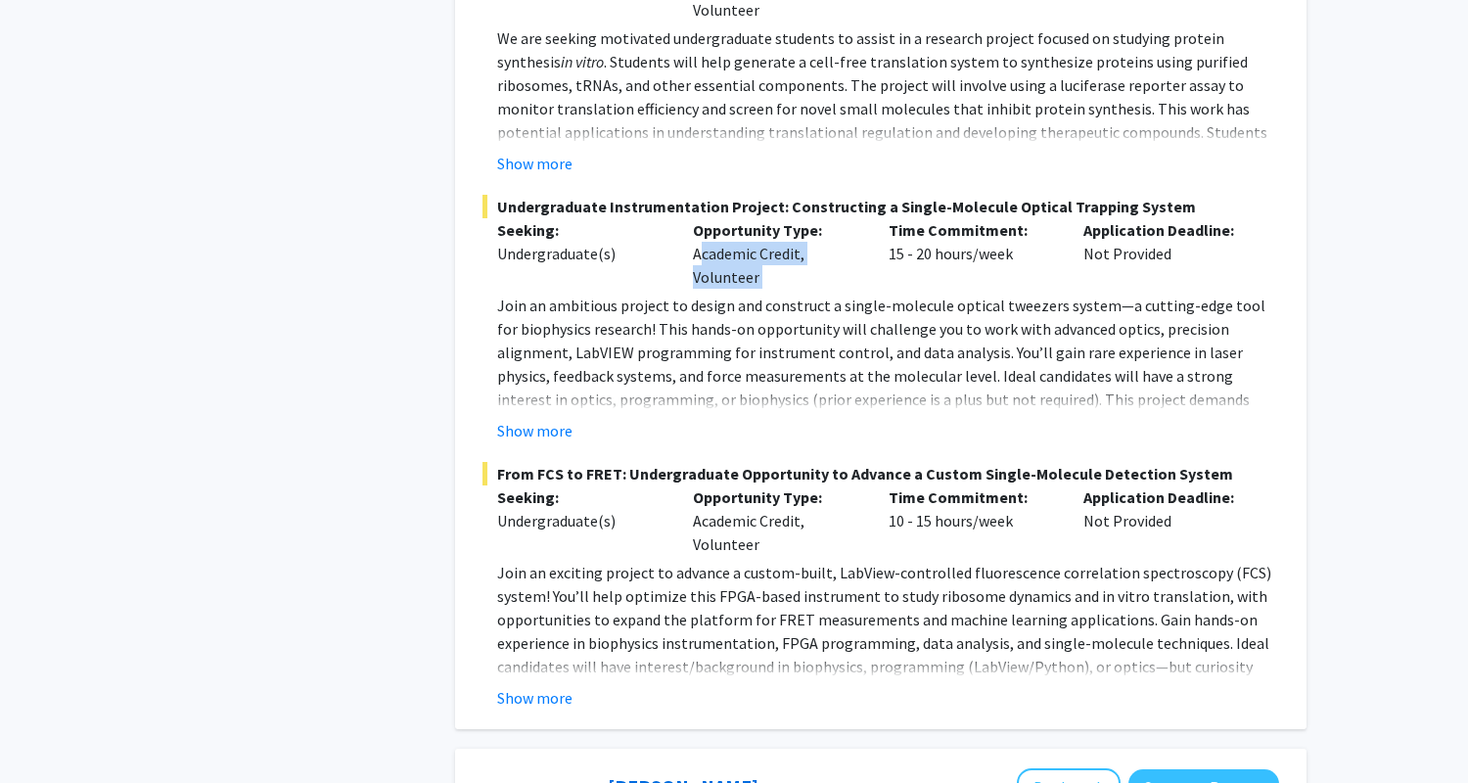
click at [724, 218] on div "Opportunity Type: Academic Credit, Volunteer" at bounding box center [776, 253] width 196 height 70
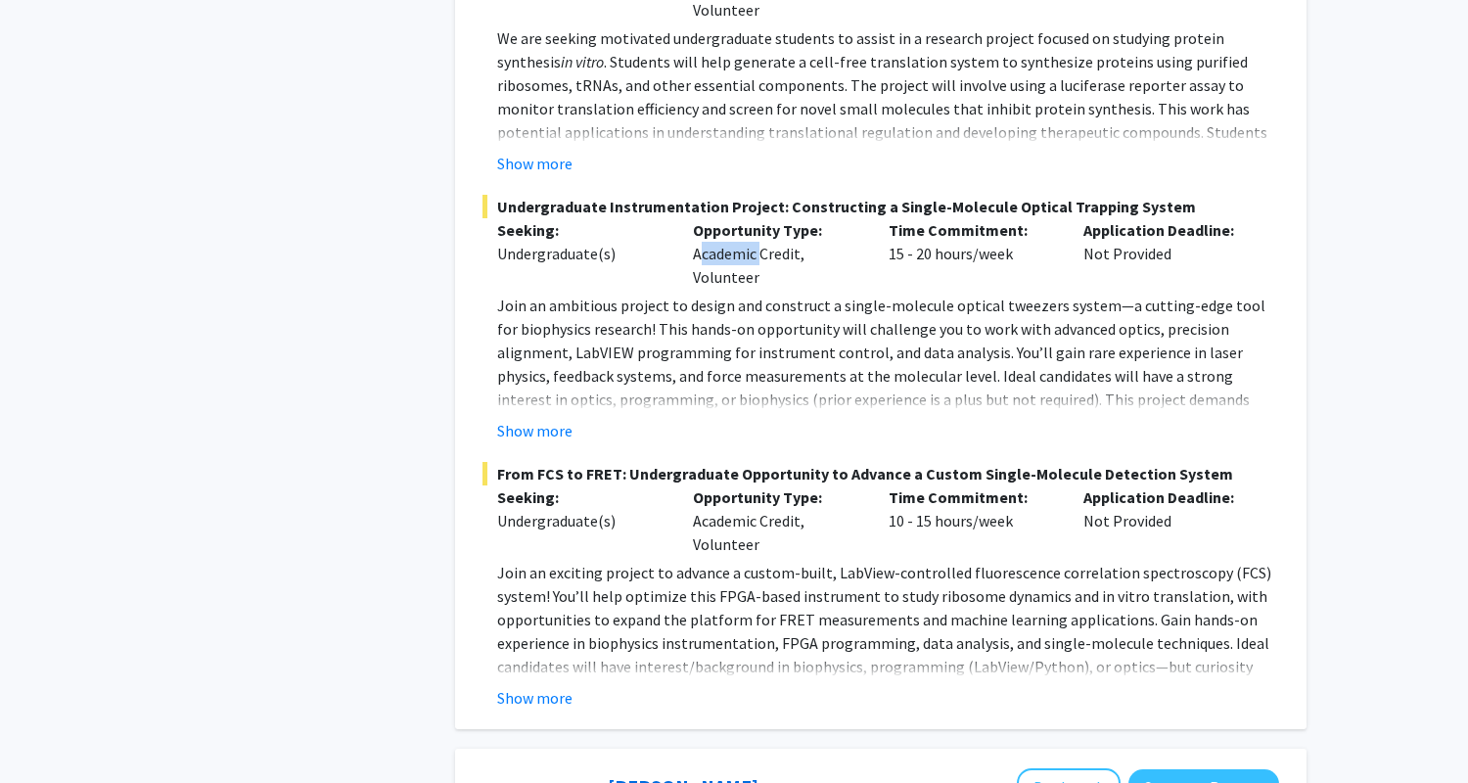
click at [724, 218] on div "Opportunity Type: Academic Credit, Volunteer" at bounding box center [776, 253] width 196 height 70
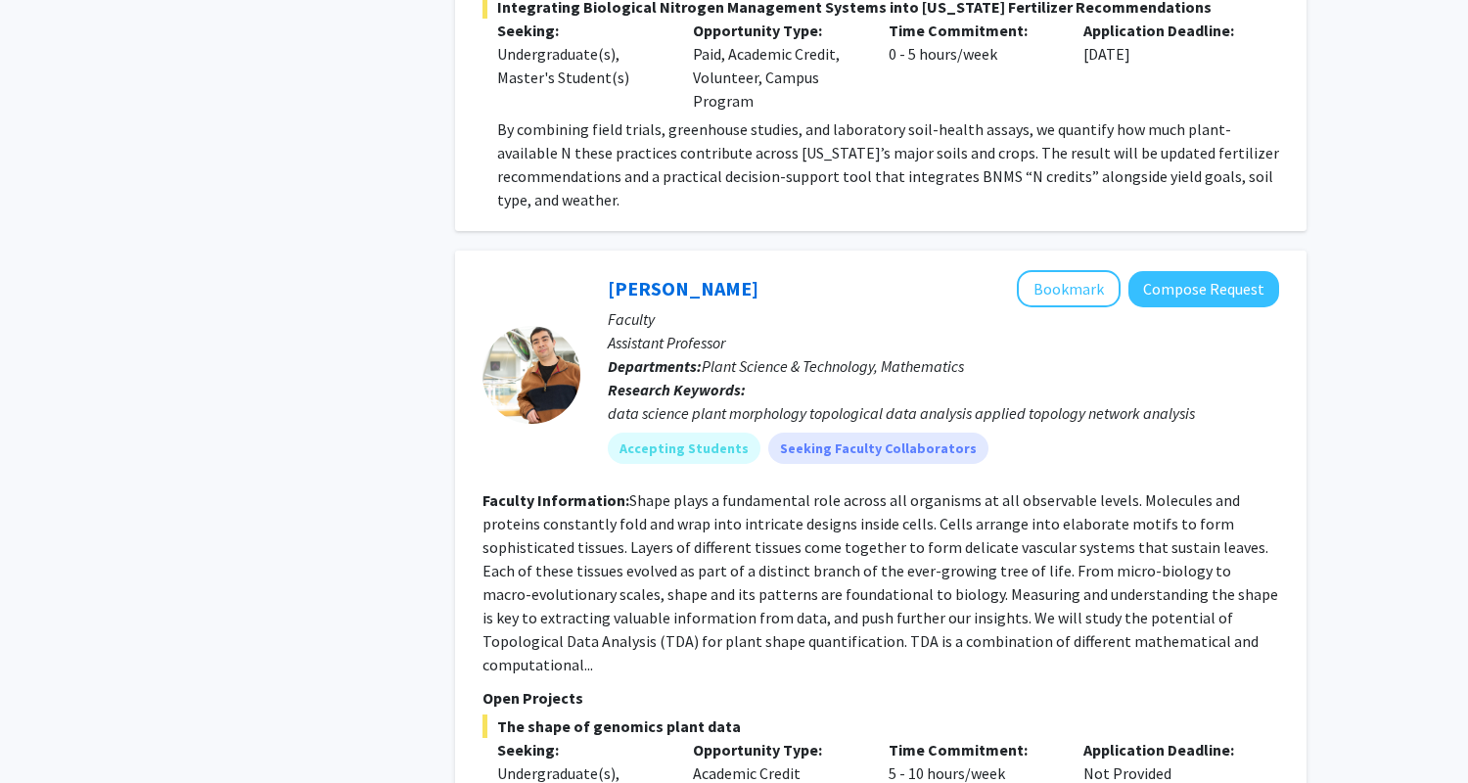
scroll to position [3521, 0]
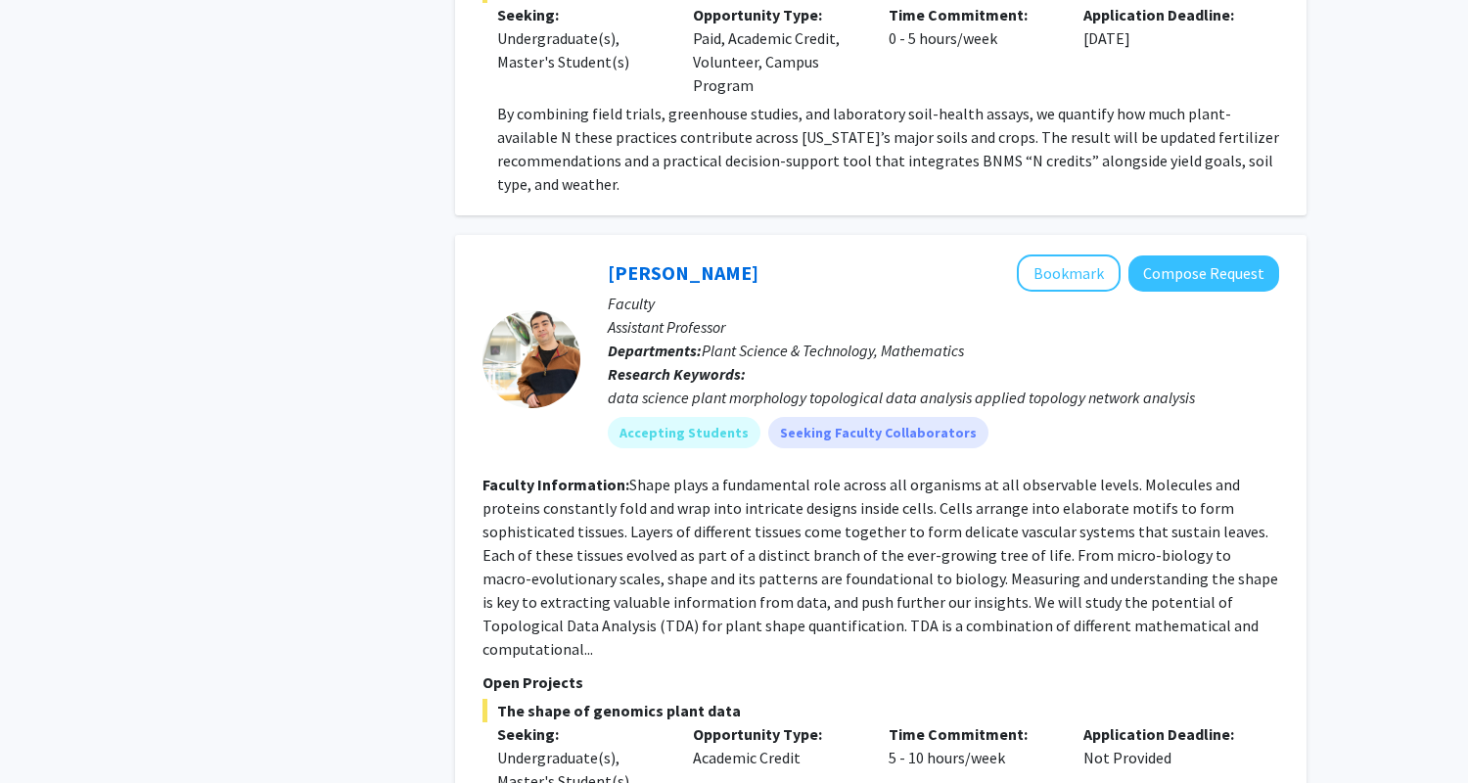
click at [760, 341] on span "Plant Science & Technology, Mathematics" at bounding box center [833, 351] width 262 height 20
click at [752, 341] on span "Plant Science & Technology, Mathematics" at bounding box center [833, 351] width 262 height 20
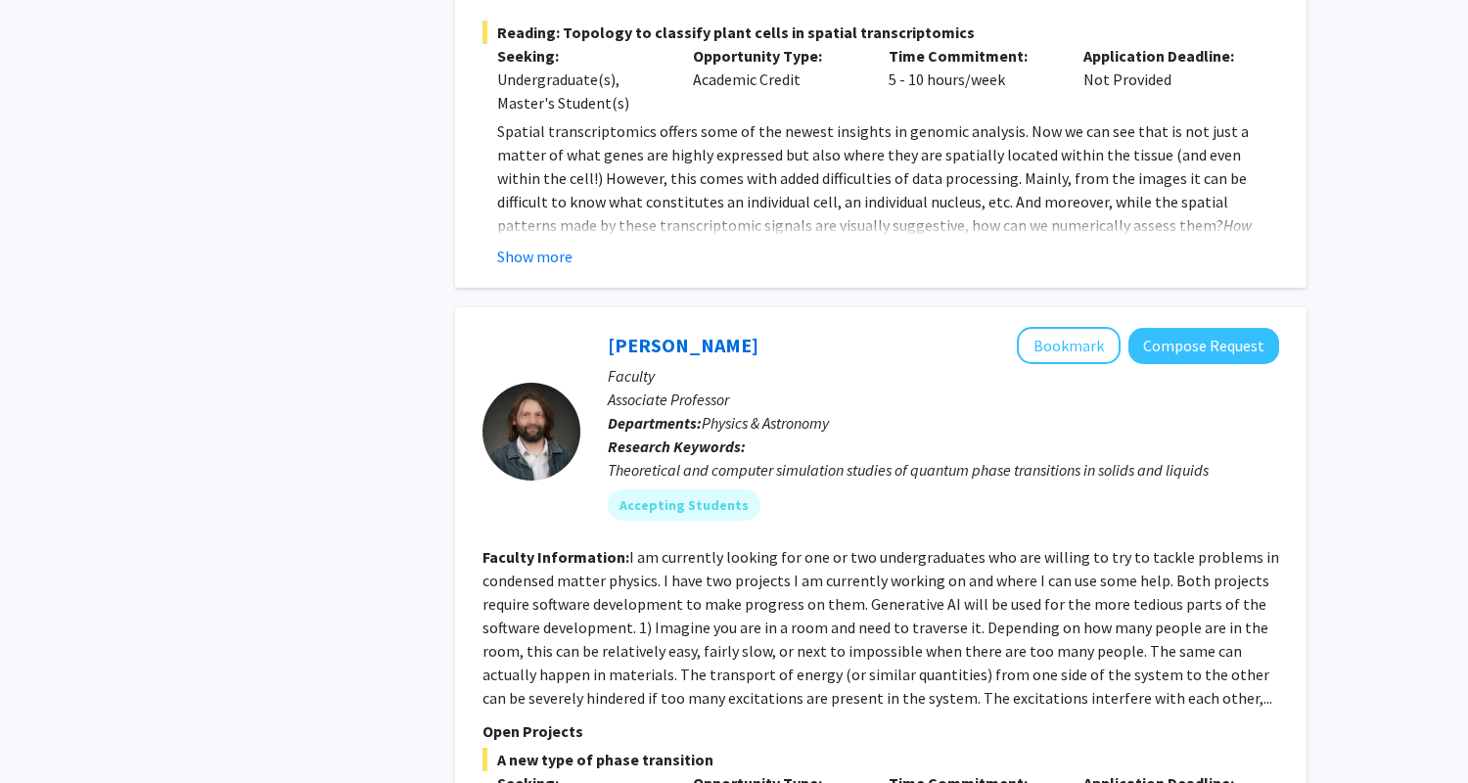
scroll to position [4509, 0]
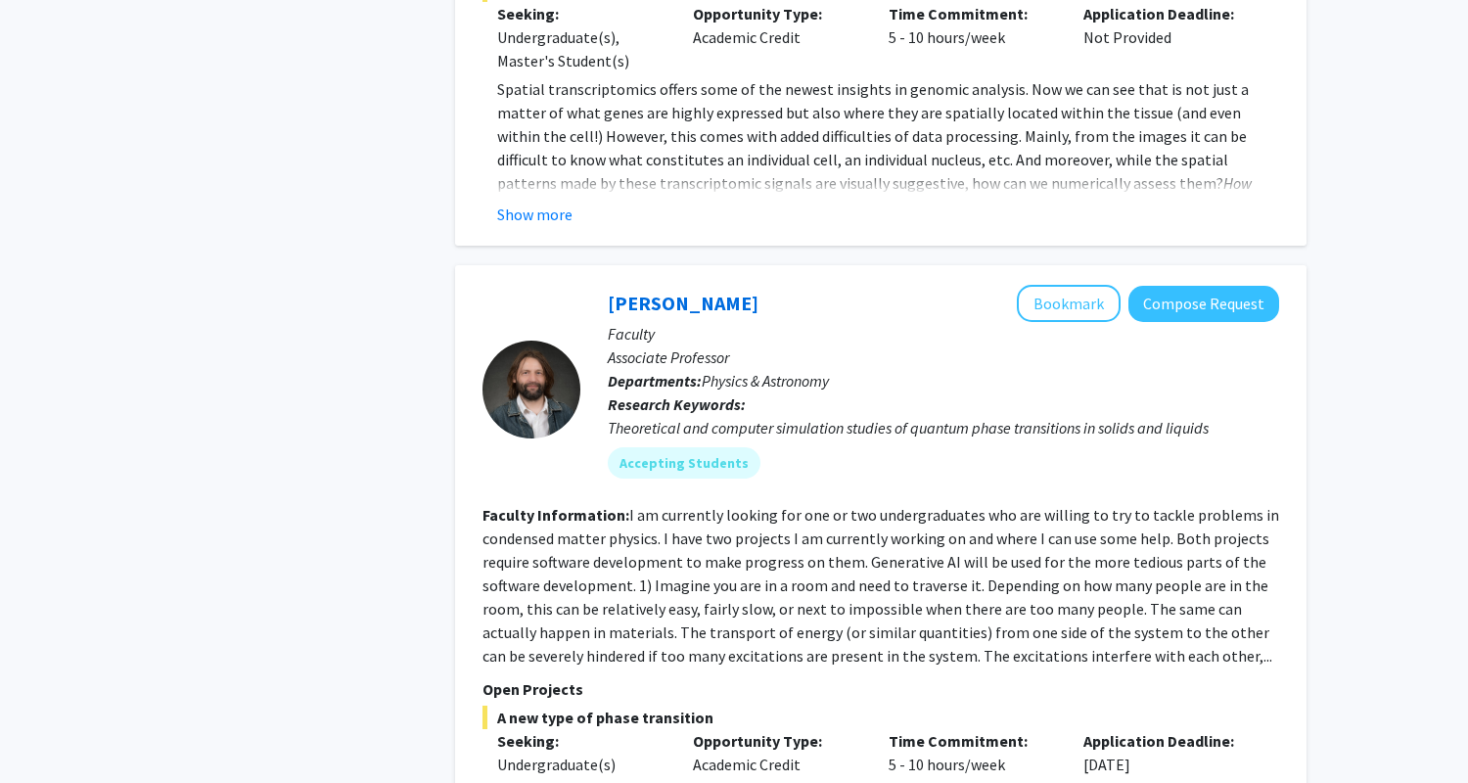
click at [750, 371] on span "Physics & Astronomy" at bounding box center [765, 381] width 127 height 20
click at [751, 371] on span "Physics & Astronomy" at bounding box center [765, 381] width 127 height 20
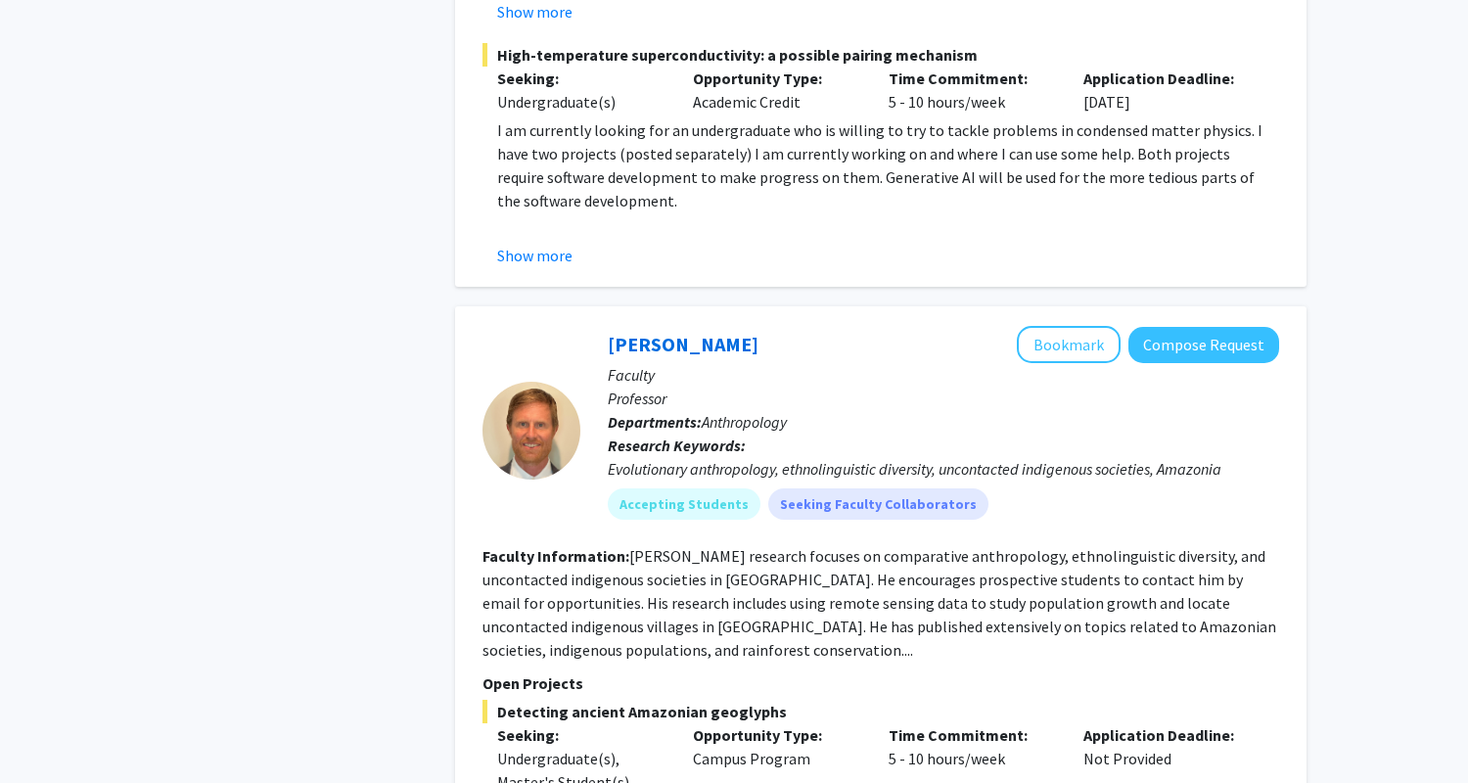
scroll to position [5418, 0]
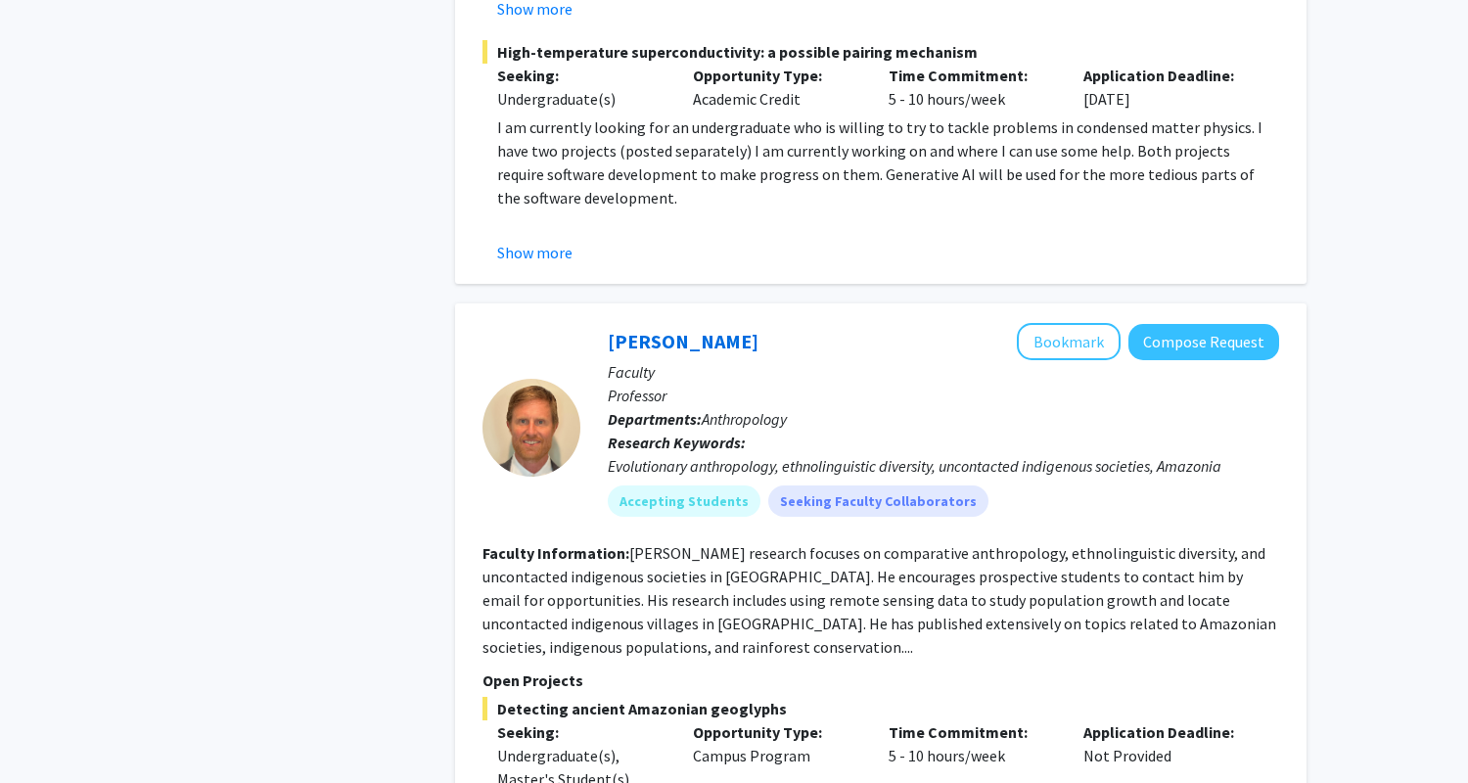
click at [756, 409] on span "Anthropology" at bounding box center [744, 419] width 85 height 20
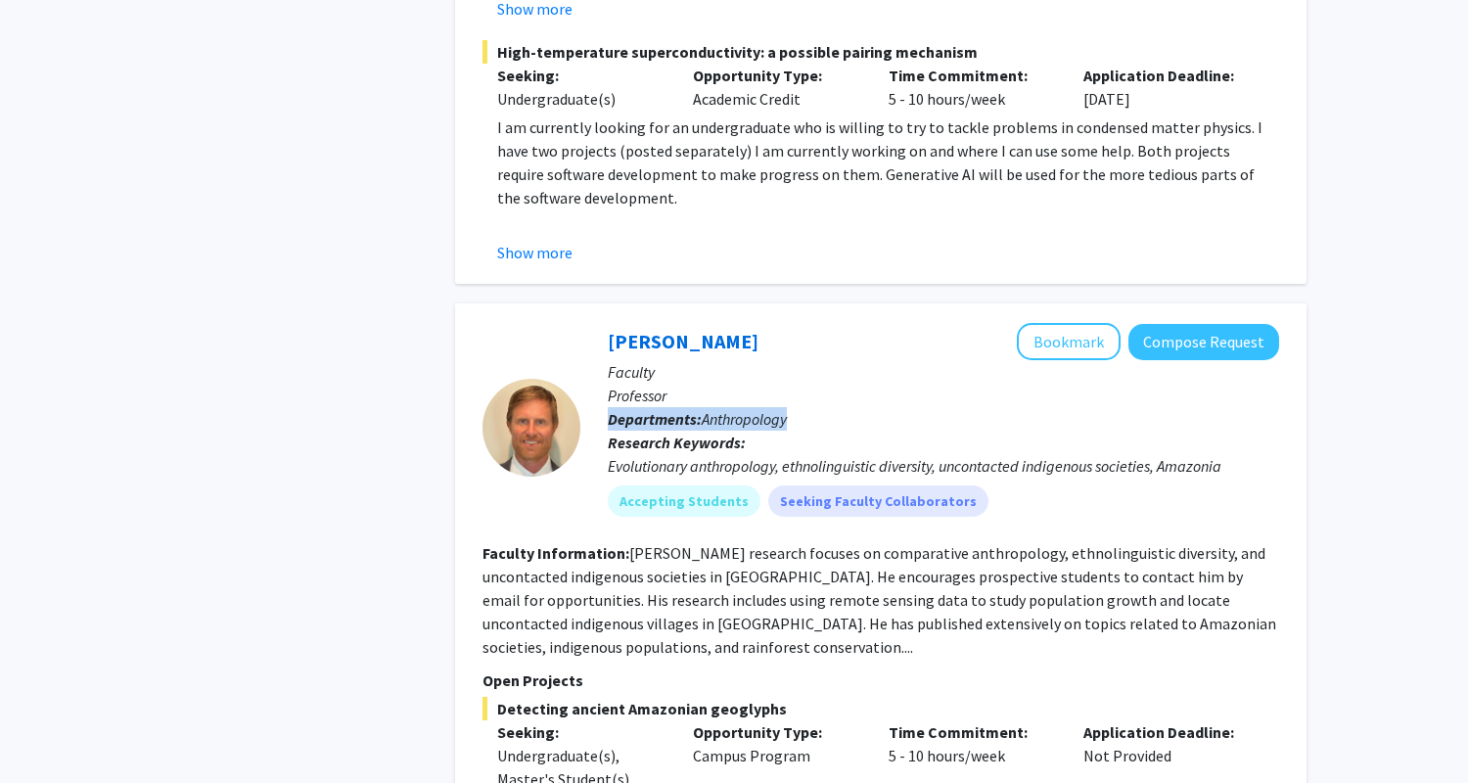
click at [756, 409] on span "Anthropology" at bounding box center [744, 419] width 85 height 20
click at [753, 409] on span "Anthropology" at bounding box center [744, 419] width 85 height 20
click at [751, 409] on span "Anthropology" at bounding box center [744, 419] width 85 height 20
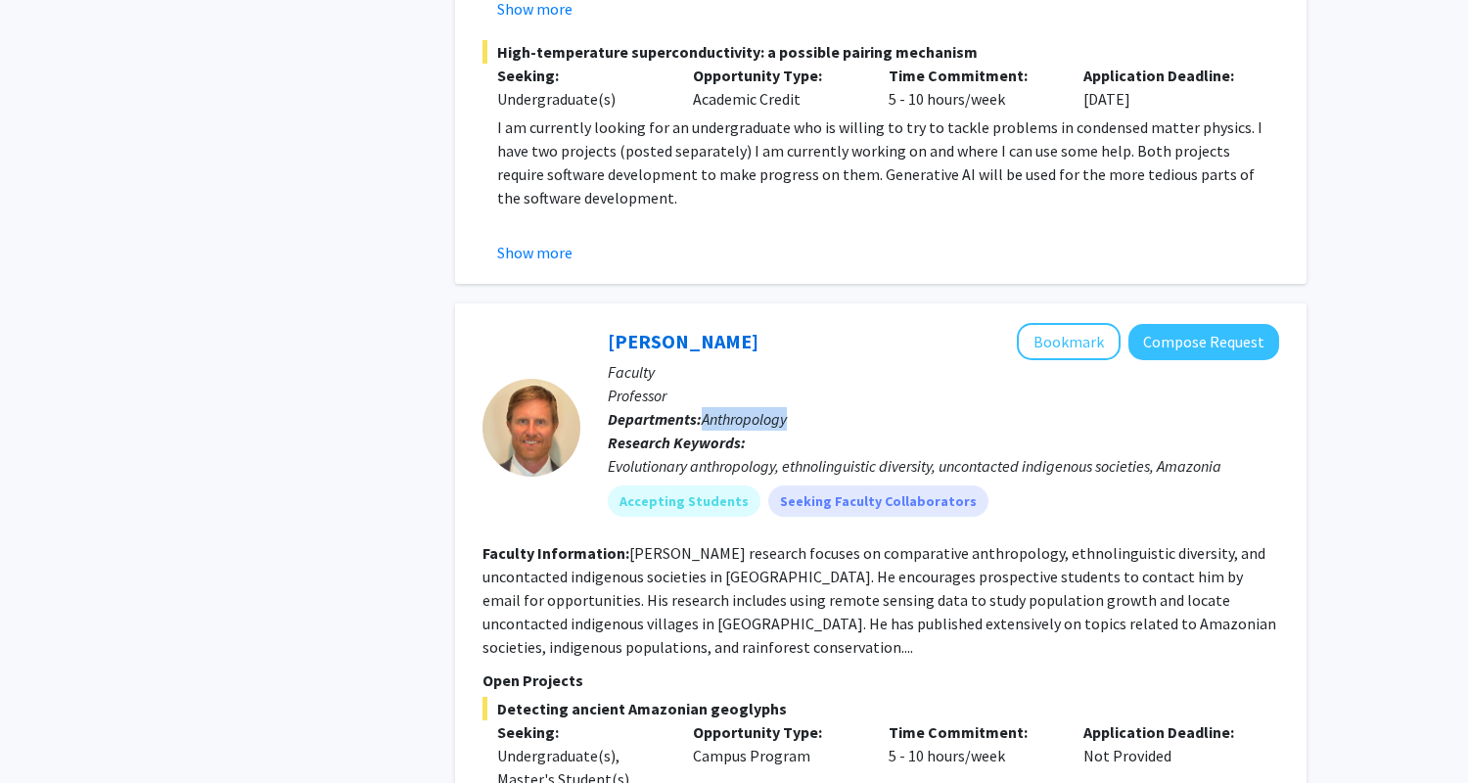
click at [751, 409] on span "Anthropology" at bounding box center [744, 419] width 85 height 20
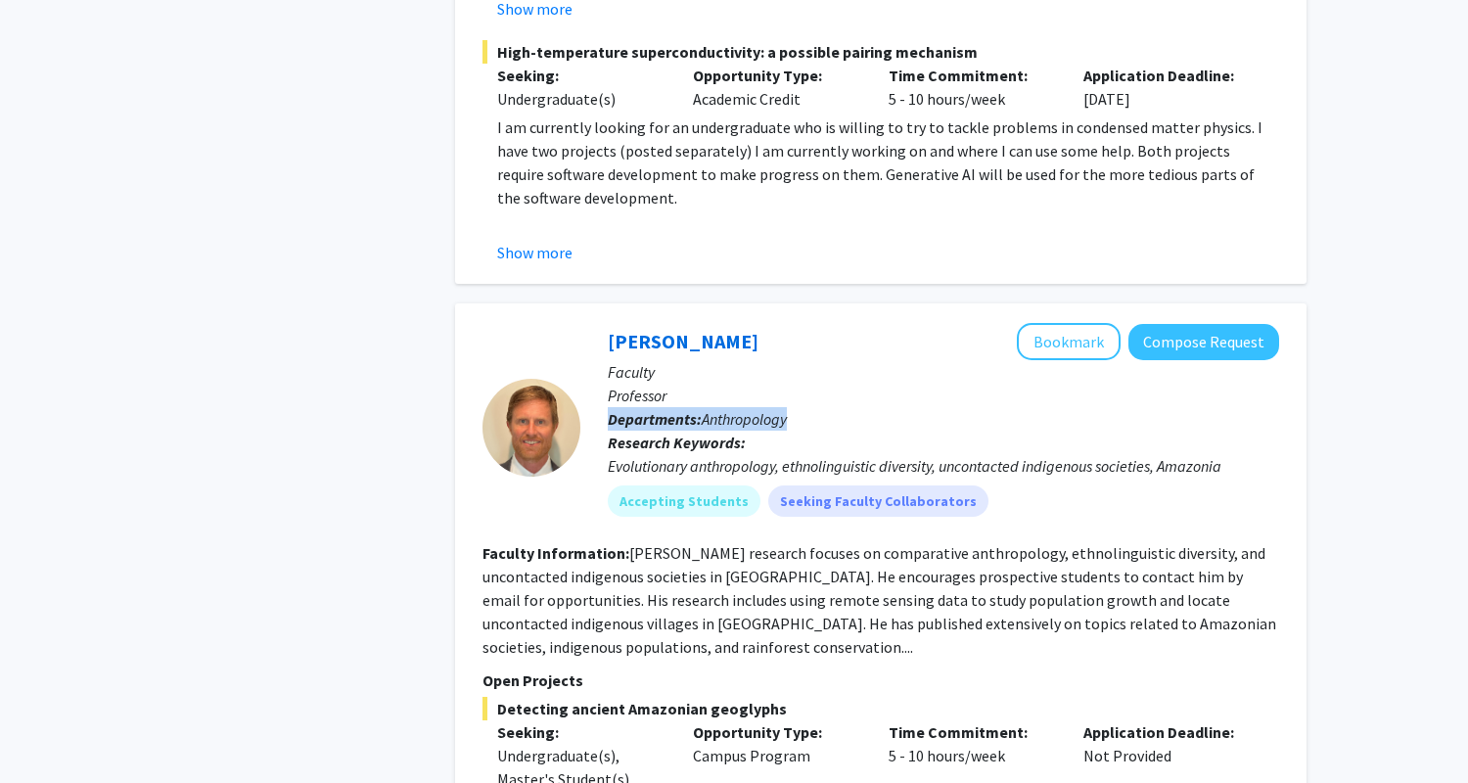
click at [748, 409] on span "Anthropology" at bounding box center [744, 419] width 85 height 20
click at [746, 409] on span "Anthropology" at bounding box center [744, 419] width 85 height 20
drag, startPoint x: 791, startPoint y: 351, endPoint x: 703, endPoint y: 350, distance: 88.1
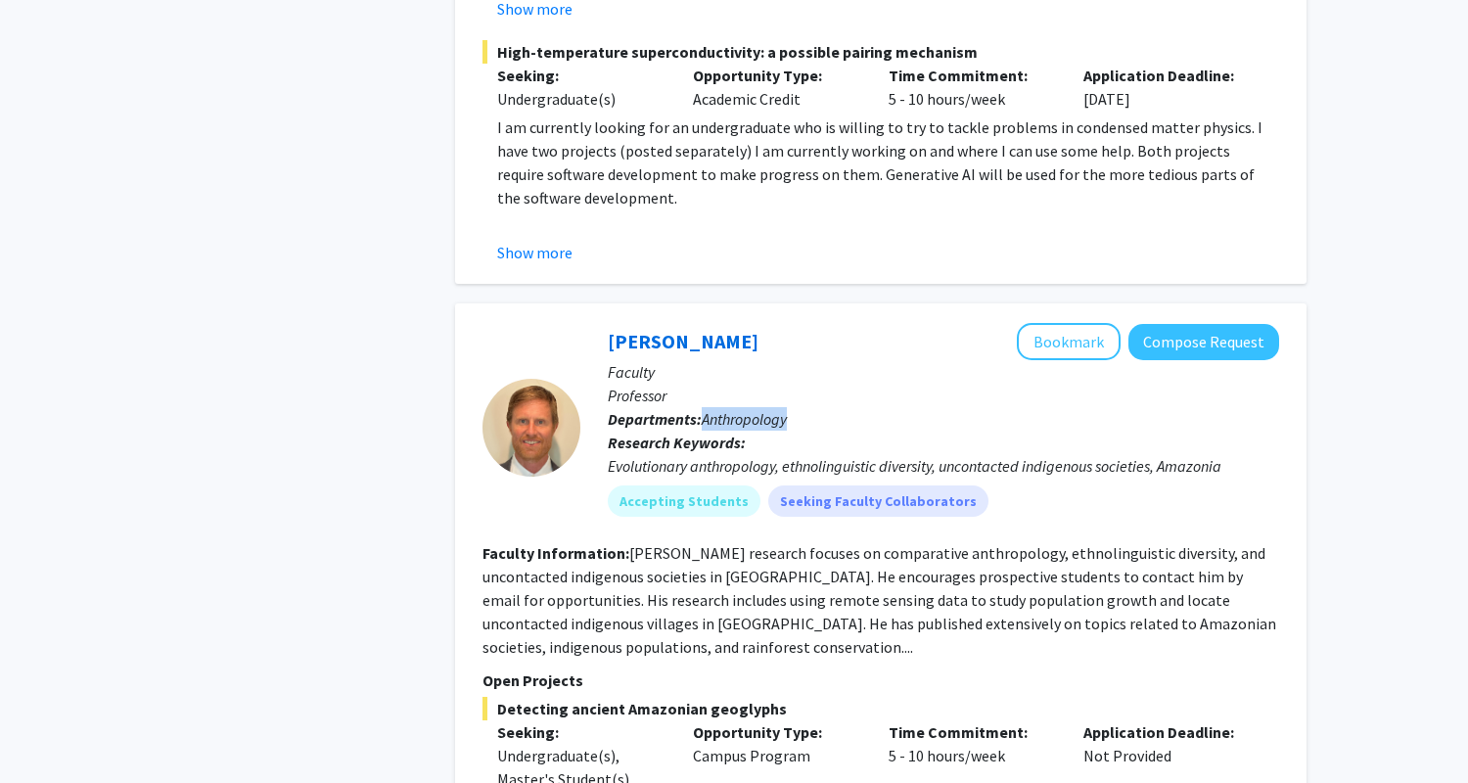
click at [703, 407] on p "Departments: Anthropology" at bounding box center [943, 418] width 671 height 23
click at [787, 409] on span "Anthropology" at bounding box center [744, 419] width 85 height 20
click at [633, 329] on link "[PERSON_NAME]" at bounding box center [683, 341] width 151 height 24
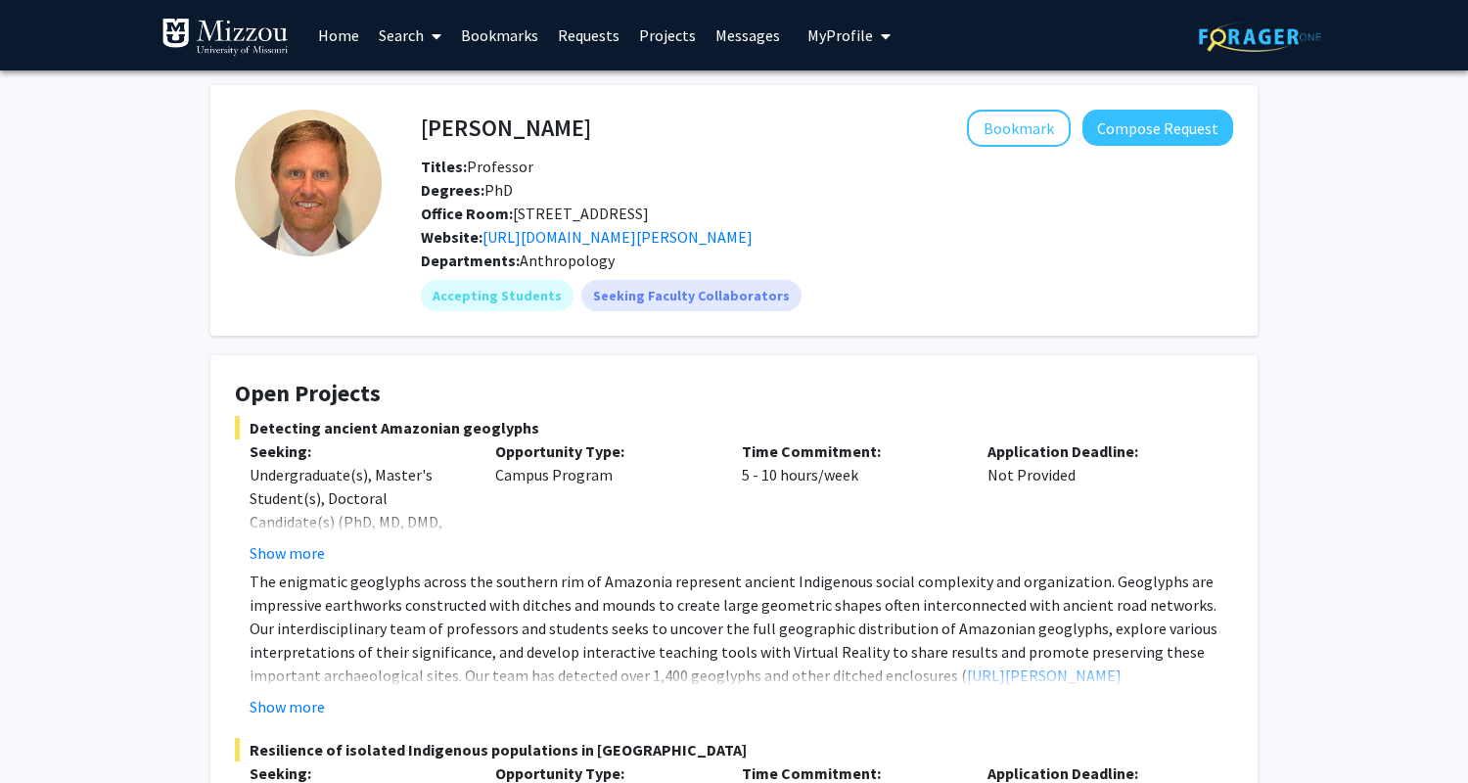
click at [275, 152] on img at bounding box center [308, 183] width 147 height 147
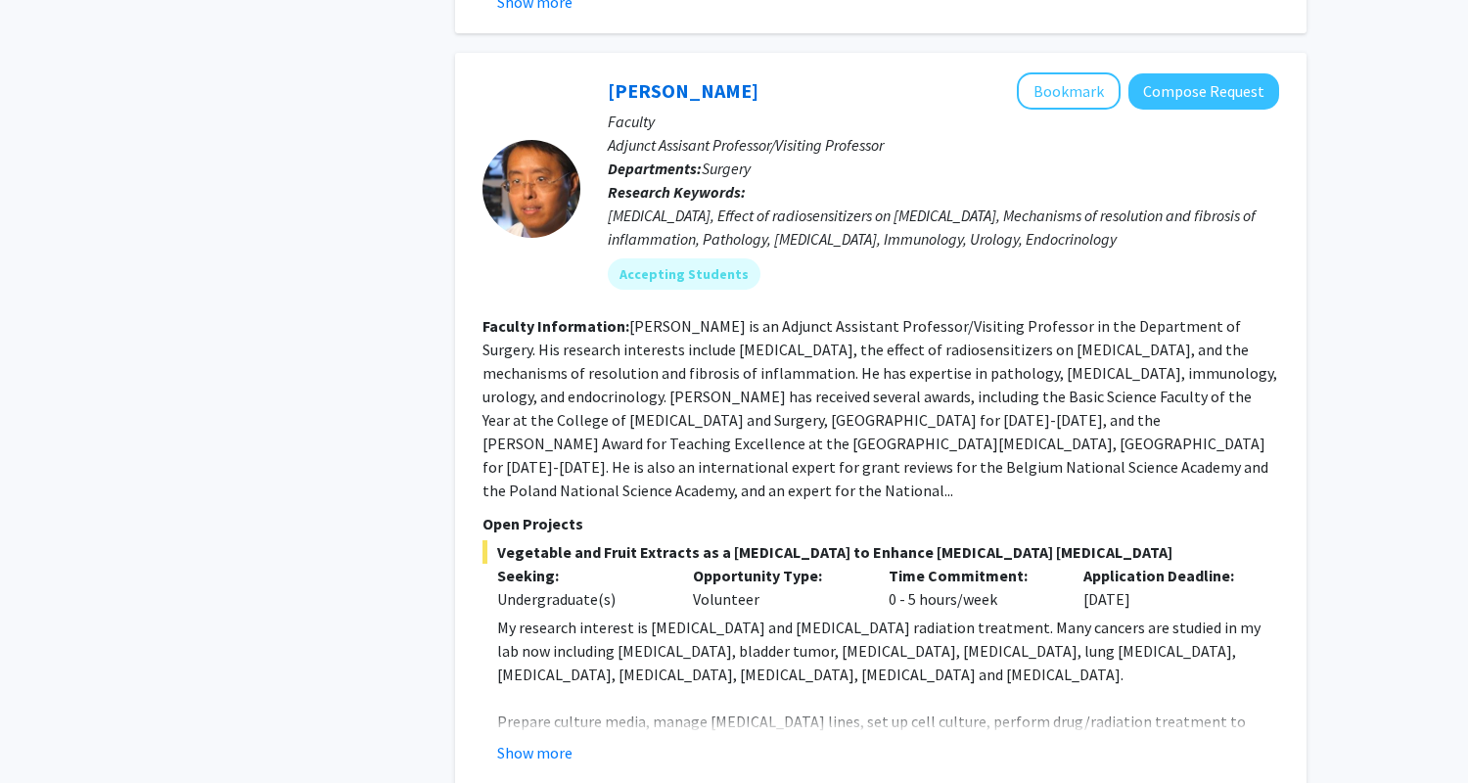
scroll to position [7734, 0]
click at [717, 317] on fg-read-more "[PERSON_NAME] is an Adjunct Assistant Professor/Visiting Professor in the Depar…" at bounding box center [879, 409] width 795 height 184
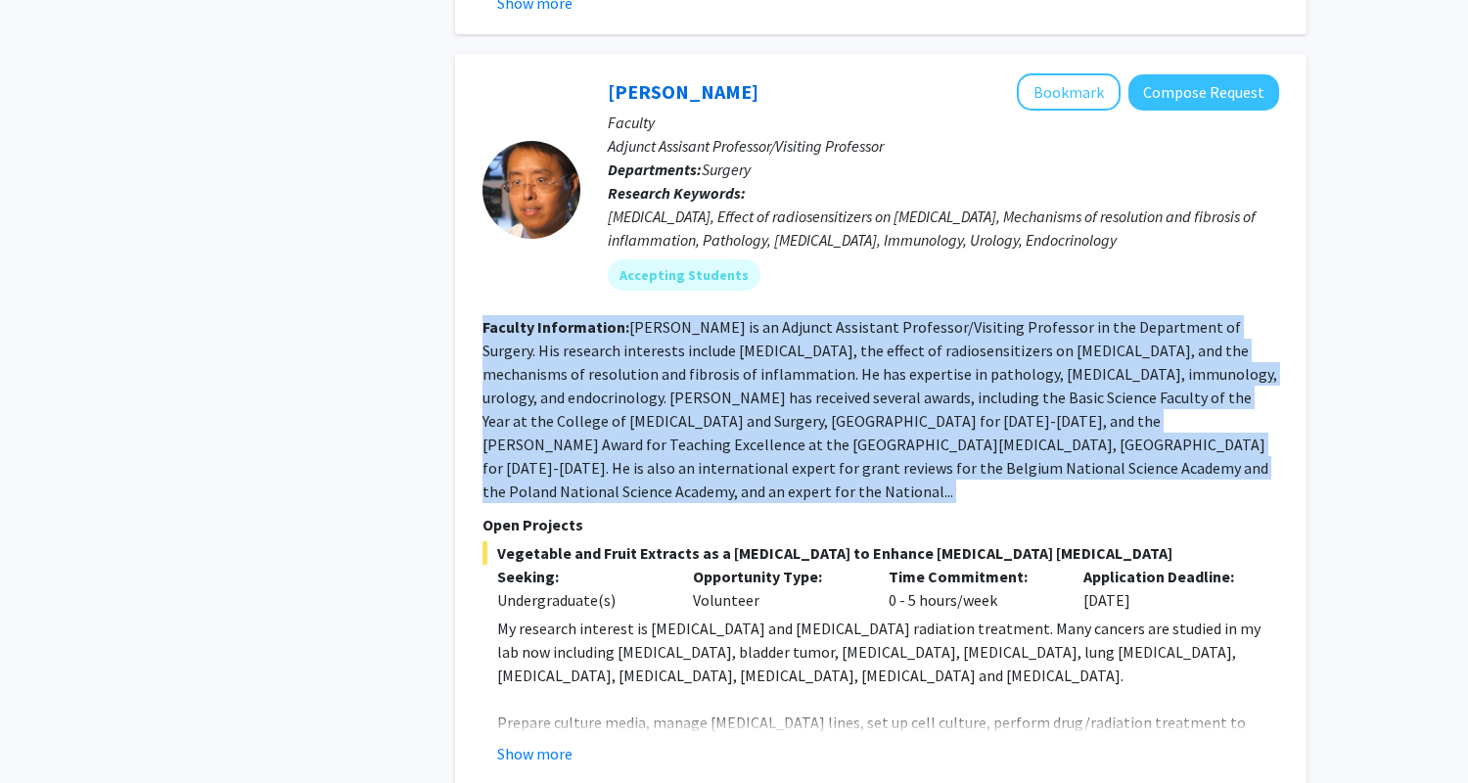
click at [717, 317] on fg-read-more "[PERSON_NAME] is an Adjunct Assistant Professor/Visiting Professor in the Depar…" at bounding box center [879, 409] width 795 height 184
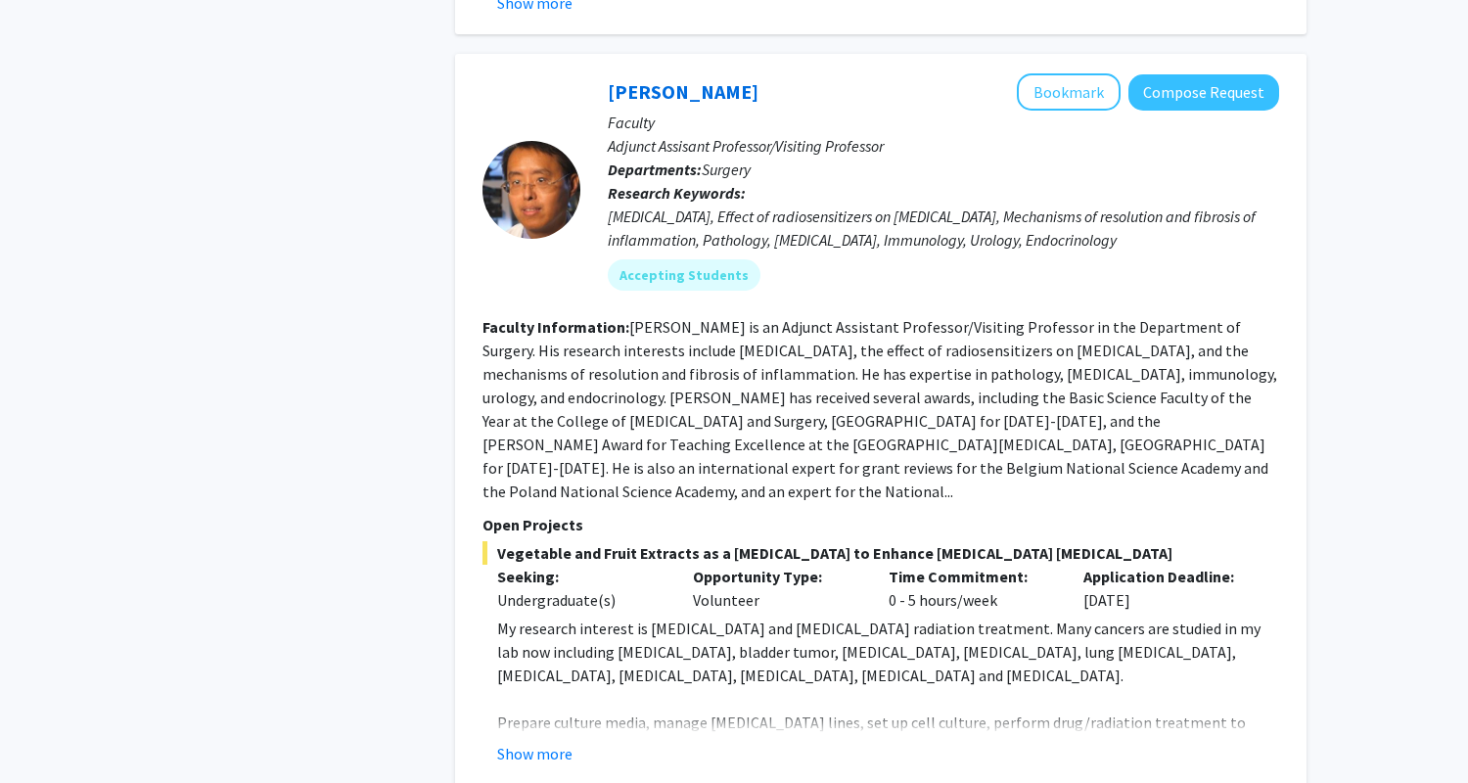
click at [705, 317] on fg-read-more "[PERSON_NAME] is an Adjunct Assistant Professor/Visiting Professor in the Depar…" at bounding box center [879, 409] width 795 height 184
